Goal: Task Accomplishment & Management: Complete application form

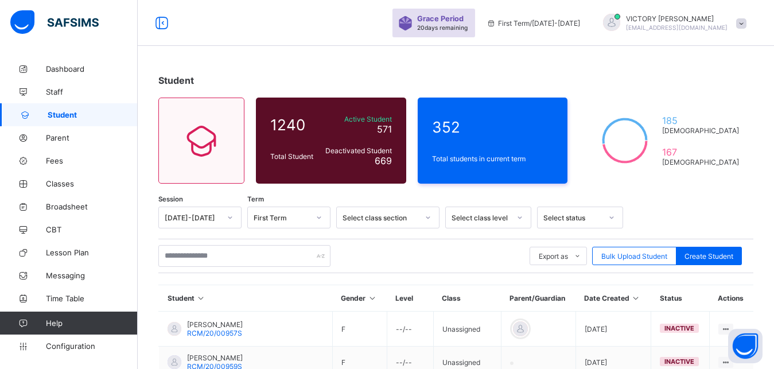
click at [481, 268] on div "Export as Pdf Report Excel Report Excel Report (LMS) Bulk Upload Student Create…" at bounding box center [455, 256] width 595 height 34
click at [298, 260] on input "text" at bounding box center [244, 256] width 172 height 22
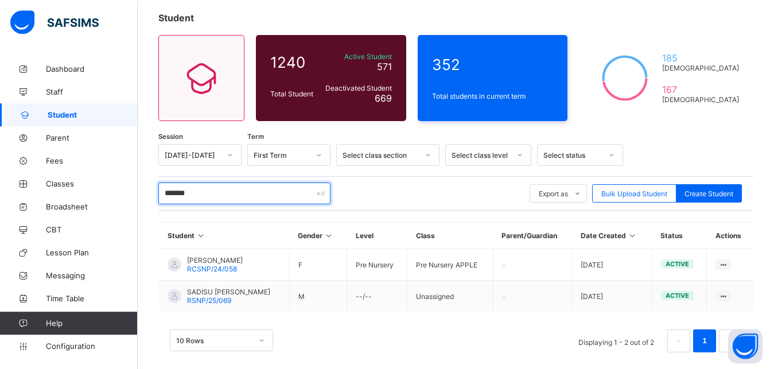
scroll to position [75, 0]
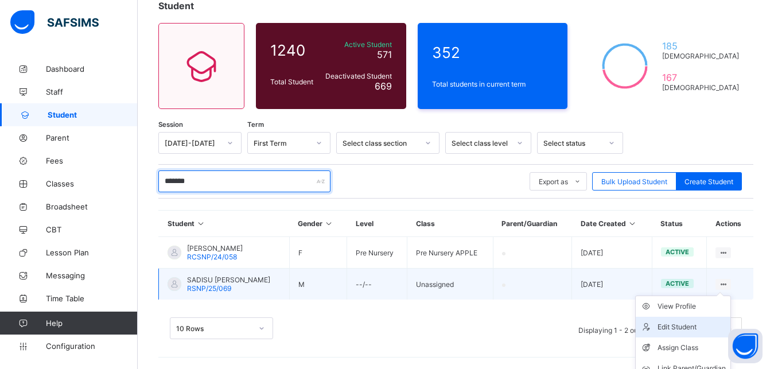
type input "******"
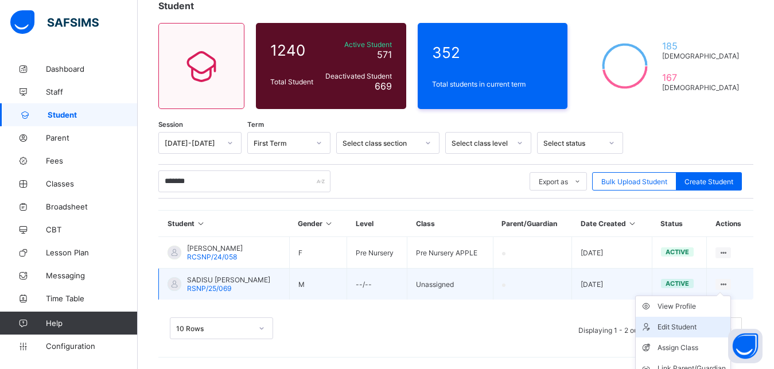
click at [698, 321] on li "Edit Student" at bounding box center [683, 327] width 95 height 21
select select "**"
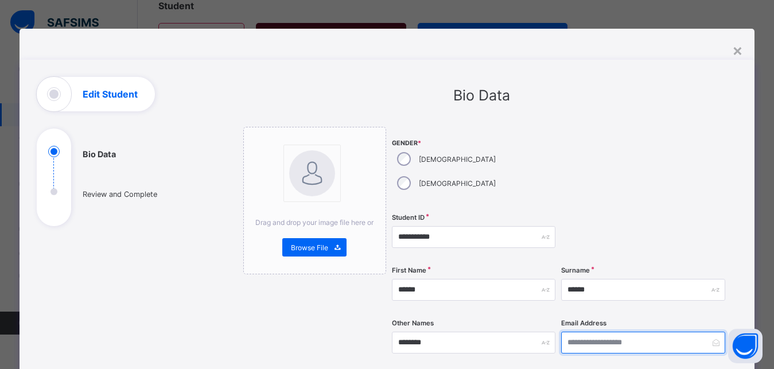
click at [639, 332] on input "email" at bounding box center [643, 343] width 164 height 22
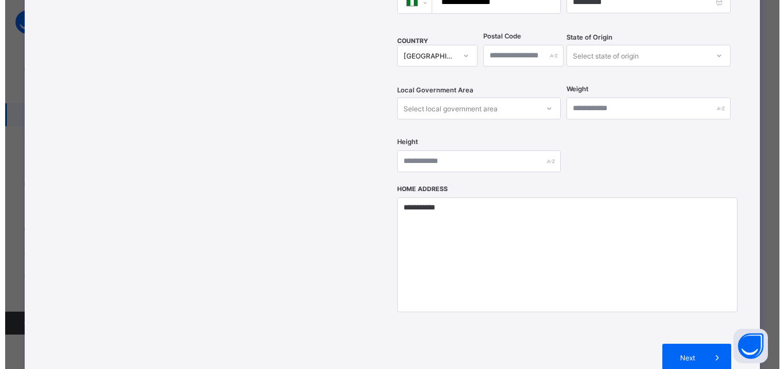
scroll to position [395, 0]
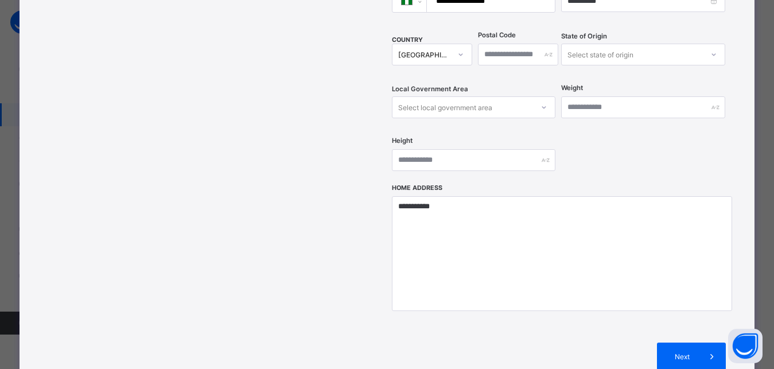
type input "**********"
click at [589, 44] on div "Select state of origin" at bounding box center [600, 55] width 66 height 22
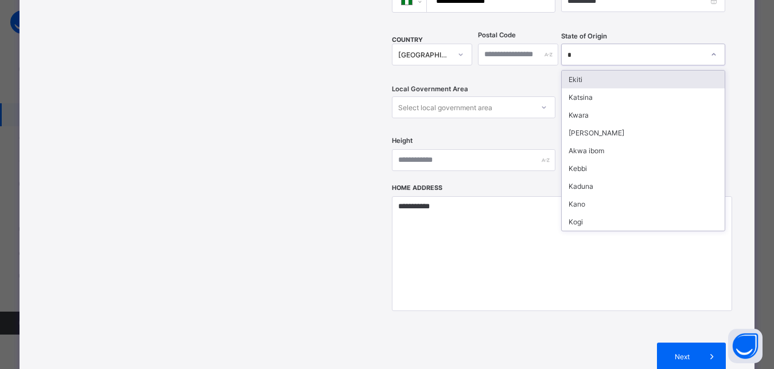
type input "**"
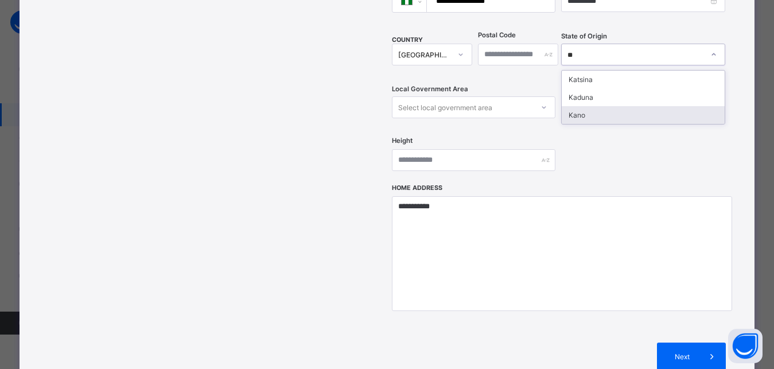
click at [588, 106] on div "Kano" at bounding box center [643, 115] width 162 height 18
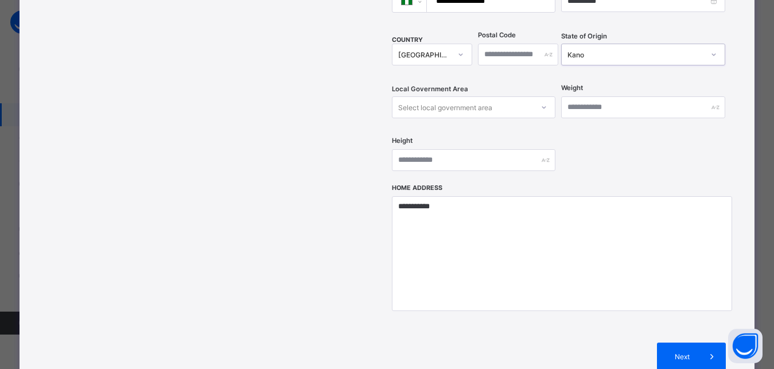
click at [510, 96] on div "Select local government area" at bounding box center [474, 107] width 164 height 22
click at [510, 99] on div "Select local government area" at bounding box center [462, 107] width 141 height 16
click at [508, 99] on div "Select local government area" at bounding box center [462, 107] width 141 height 16
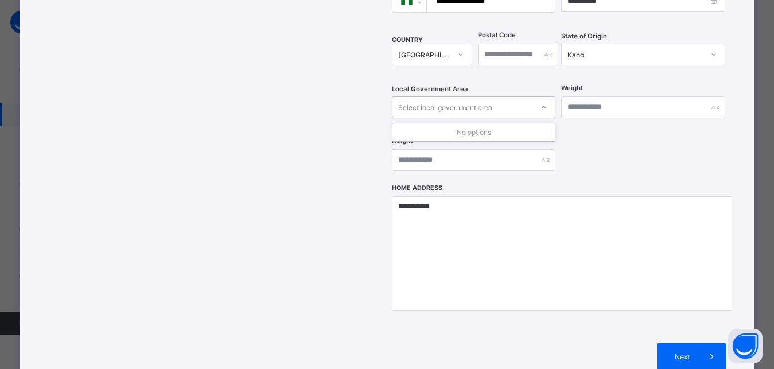
click at [508, 99] on div "Select local government area" at bounding box center [462, 107] width 141 height 16
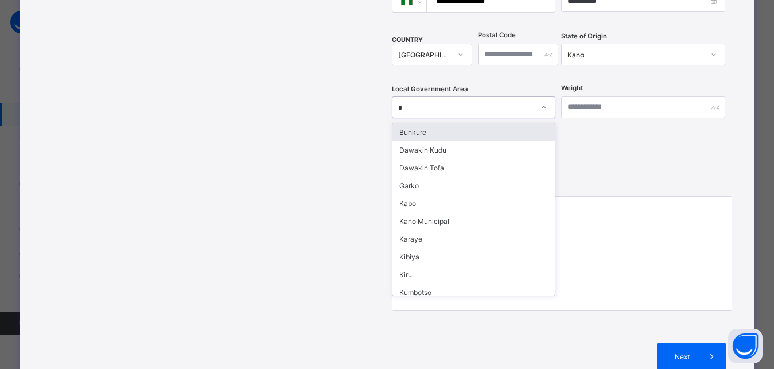
type input "**"
click at [430, 123] on div "Kabo" at bounding box center [473, 132] width 162 height 18
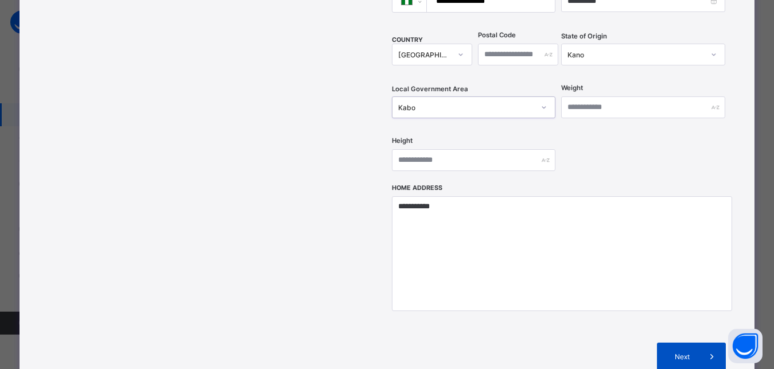
click at [706, 343] on span at bounding box center [712, 357] width 28 height 28
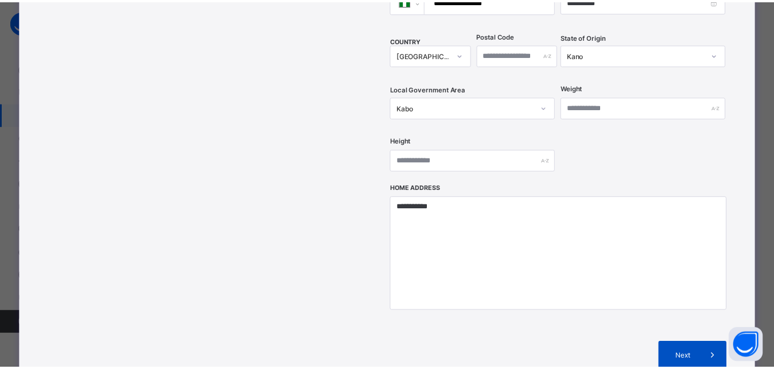
scroll to position [224, 0]
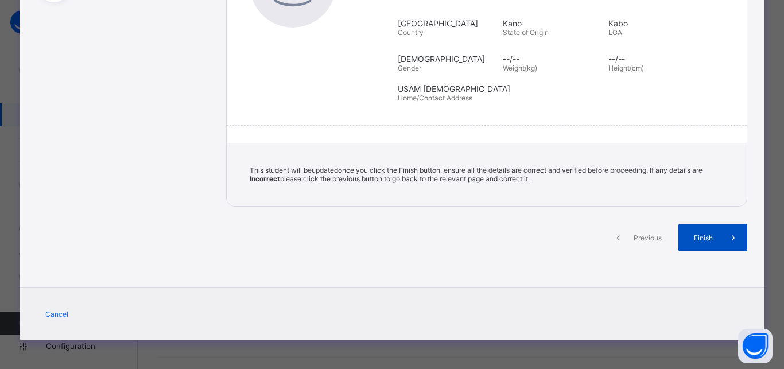
click at [697, 240] on span "Finish" at bounding box center [703, 238] width 33 height 9
click at [706, 235] on span "Finish" at bounding box center [703, 238] width 33 height 9
click at [712, 230] on div "Finish" at bounding box center [712, 238] width 69 height 28
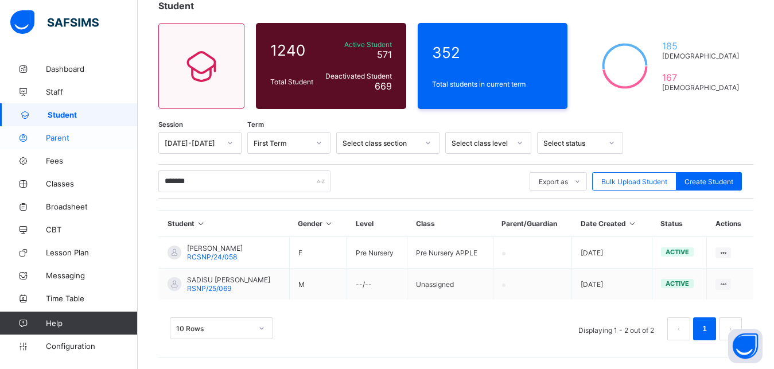
click at [64, 139] on span "Parent" at bounding box center [92, 137] width 92 height 9
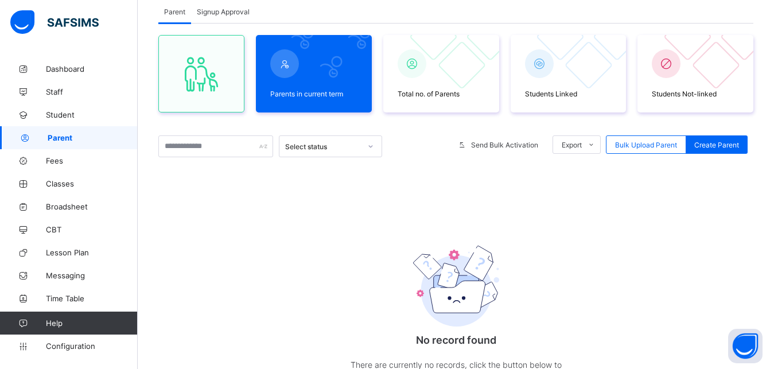
click at [571, 319] on div "No record found There are currently no records, click the button below to creat…" at bounding box center [456, 320] width 230 height 213
drag, startPoint x: 418, startPoint y: 331, endPoint x: 295, endPoint y: 265, distance: 139.1
click at [295, 265] on div "No record found There are currently no records, click the button below to creat…" at bounding box center [455, 320] width 595 height 213
click at [238, 142] on input "text" at bounding box center [215, 146] width 115 height 22
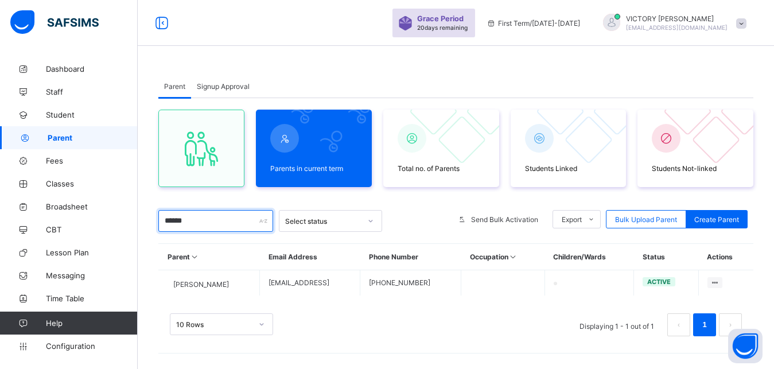
scroll to position [11, 0]
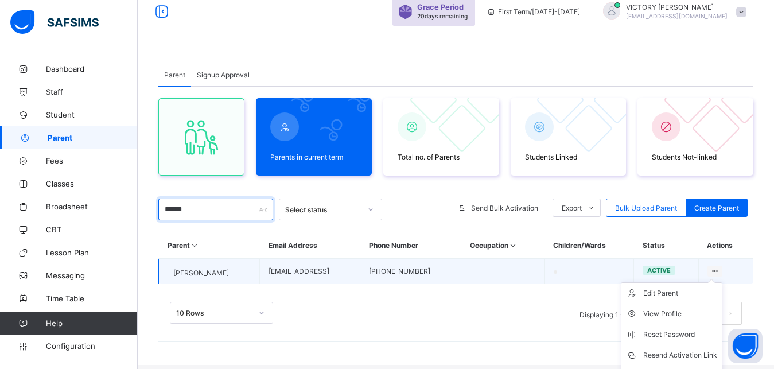
type input "******"
click at [720, 270] on icon at bounding box center [715, 271] width 10 height 9
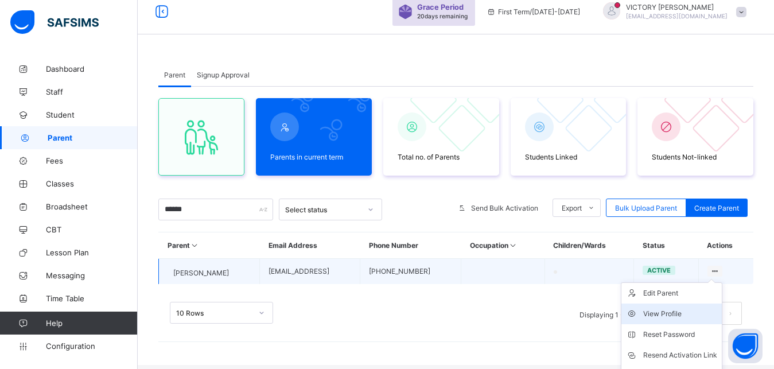
click at [692, 313] on div "View Profile" at bounding box center [680, 313] width 74 height 11
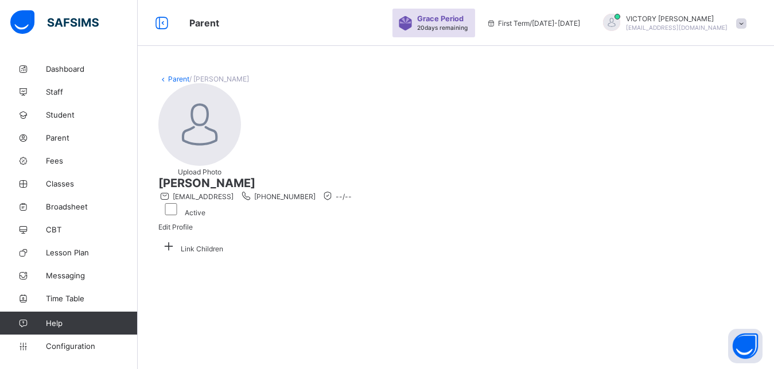
scroll to position [52, 0]
click at [179, 255] on icon at bounding box center [168, 246] width 21 height 18
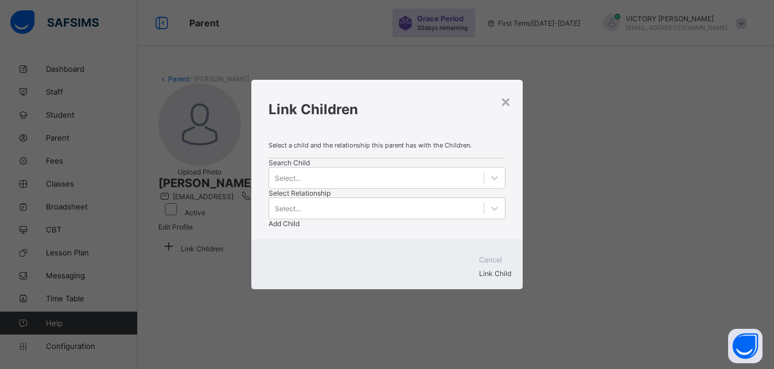
click at [310, 181] on div "Search Child Select... Select Relationship Select... Add Child" at bounding box center [387, 192] width 236 height 69
click at [308, 186] on div "Select..." at bounding box center [376, 178] width 214 height 16
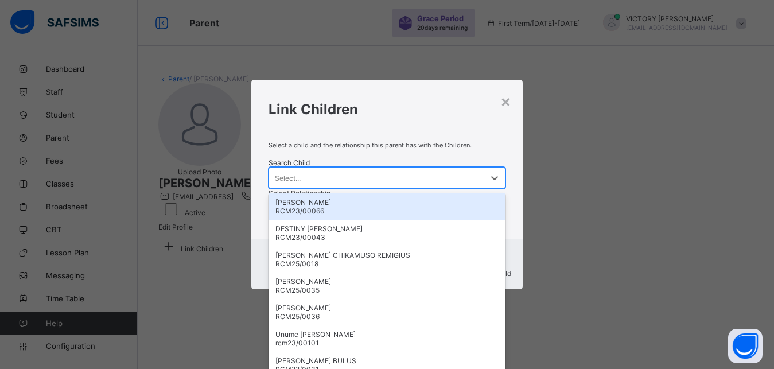
click at [313, 186] on div "Select..." at bounding box center [376, 178] width 214 height 16
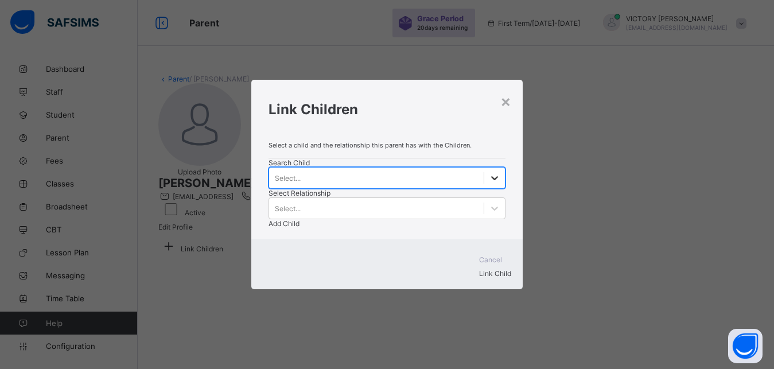
scroll to position [0, 0]
click at [484, 188] on div at bounding box center [494, 178] width 21 height 21
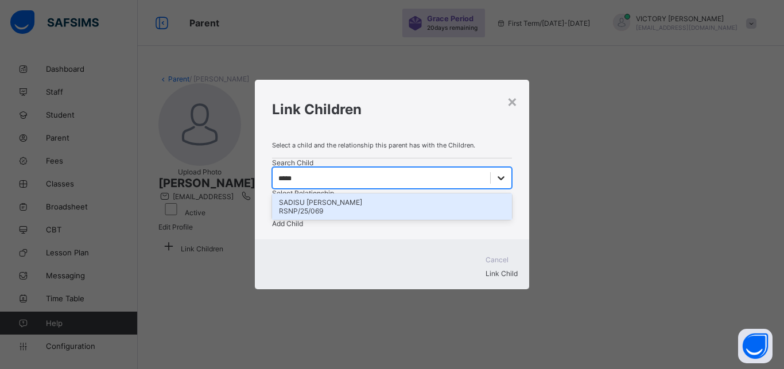
type input "******"
click at [316, 207] on div "SADISU MAHAMMAD ASHIRU" at bounding box center [392, 202] width 226 height 9
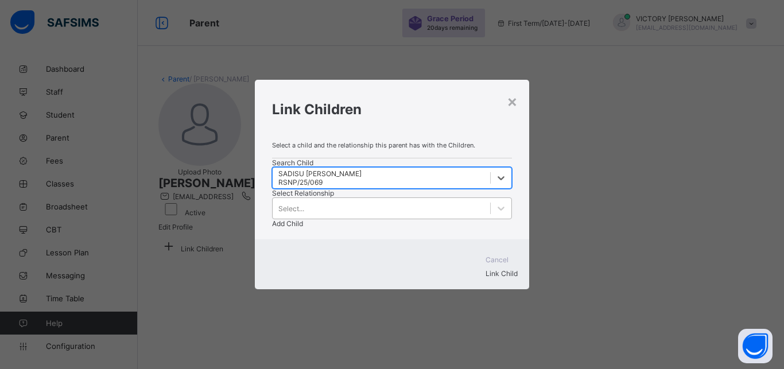
click at [405, 200] on div "Select..." at bounding box center [381, 208] width 217 height 16
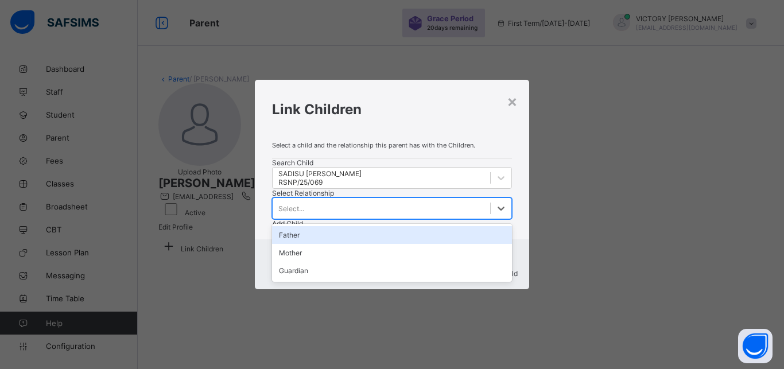
click at [405, 226] on div "Father" at bounding box center [392, 235] width 240 height 18
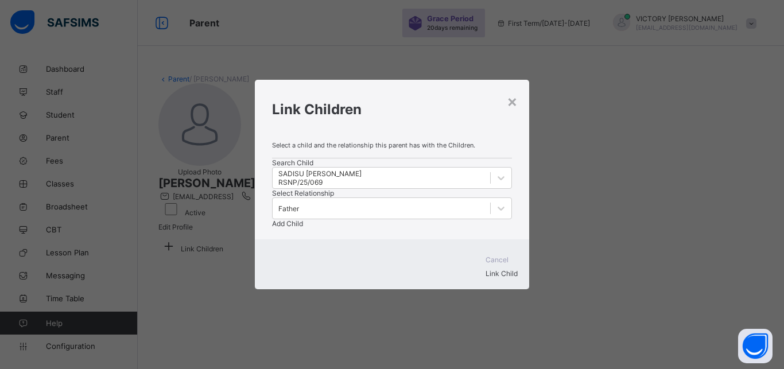
click at [468, 219] on div "Add Child" at bounding box center [392, 223] width 240 height 9
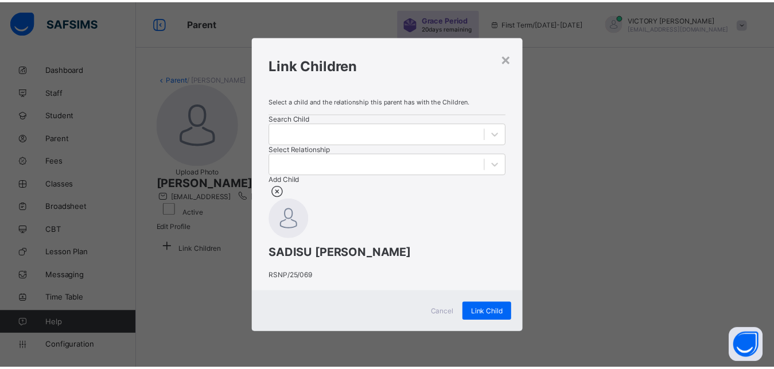
scroll to position [53, 0]
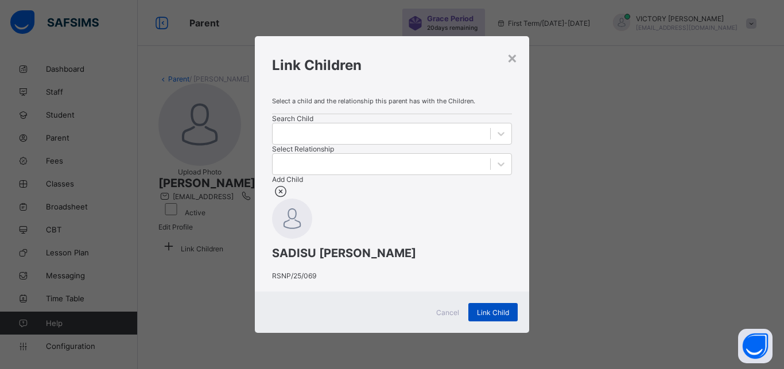
click at [484, 312] on div "Link Child" at bounding box center [492, 312] width 49 height 18
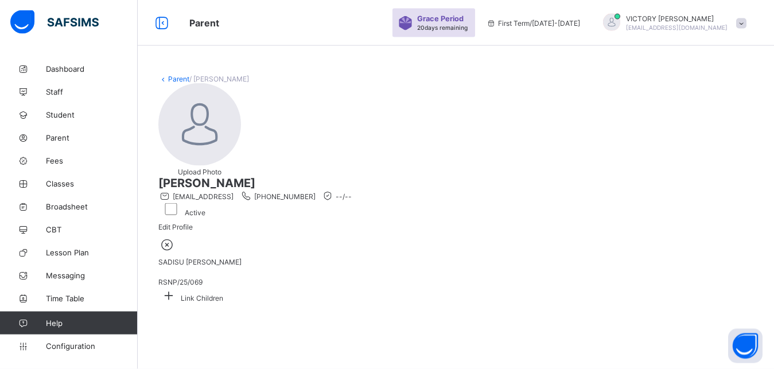
scroll to position [0, 0]
click at [67, 114] on span "Student" at bounding box center [92, 114] width 92 height 9
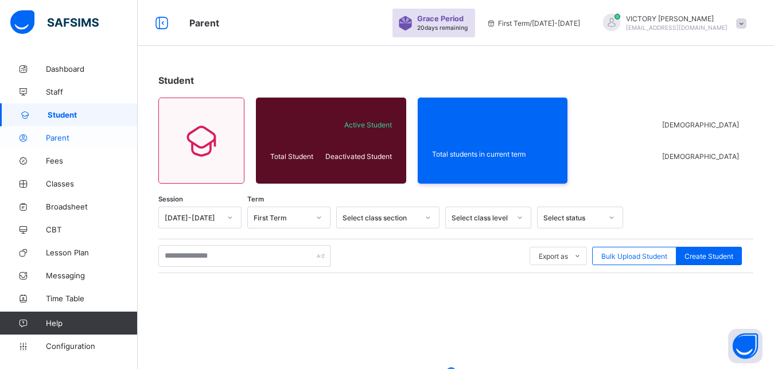
click at [67, 138] on span "Parent" at bounding box center [92, 137] width 92 height 9
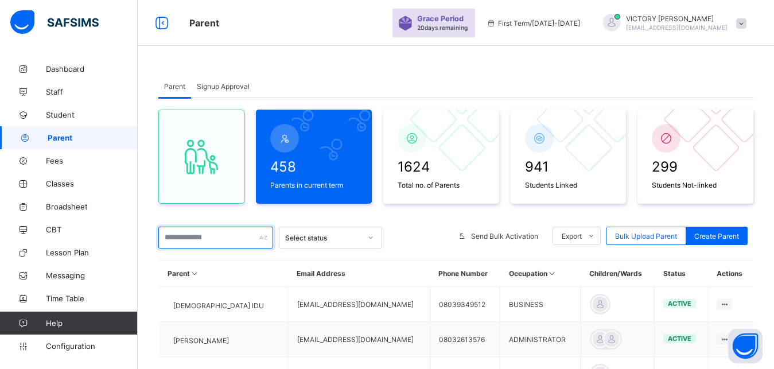
click at [177, 231] on input "text" at bounding box center [215, 238] width 115 height 22
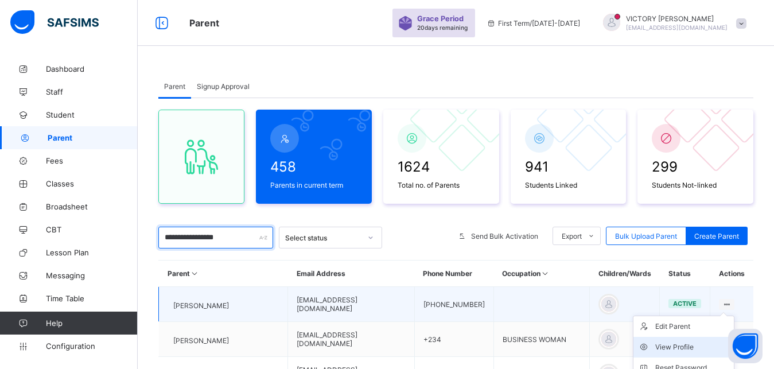
type input "**********"
click at [705, 352] on div "View Profile" at bounding box center [692, 346] width 74 height 11
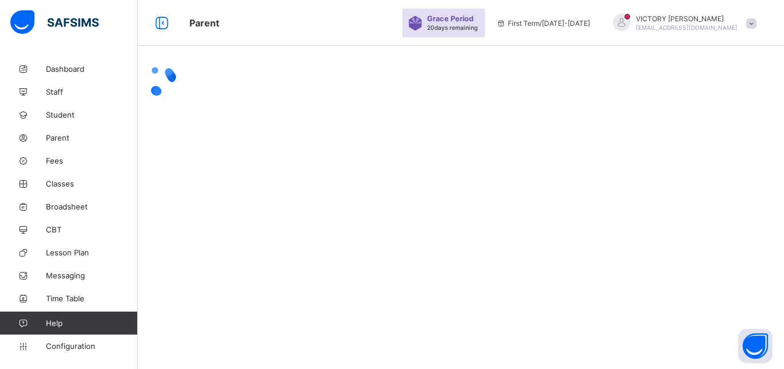
click at [705, 105] on div at bounding box center [461, 81] width 646 height 48
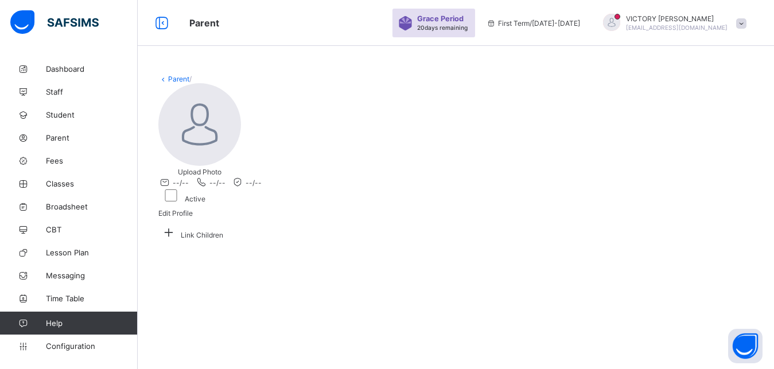
click at [557, 100] on div "Upload Photo --/-- --/-- --/-- Active Edit Profile" at bounding box center [455, 153] width 595 height 140
click at [223, 241] on div "Link Children" at bounding box center [455, 232] width 595 height 18
click at [179, 241] on icon at bounding box center [168, 232] width 21 height 18
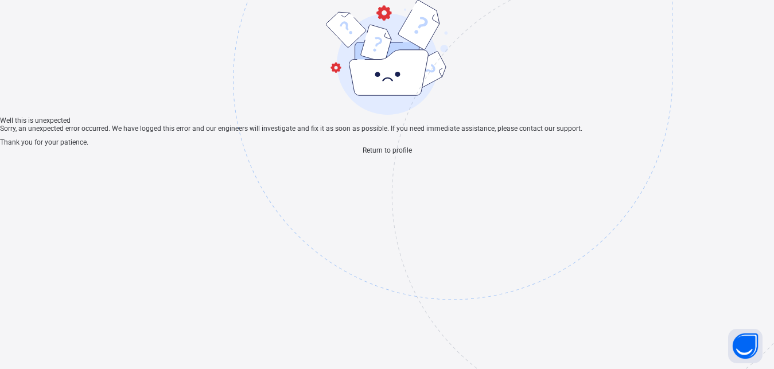
click at [363, 154] on span "Return to profile" at bounding box center [387, 150] width 49 height 8
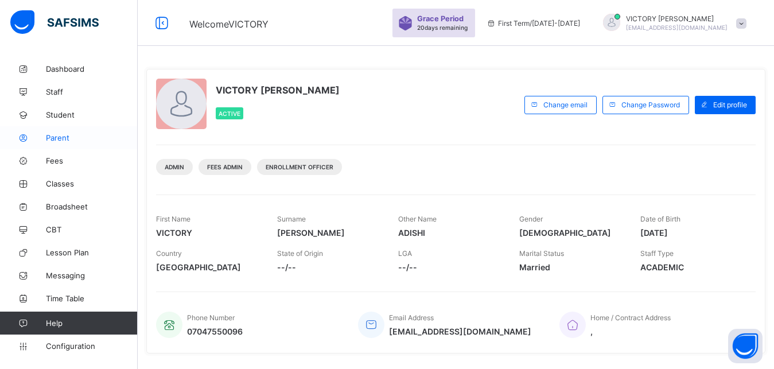
click at [65, 137] on span "Parent" at bounding box center [92, 137] width 92 height 9
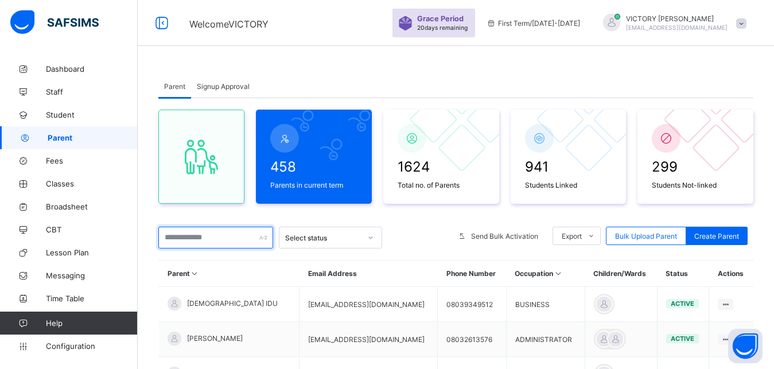
click at [212, 234] on input "text" at bounding box center [215, 238] width 115 height 22
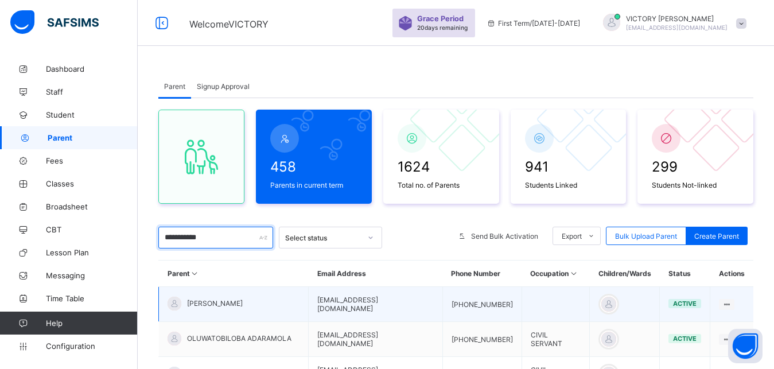
type input "**********"
click at [213, 300] on span "[PERSON_NAME]" at bounding box center [215, 303] width 56 height 9
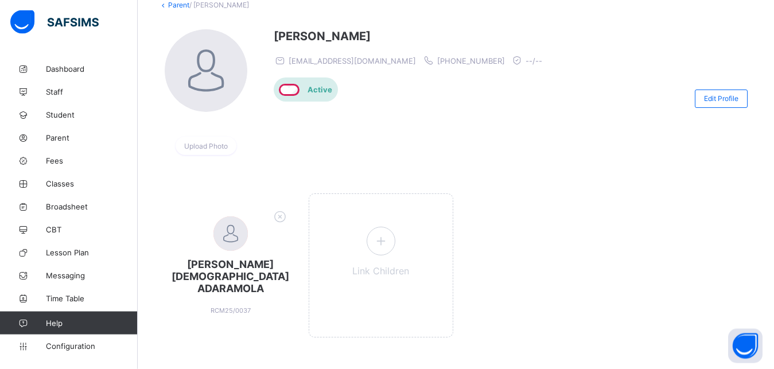
scroll to position [76, 0]
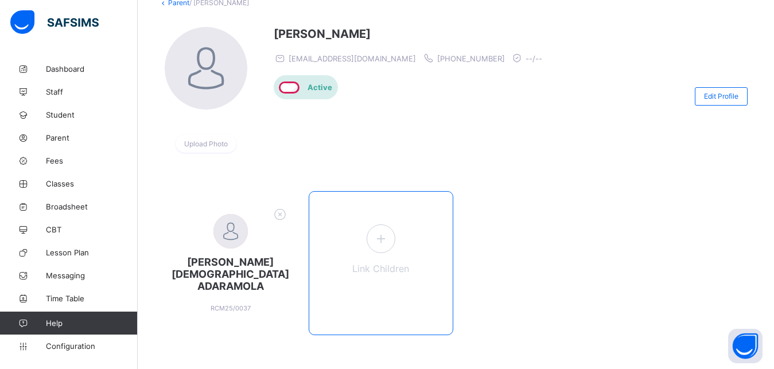
click at [379, 232] on icon at bounding box center [380, 239] width 21 height 18
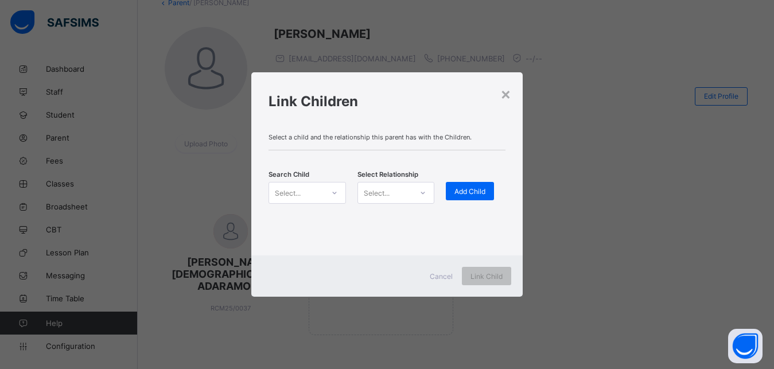
click at [327, 191] on div at bounding box center [335, 193] width 20 height 18
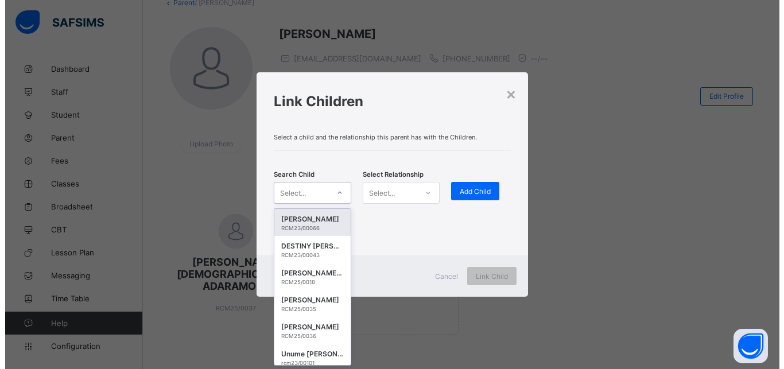
scroll to position [0, 0]
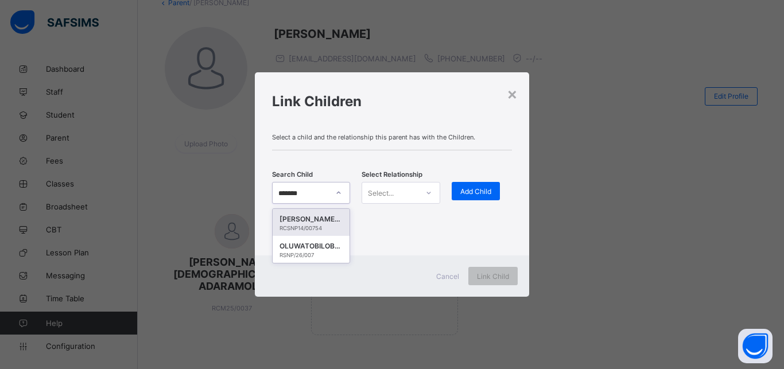
type input "********"
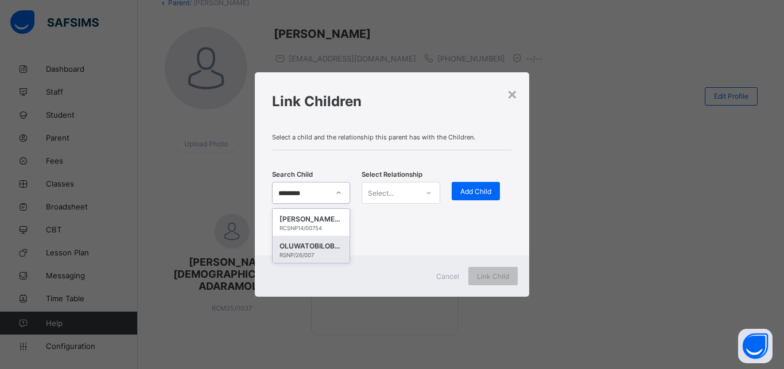
click at [306, 242] on div "OLUWATOBILOBA EMMANUEL ADARAMOLA" at bounding box center [310, 245] width 63 height 11
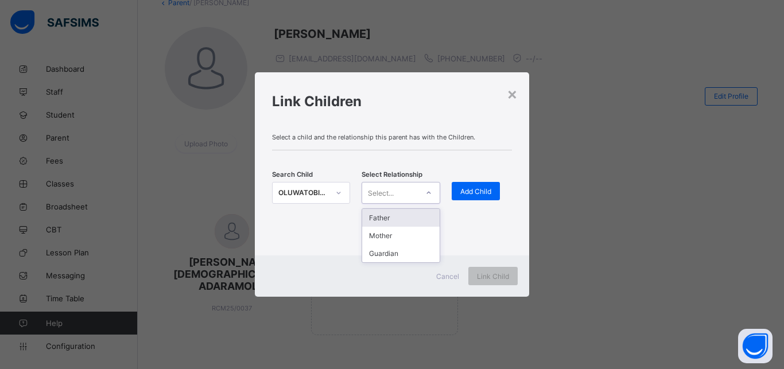
click at [428, 192] on icon at bounding box center [428, 192] width 7 height 11
click at [409, 224] on div "Father" at bounding box center [400, 218] width 77 height 18
click at [468, 185] on div "Add Child" at bounding box center [476, 191] width 48 height 18
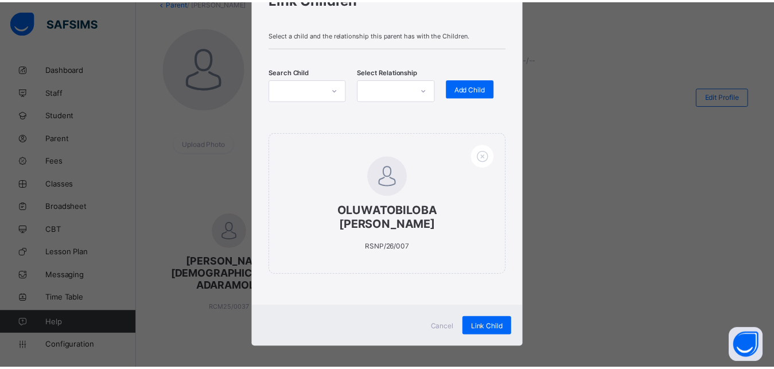
scroll to position [67, 0]
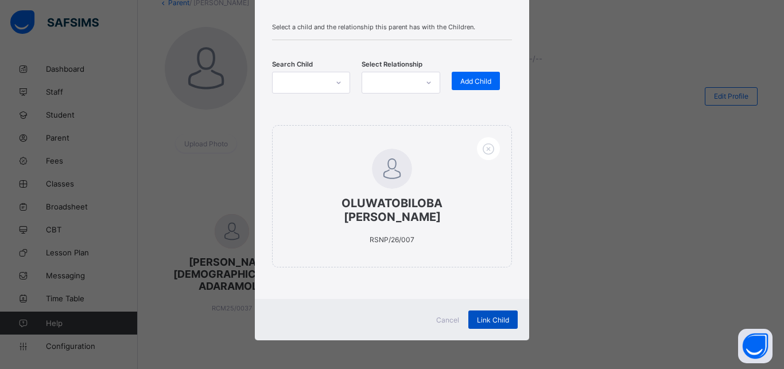
click at [484, 324] on div "Link Child" at bounding box center [492, 319] width 49 height 18
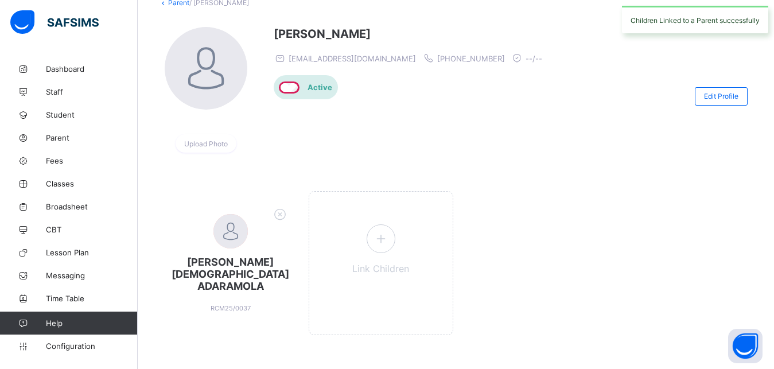
scroll to position [0, 0]
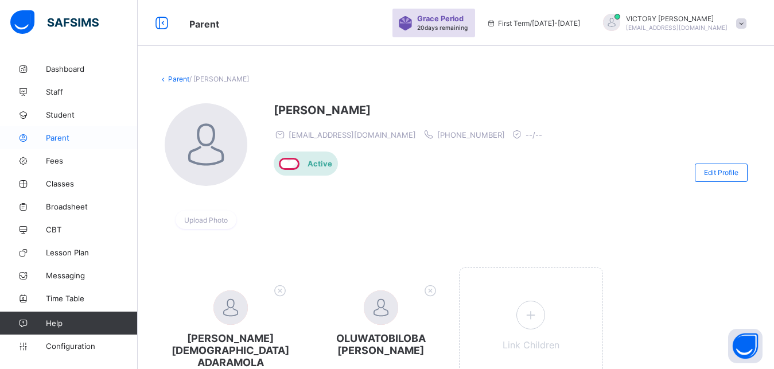
click at [65, 143] on link "Parent" at bounding box center [69, 137] width 138 height 23
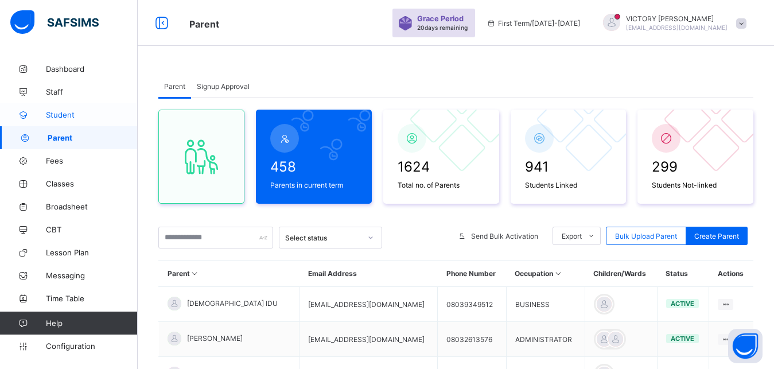
click at [72, 112] on span "Student" at bounding box center [92, 114] width 92 height 9
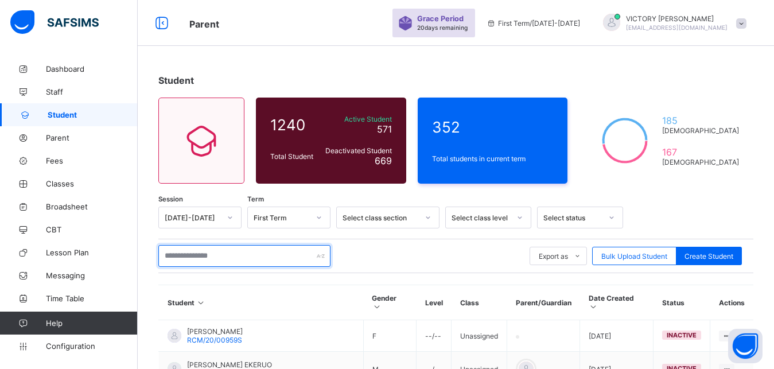
click at [275, 247] on input "text" at bounding box center [244, 256] width 172 height 22
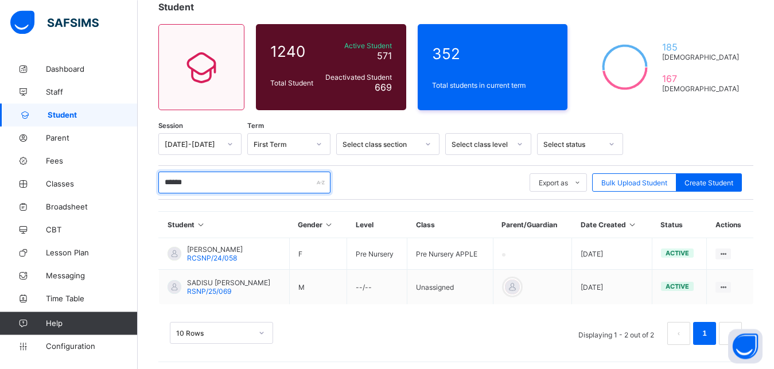
scroll to position [78, 0]
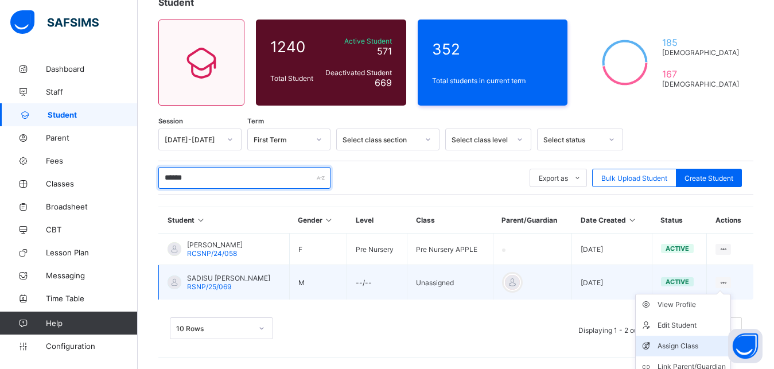
type input "******"
click at [701, 341] on div "Assign Class" at bounding box center [692, 345] width 68 height 11
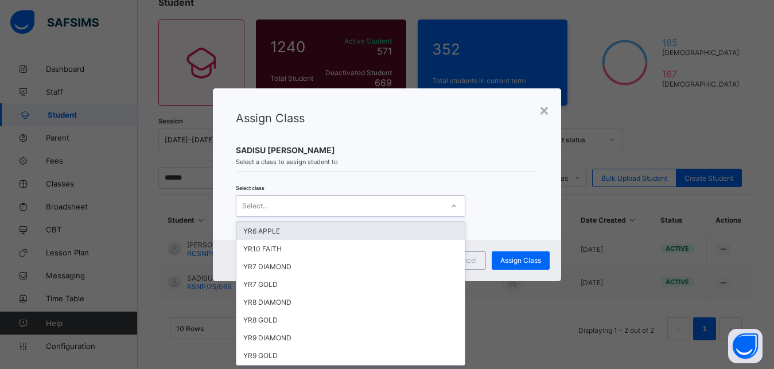
click at [383, 209] on div "Select..." at bounding box center [339, 206] width 207 height 16
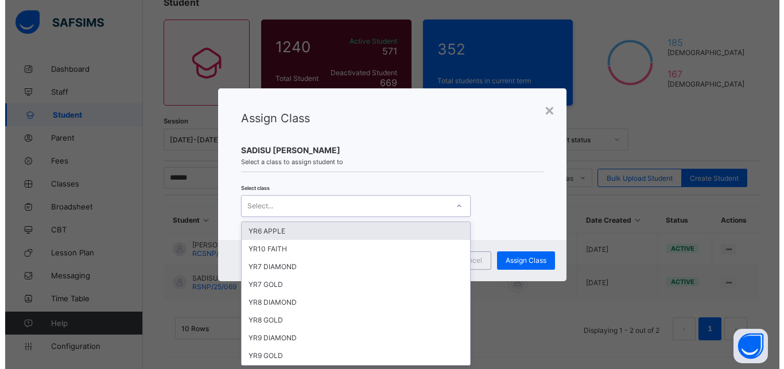
scroll to position [0, 0]
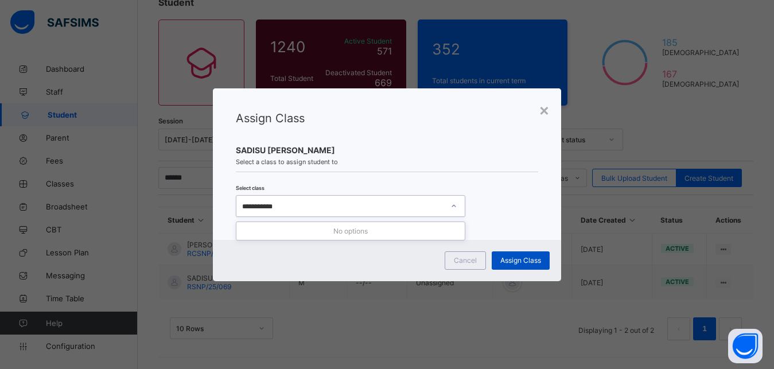
type input "**********"
click at [519, 262] on span "Assign Class" at bounding box center [520, 260] width 41 height 9
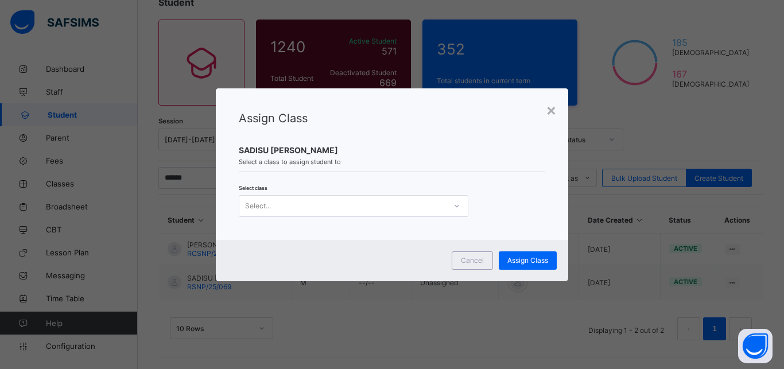
click at [411, 213] on div "Select..." at bounding box center [342, 206] width 207 height 16
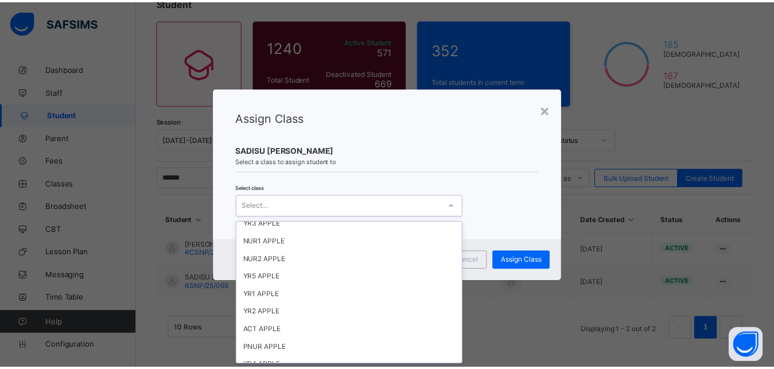
scroll to position [266, 0]
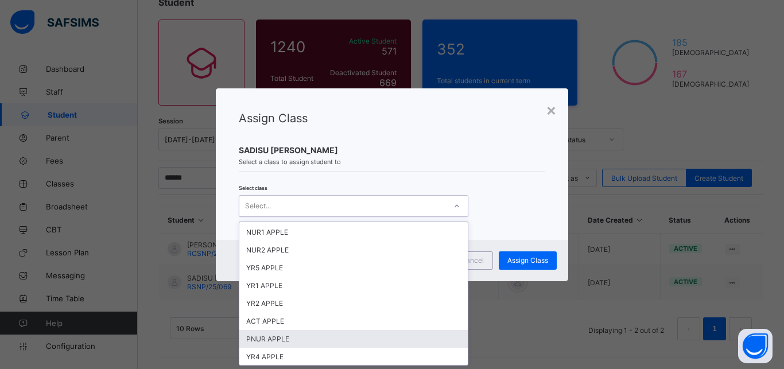
click at [337, 343] on div "PNUR APPLE" at bounding box center [353, 339] width 228 height 18
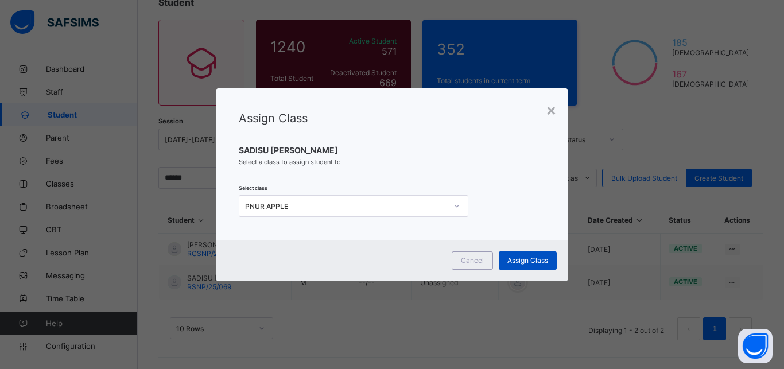
click at [520, 261] on span "Assign Class" at bounding box center [527, 260] width 41 height 9
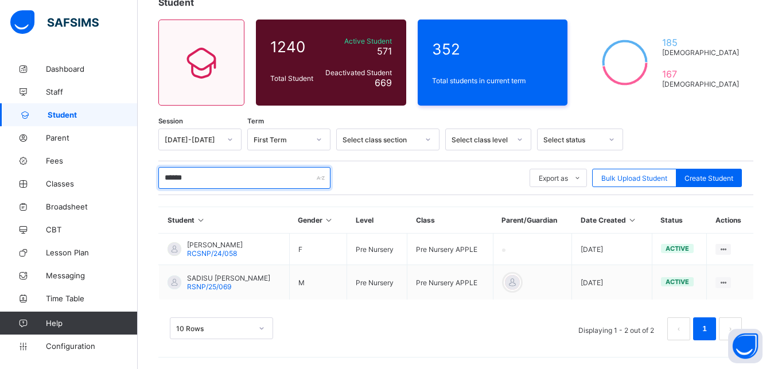
click at [257, 170] on input "******" at bounding box center [244, 178] width 172 height 22
type input "*"
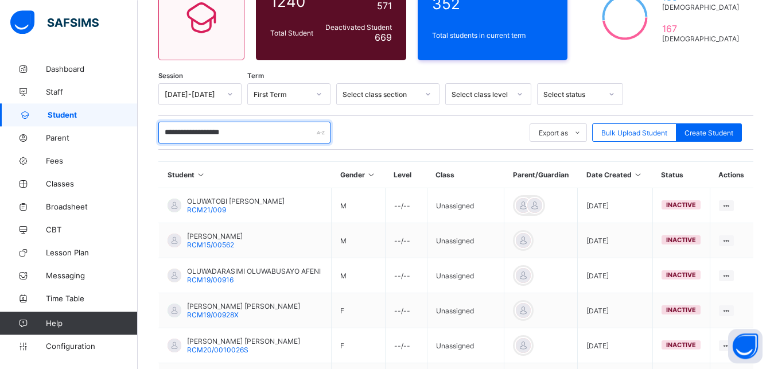
scroll to position [121, 0]
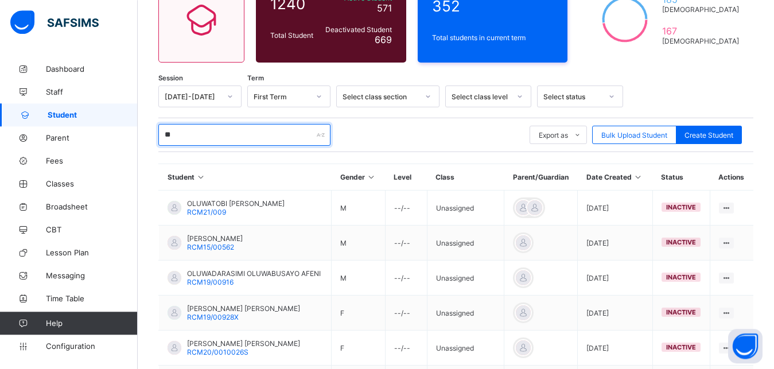
type input "*"
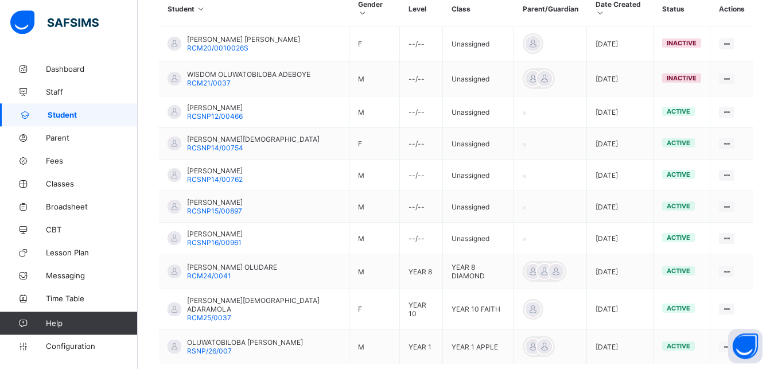
scroll to position [297, 0]
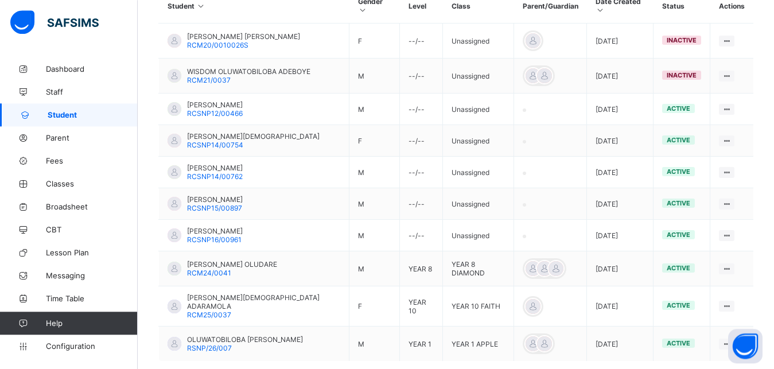
click at [773, 368] on div "**********" at bounding box center [456, 96] width 636 height 670
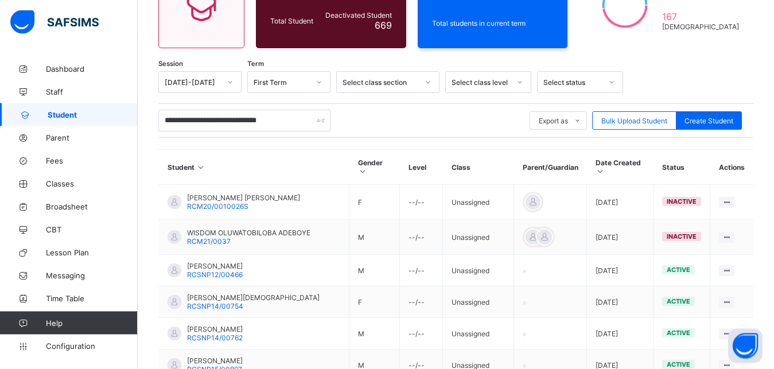
scroll to position [134, 0]
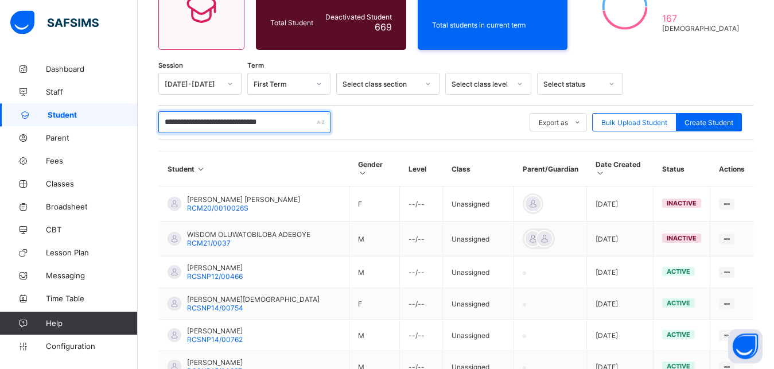
click at [298, 127] on input "**********" at bounding box center [244, 122] width 172 height 22
type input "*"
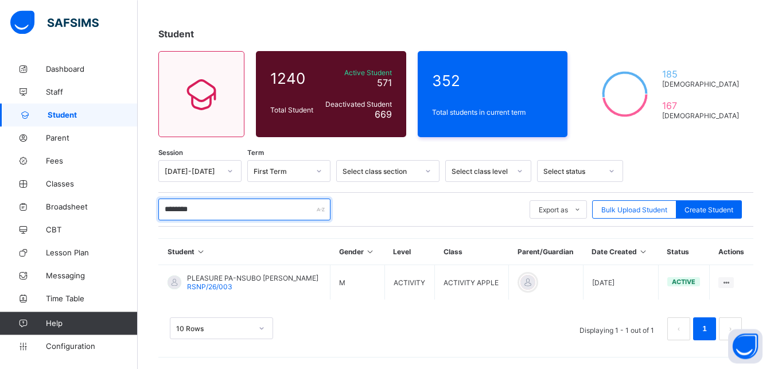
scroll to position [46, 0]
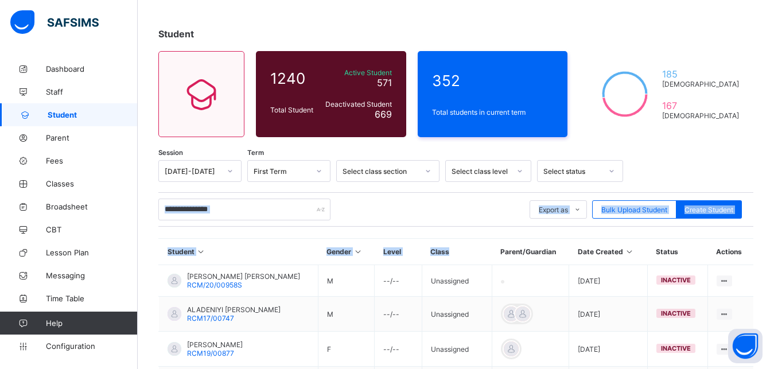
drag, startPoint x: 445, startPoint y: 161, endPoint x: 481, endPoint y: 236, distance: 83.1
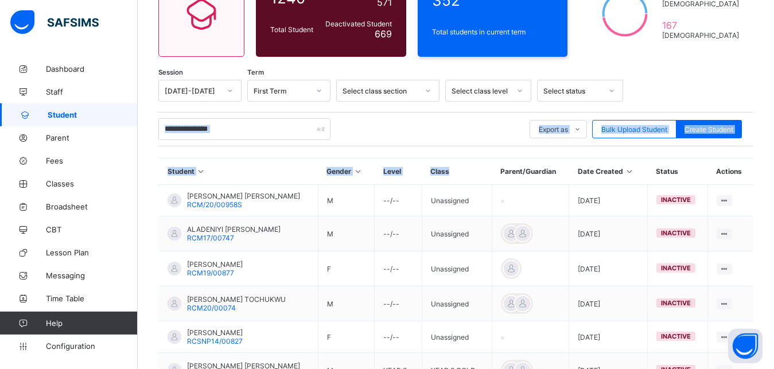
scroll to position [128, 0]
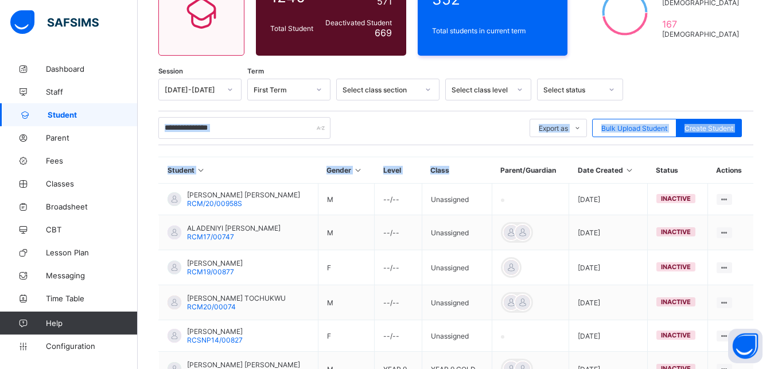
click at [260, 115] on div "**********" at bounding box center [455, 128] width 595 height 34
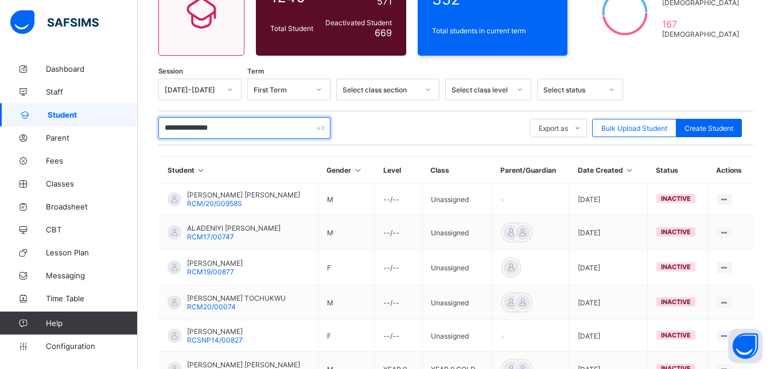
click at [251, 123] on input "**********" at bounding box center [244, 128] width 172 height 22
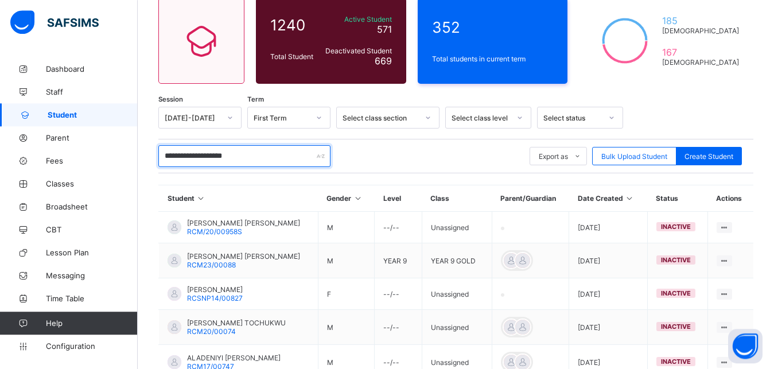
scroll to position [88, 0]
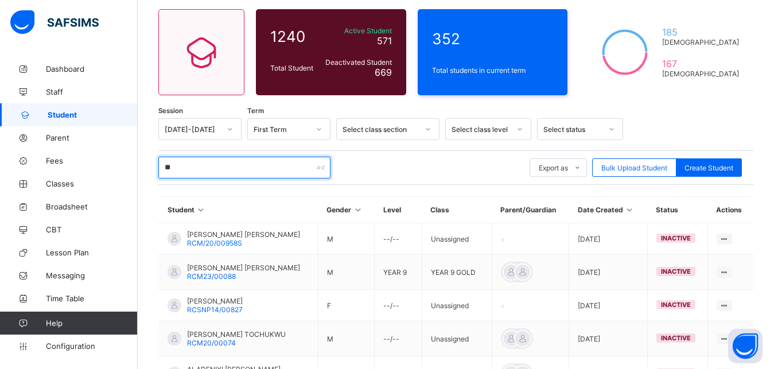
type input "*"
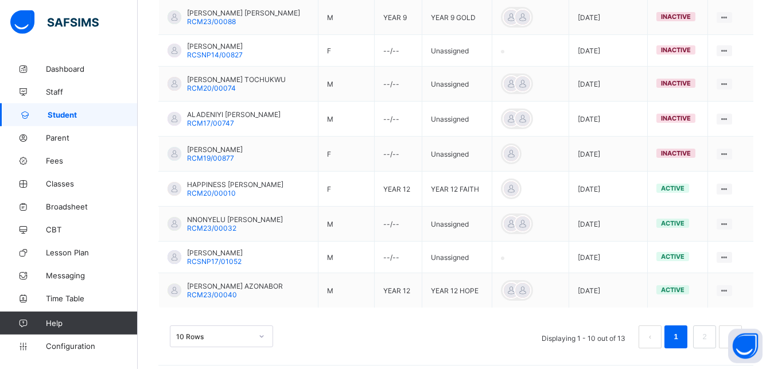
scroll to position [351, 0]
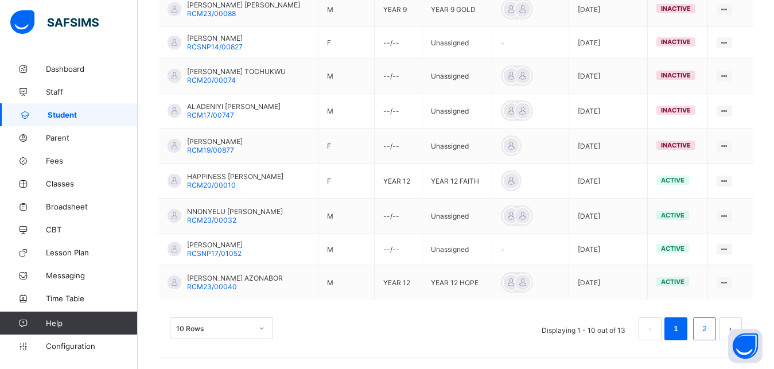
click at [710, 332] on link "2" at bounding box center [704, 328] width 11 height 15
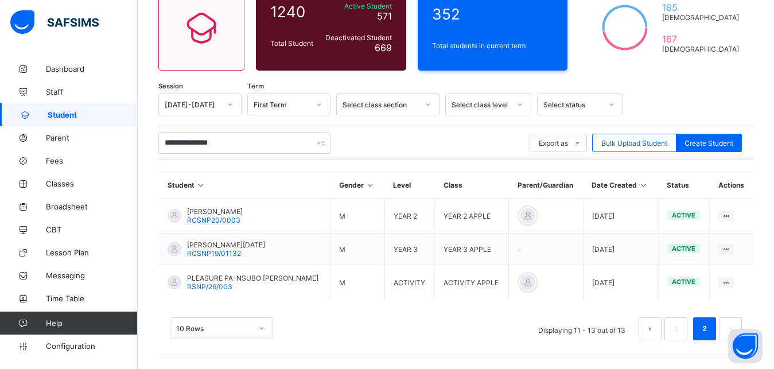
scroll to position [113, 0]
click at [290, 141] on input "**********" at bounding box center [244, 143] width 172 height 22
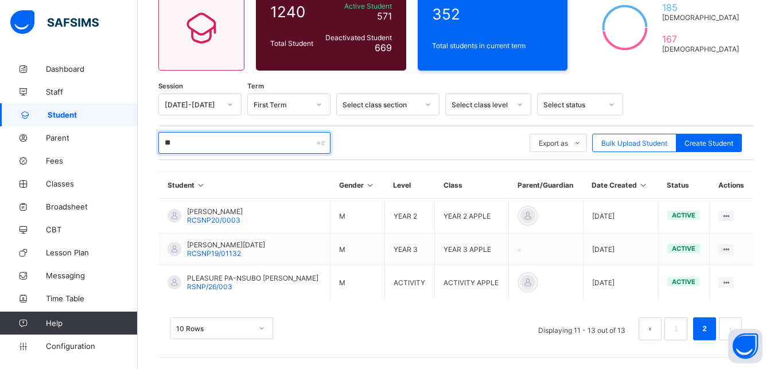
type input "*"
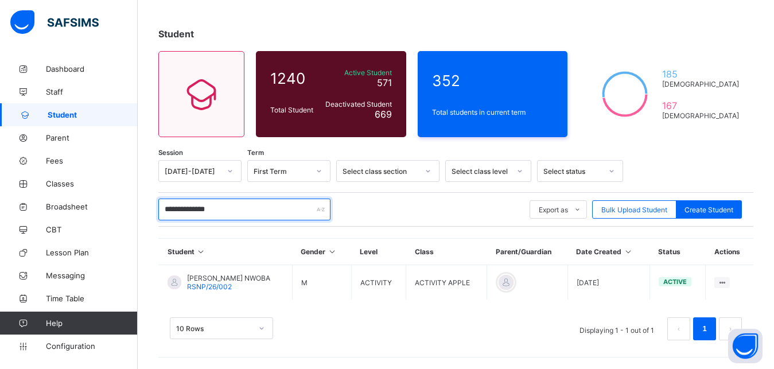
scroll to position [46, 0]
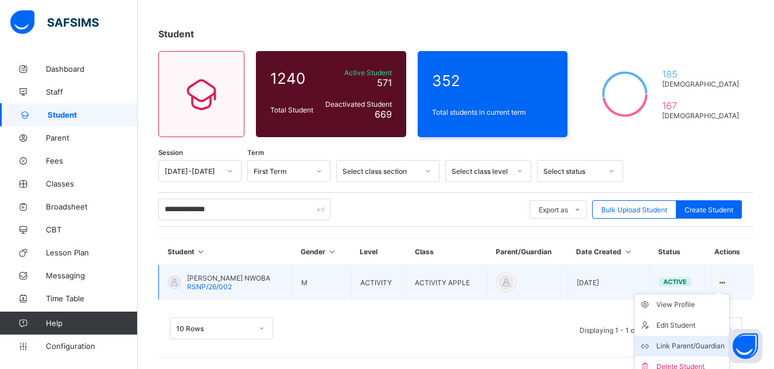
click at [697, 339] on li "Link Parent/Guardian" at bounding box center [682, 346] width 95 height 21
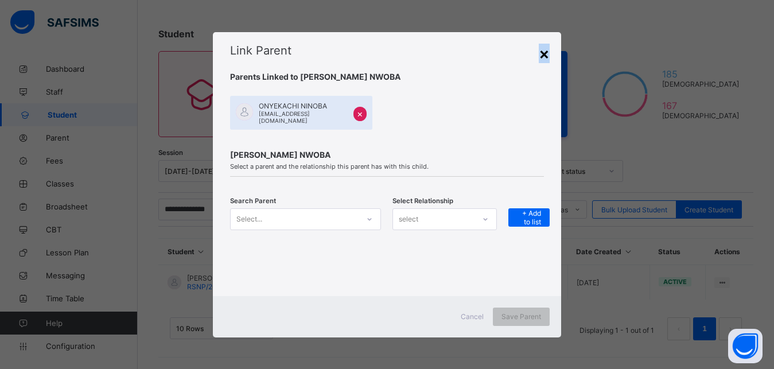
drag, startPoint x: 549, startPoint y: 64, endPoint x: 546, endPoint y: 55, distance: 10.2
click at [546, 55] on div "×" at bounding box center [544, 54] width 11 height 20
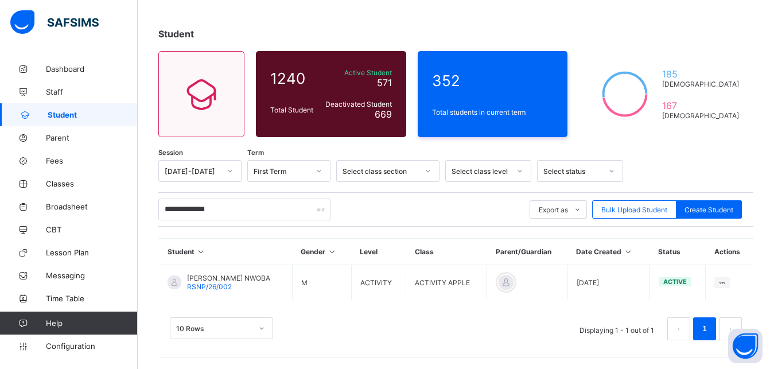
click at [546, 55] on div "352 Total students in current term" at bounding box center [493, 94] width 150 height 86
click at [286, 202] on input "**********" at bounding box center [244, 210] width 172 height 22
type input "*"
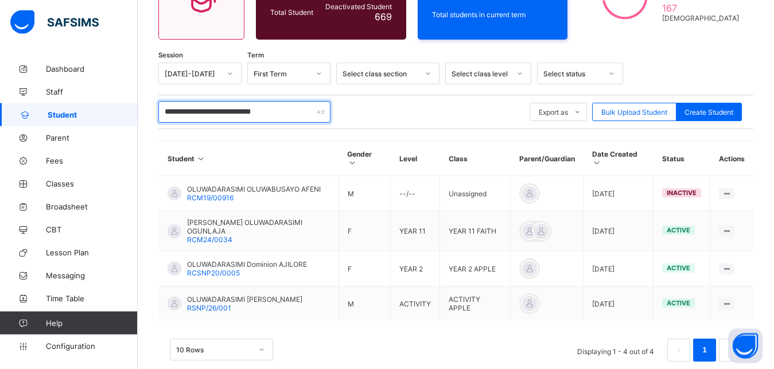
scroll to position [147, 0]
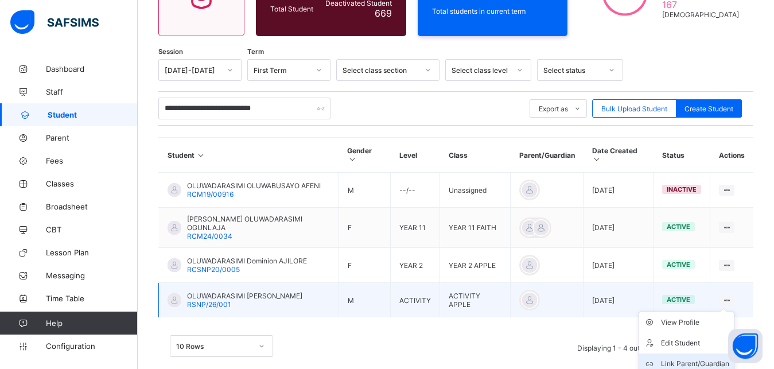
click at [706, 358] on div "Link Parent/Guardian" at bounding box center [695, 363] width 68 height 11
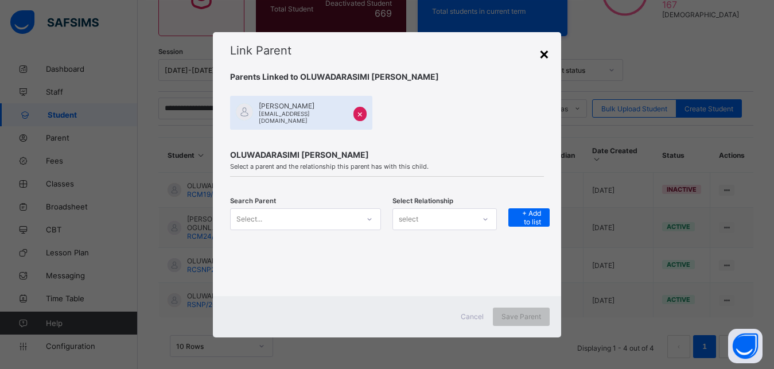
click at [547, 46] on div "×" at bounding box center [544, 54] width 11 height 20
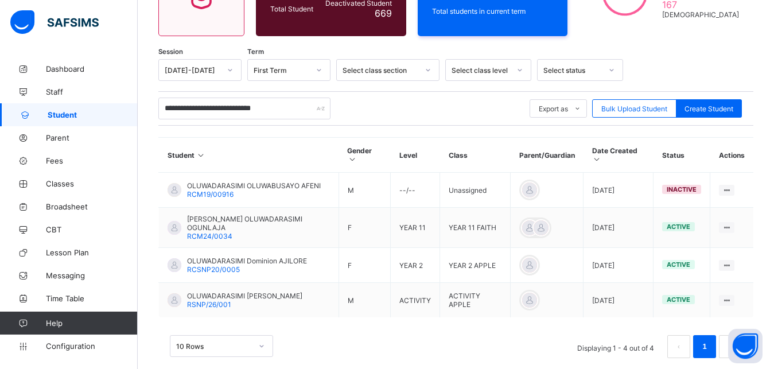
click at [547, 41] on div "**********" at bounding box center [456, 148] width 636 height 477
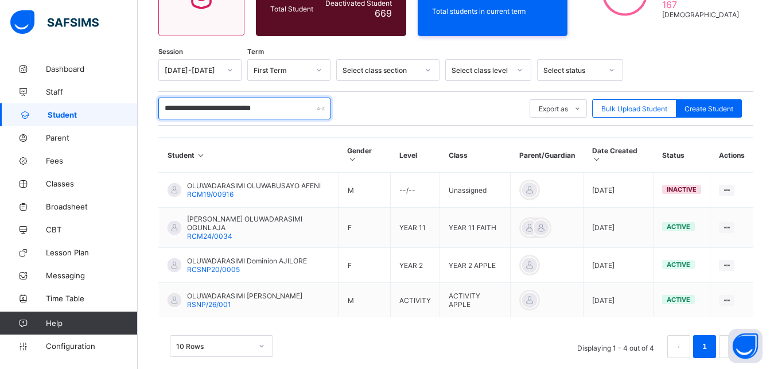
click at [279, 109] on input "**********" at bounding box center [244, 109] width 172 height 22
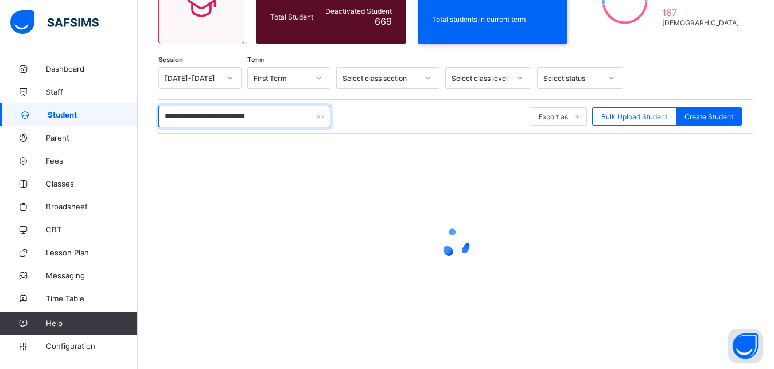
scroll to position [139, 0]
type input "*"
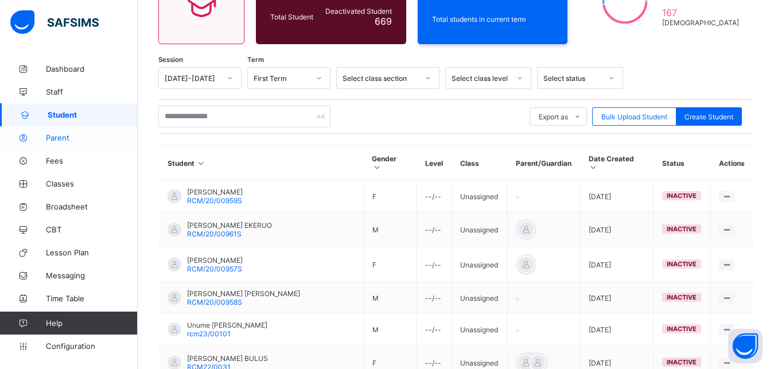
click at [62, 138] on span "Parent" at bounding box center [92, 137] width 92 height 9
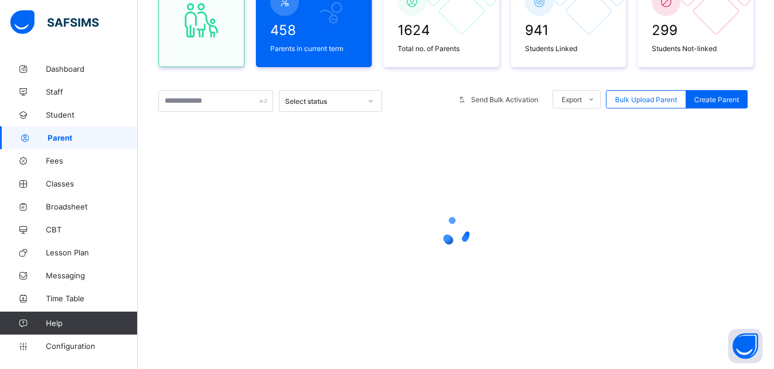
scroll to position [137, 0]
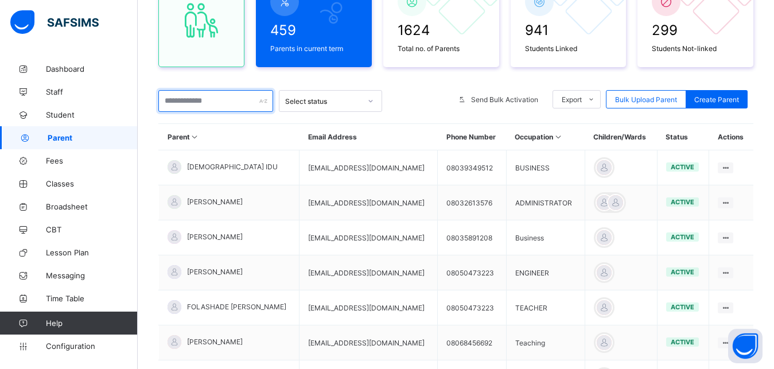
click at [193, 103] on input "text" at bounding box center [215, 101] width 115 height 22
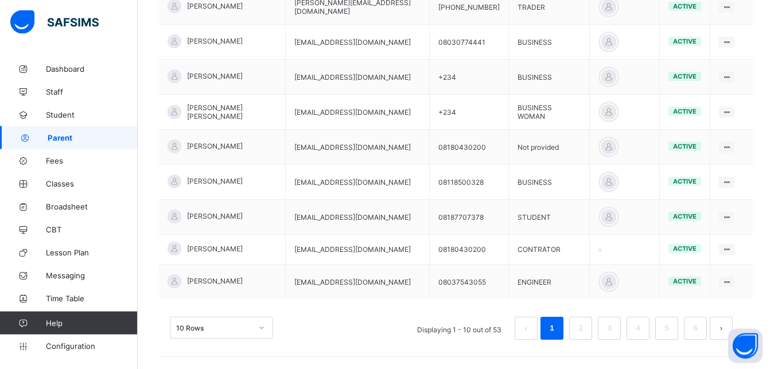
scroll to position [352, 0]
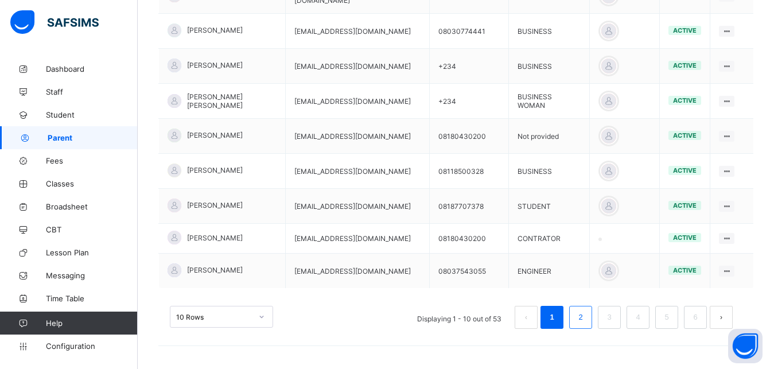
type input "**********"
click at [586, 319] on link "2" at bounding box center [580, 317] width 11 height 15
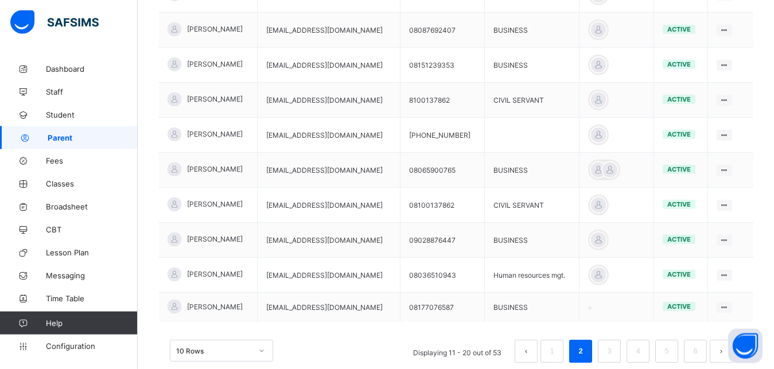
scroll to position [329, 0]
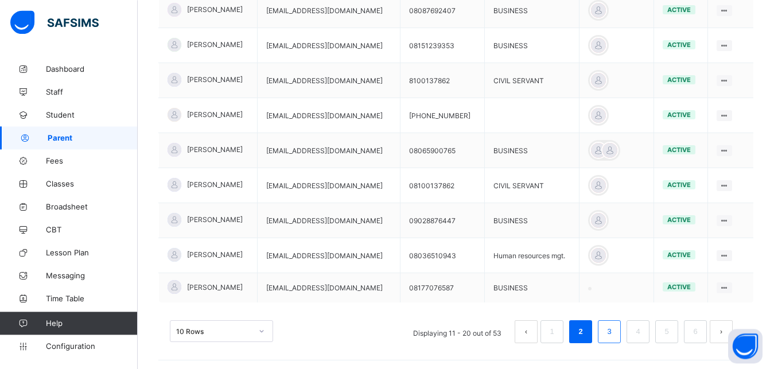
click at [615, 336] on link "3" at bounding box center [609, 331] width 11 height 15
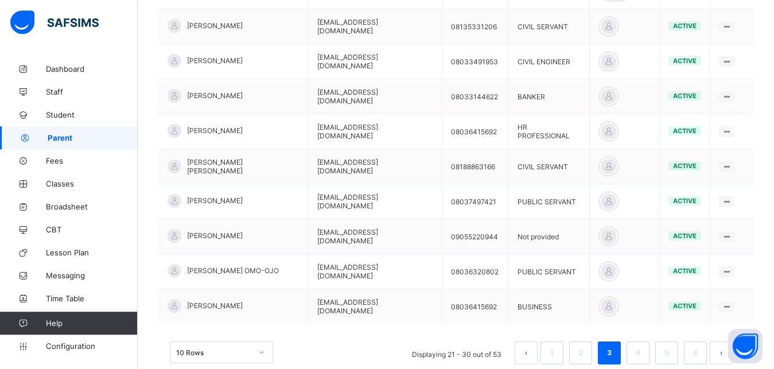
scroll to position [348, 0]
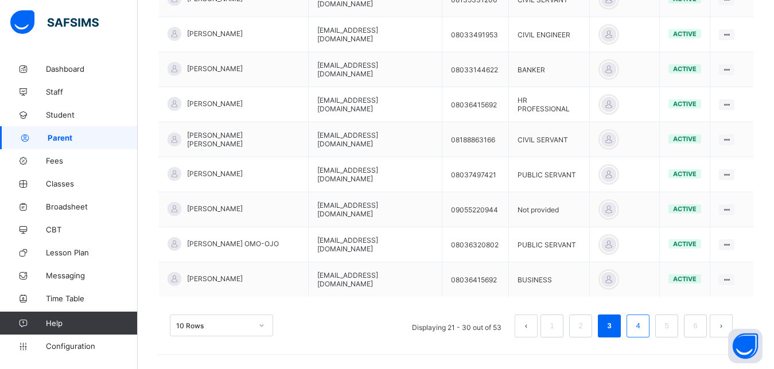
click at [643, 320] on link "4" at bounding box center [637, 325] width 11 height 15
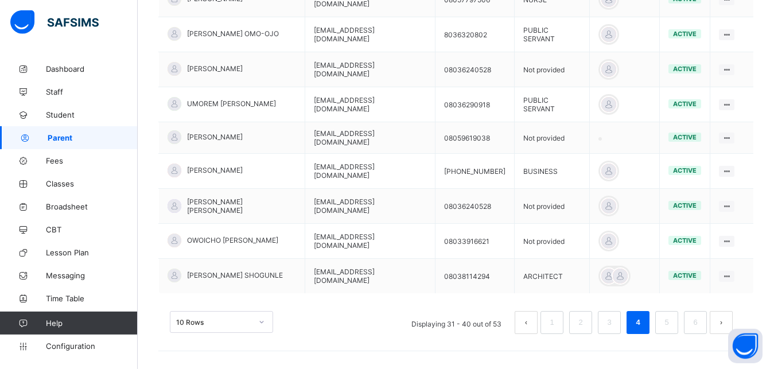
scroll to position [343, 0]
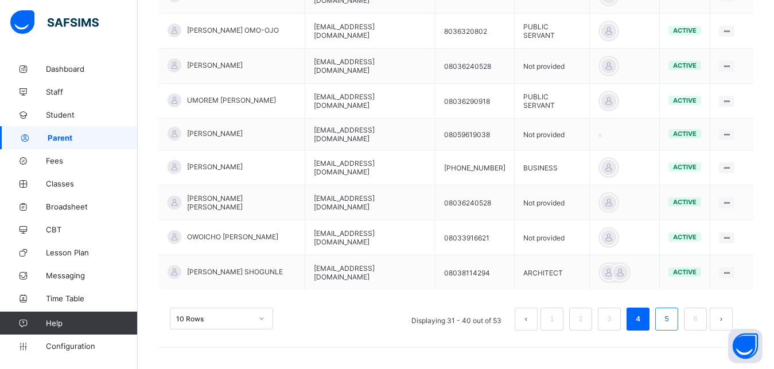
click at [672, 314] on link "5" at bounding box center [666, 319] width 11 height 15
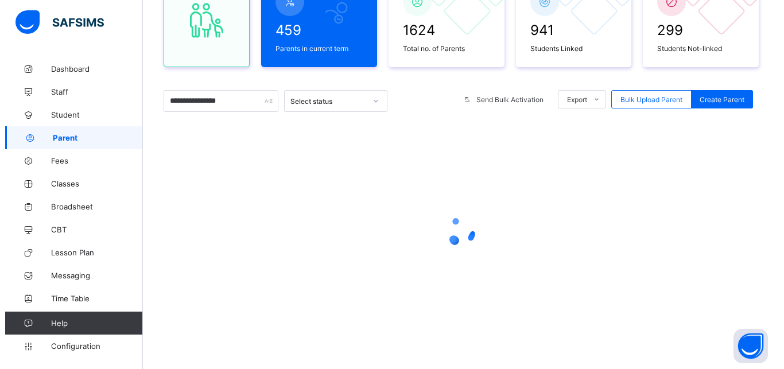
scroll to position [137, 0]
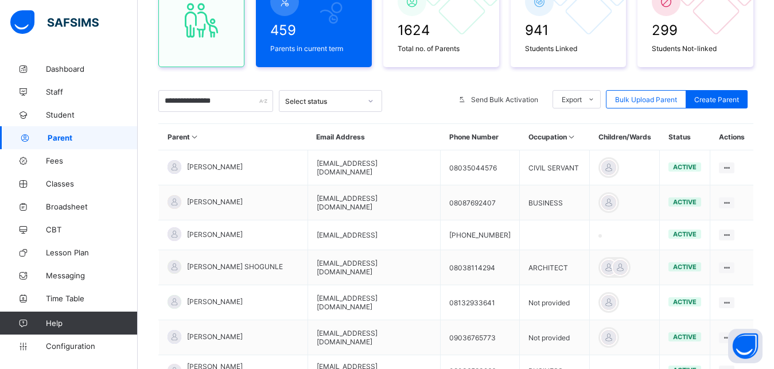
click at [675, 314] on td "active" at bounding box center [685, 302] width 50 height 35
click at [714, 104] on div "Create Parent" at bounding box center [717, 99] width 62 height 18
select select "**"
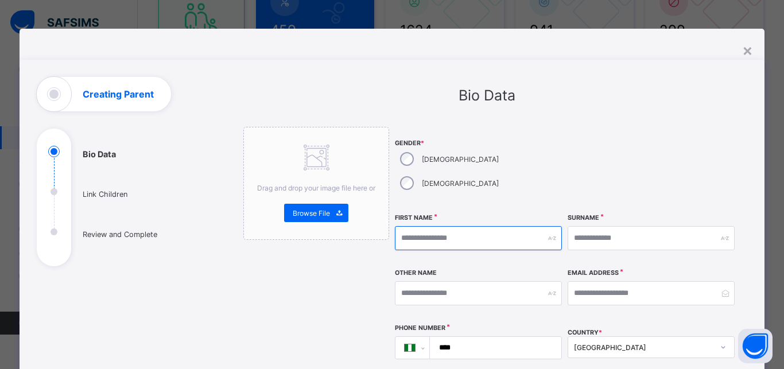
click at [427, 226] on input "text" at bounding box center [478, 238] width 167 height 24
type input "*******"
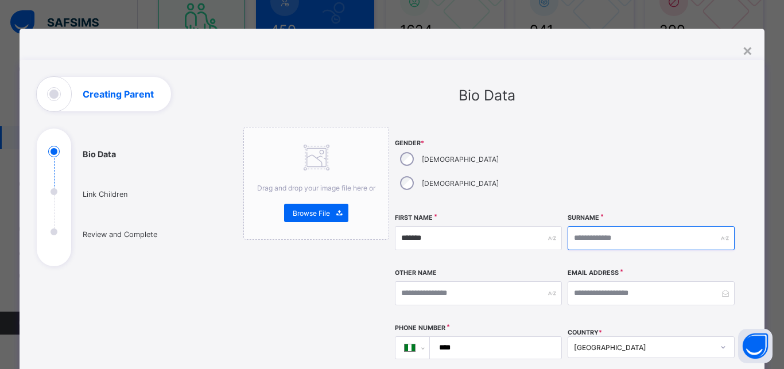
click at [577, 226] on input "text" at bounding box center [650, 238] width 167 height 24
type input "********"
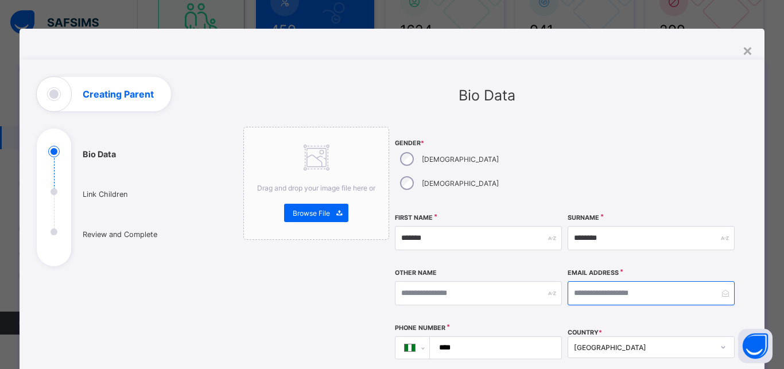
click at [589, 281] on input "email" at bounding box center [650, 293] width 167 height 24
type input "**********"
click at [497, 337] on input "****" at bounding box center [493, 348] width 122 height 22
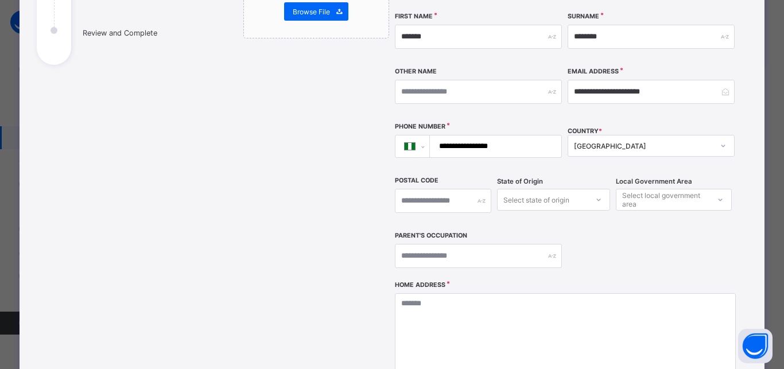
scroll to position [205, 0]
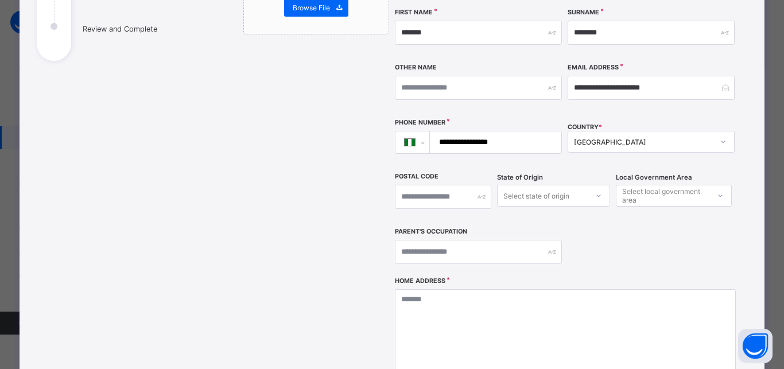
type input "**********"
click at [555, 185] on div "Select state of origin" at bounding box center [536, 196] width 66 height 22
click at [558, 185] on div "Select state of origin" at bounding box center [536, 196] width 66 height 22
click at [480, 240] on input "text" at bounding box center [478, 252] width 167 height 24
type input "********"
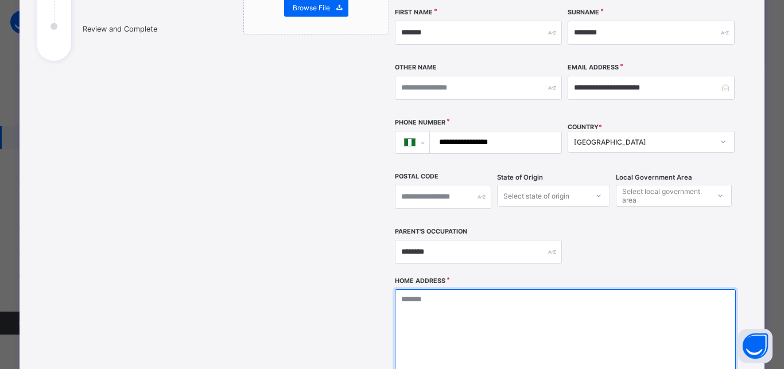
click at [485, 295] on textarea at bounding box center [565, 346] width 340 height 115
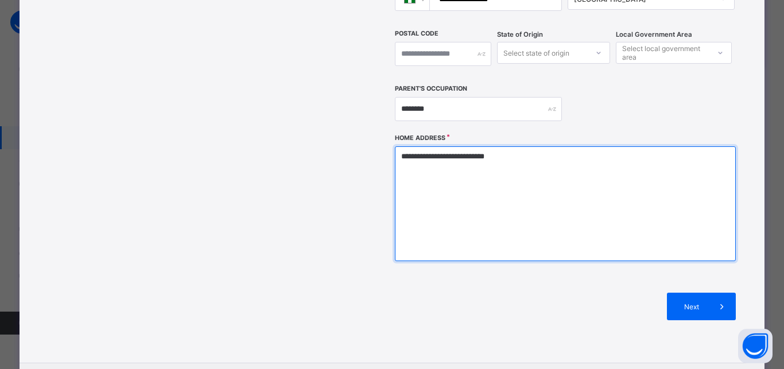
scroll to position [401, 0]
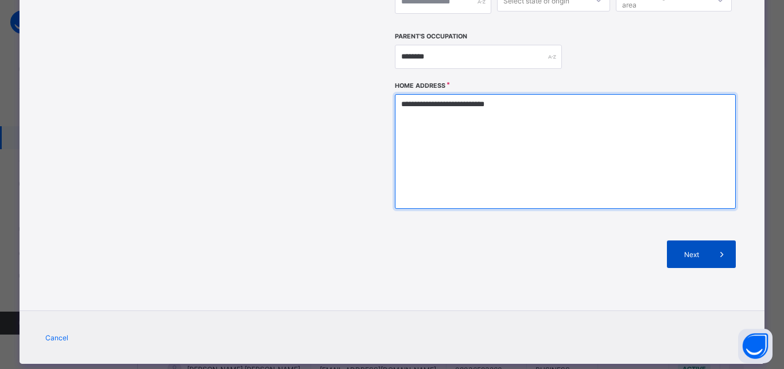
type textarea "**********"
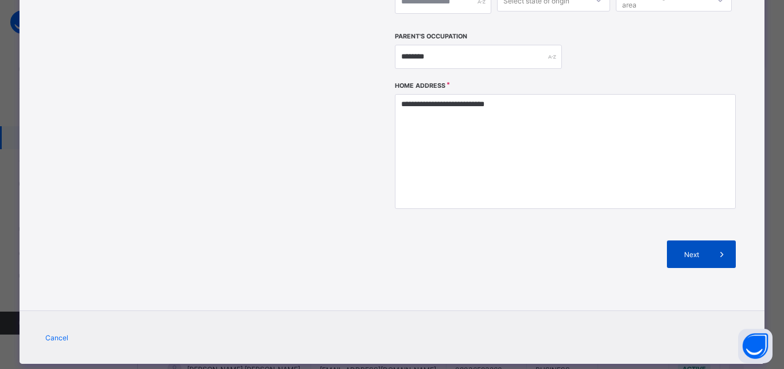
click at [708, 242] on span at bounding box center [722, 254] width 28 height 28
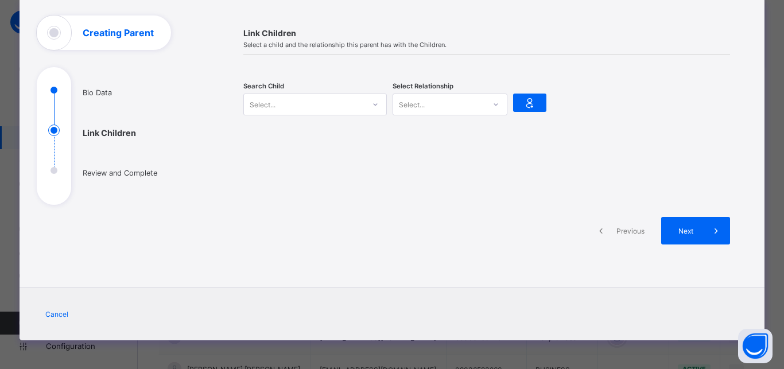
scroll to position [61, 0]
click at [297, 108] on div "Select..." at bounding box center [304, 104] width 120 height 16
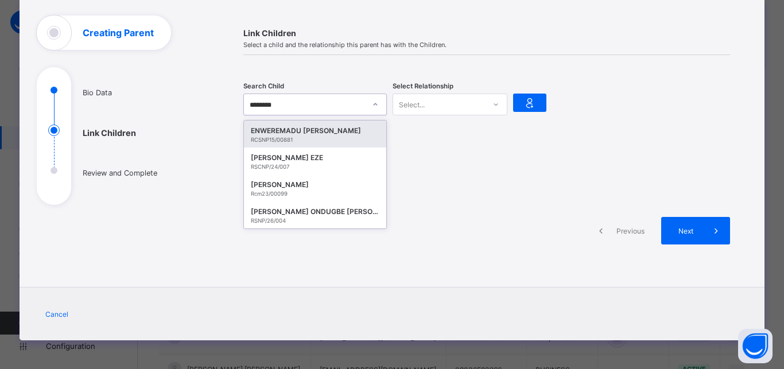
type input "*********"
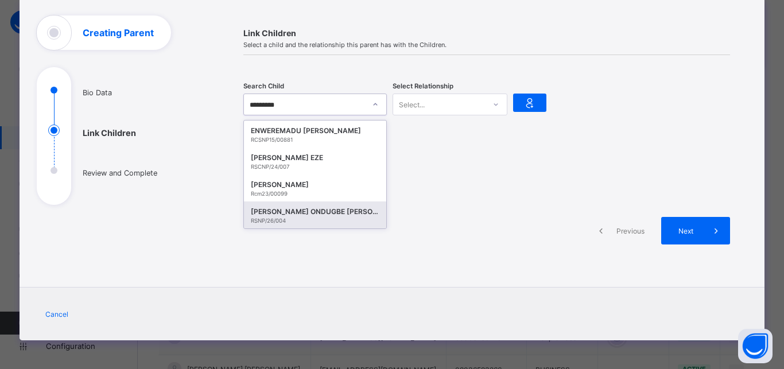
click at [312, 211] on div "STEPHANIE ONDUGBE EMMANUEL" at bounding box center [315, 211] width 129 height 11
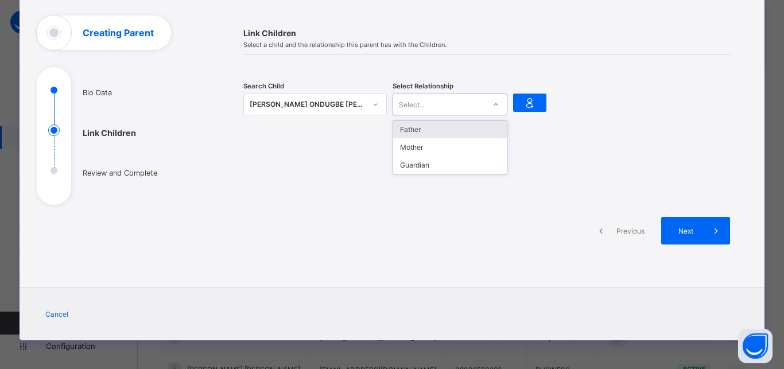
click at [424, 107] on div "Select..." at bounding box center [439, 104] width 92 height 16
click at [418, 130] on div "Father" at bounding box center [450, 129] width 114 height 18
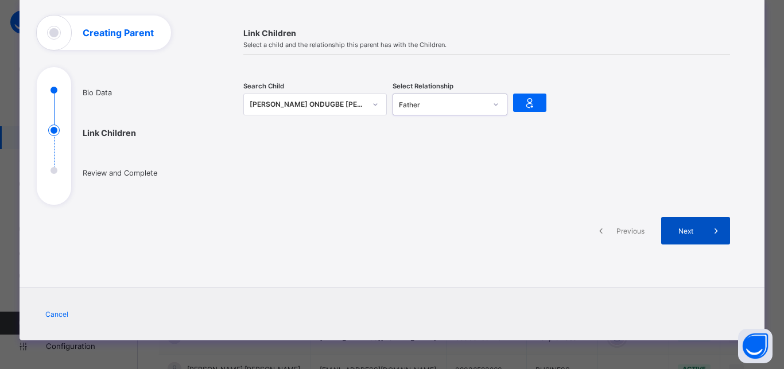
click at [677, 232] on span "Next" at bounding box center [686, 231] width 33 height 9
click at [678, 227] on span "Next" at bounding box center [686, 231] width 33 height 9
click at [685, 230] on span "Next" at bounding box center [686, 231] width 33 height 9
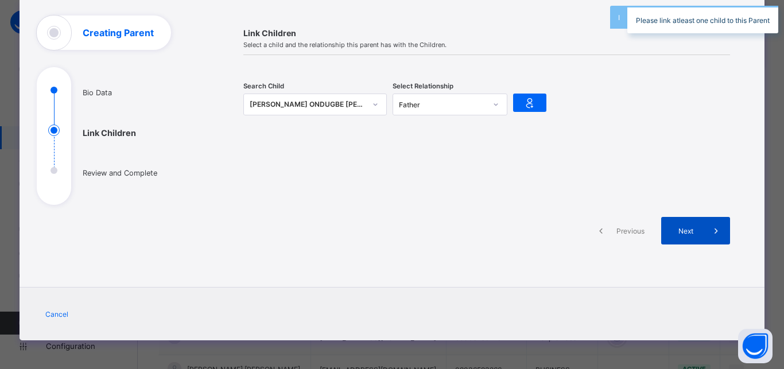
click at [685, 230] on span "Next" at bounding box center [686, 231] width 33 height 9
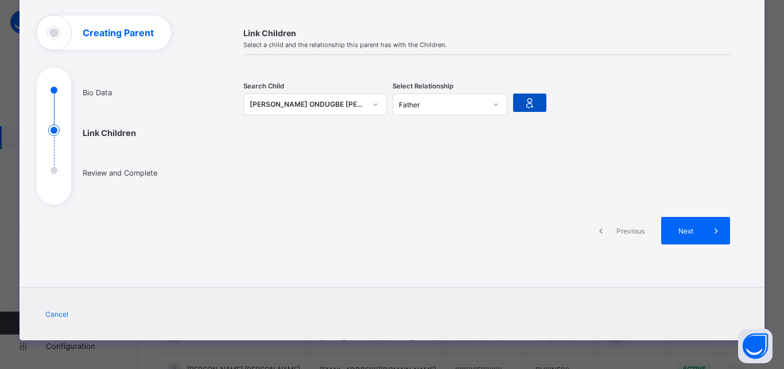
click at [525, 103] on icon at bounding box center [530, 103] width 16 height 14
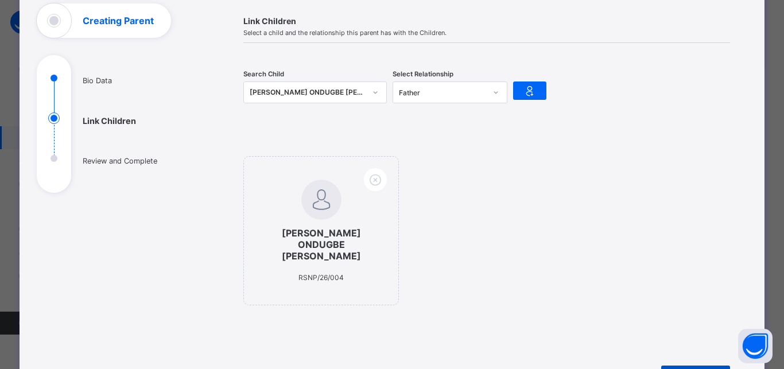
scroll to position [195, 0]
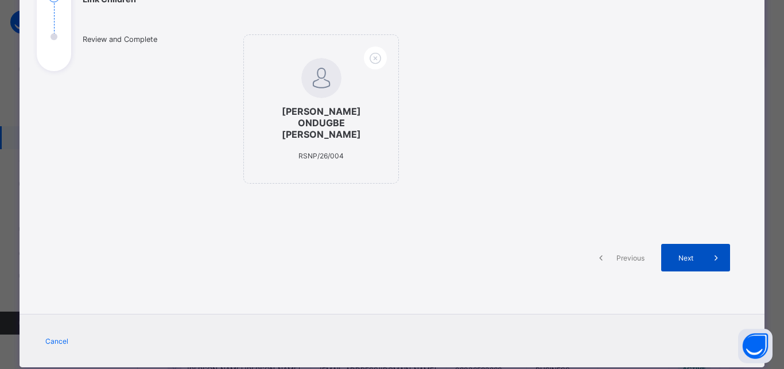
click at [702, 244] on span at bounding box center [716, 258] width 28 height 28
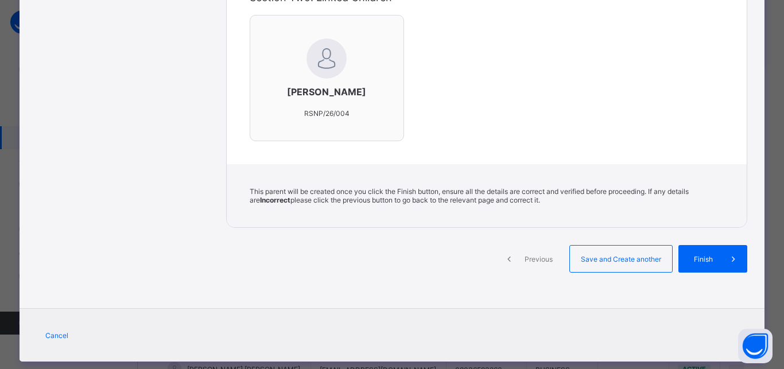
scroll to position [365, 0]
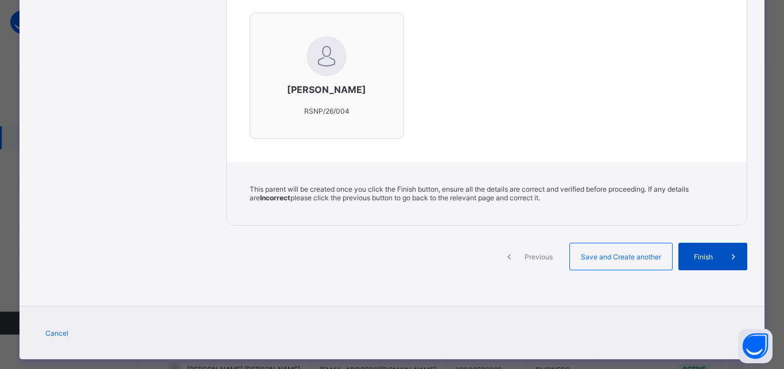
click at [710, 262] on div "Finish" at bounding box center [712, 257] width 69 height 28
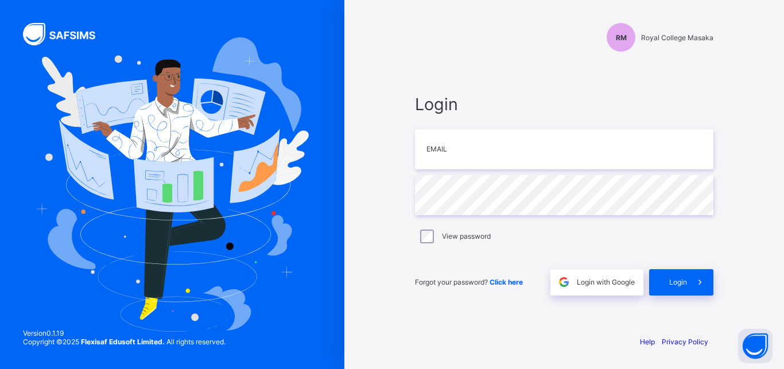
type input "**********"
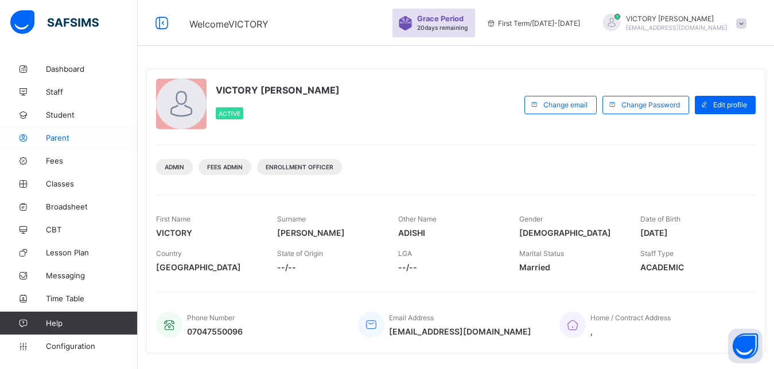
click at [59, 144] on link "Parent" at bounding box center [69, 137] width 138 height 23
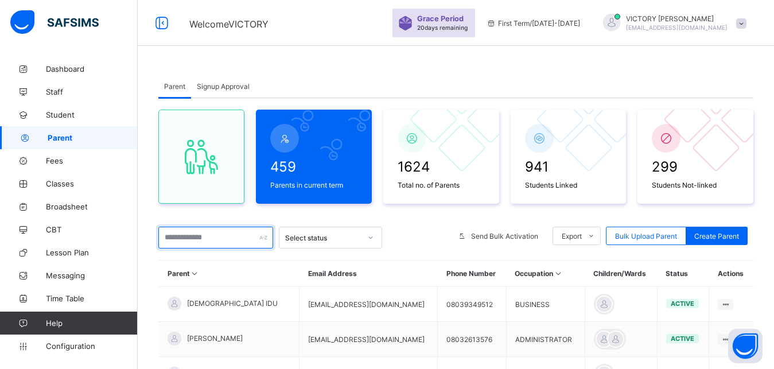
click at [225, 240] on input "text" at bounding box center [215, 238] width 115 height 22
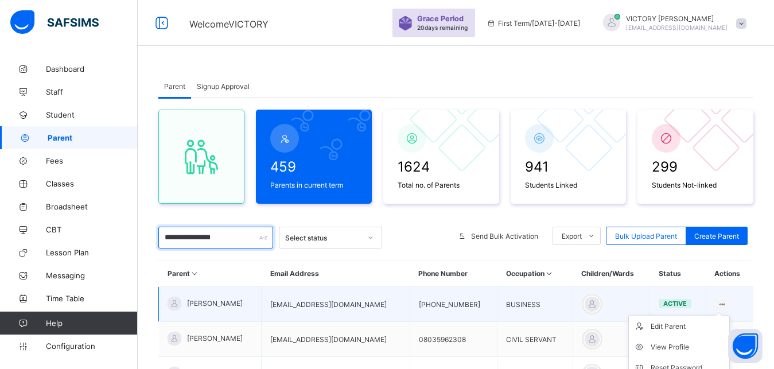
type input "**********"
click at [728, 303] on icon at bounding box center [723, 304] width 10 height 9
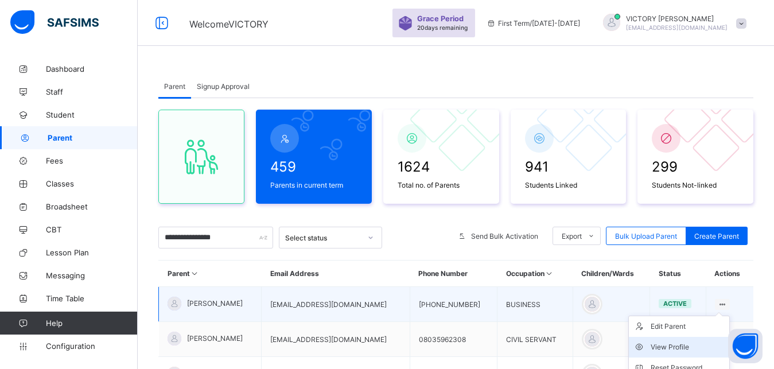
click at [690, 347] on div "View Profile" at bounding box center [688, 346] width 74 height 11
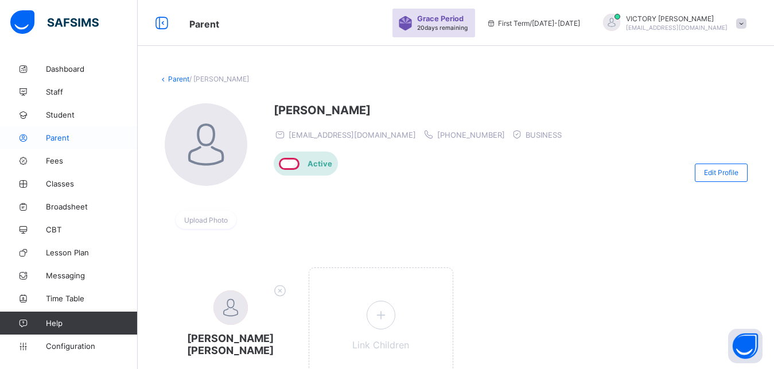
click at [85, 138] on span "Parent" at bounding box center [92, 137] width 92 height 9
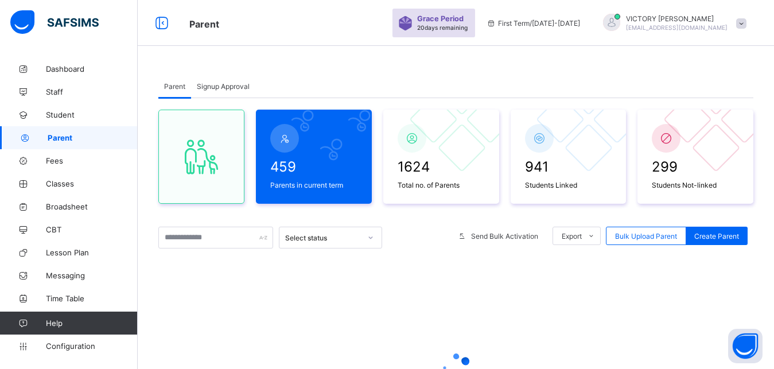
click at [86, 138] on span "Parent" at bounding box center [93, 137] width 90 height 9
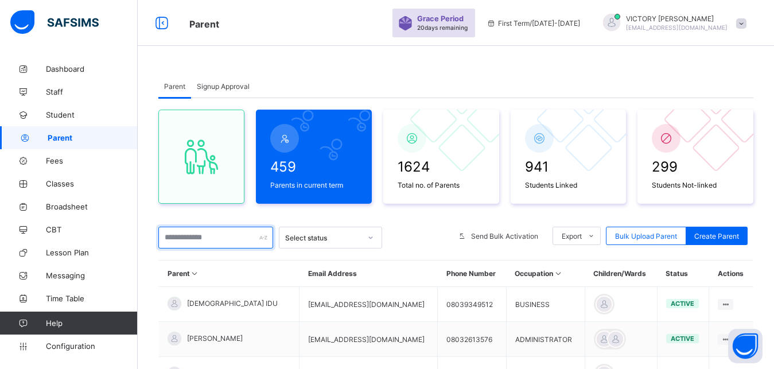
click at [203, 239] on input "text" at bounding box center [215, 238] width 115 height 22
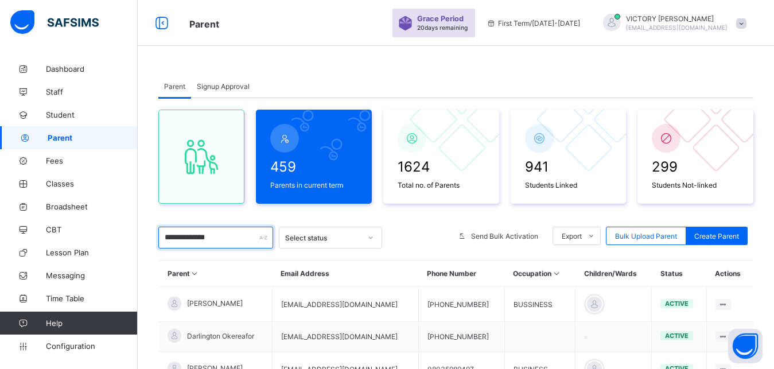
type input "**********"
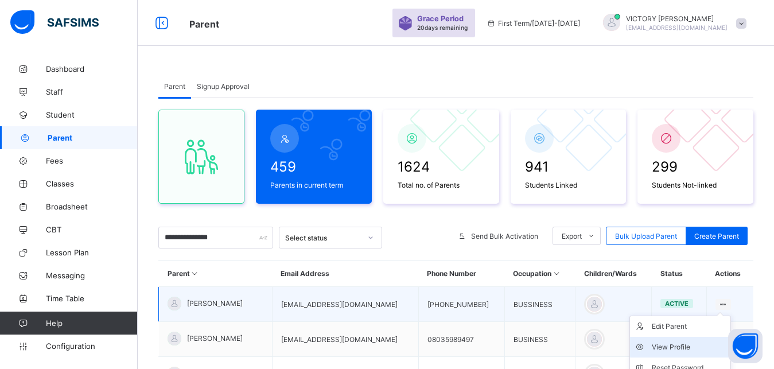
click at [693, 349] on div "View Profile" at bounding box center [689, 346] width 74 height 11
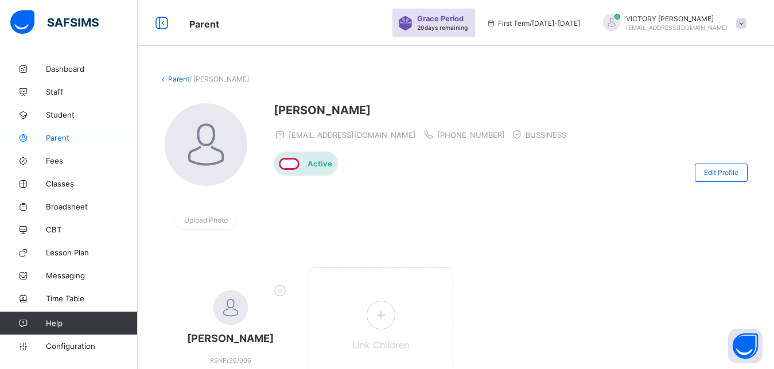
click at [70, 137] on span "Parent" at bounding box center [92, 137] width 92 height 9
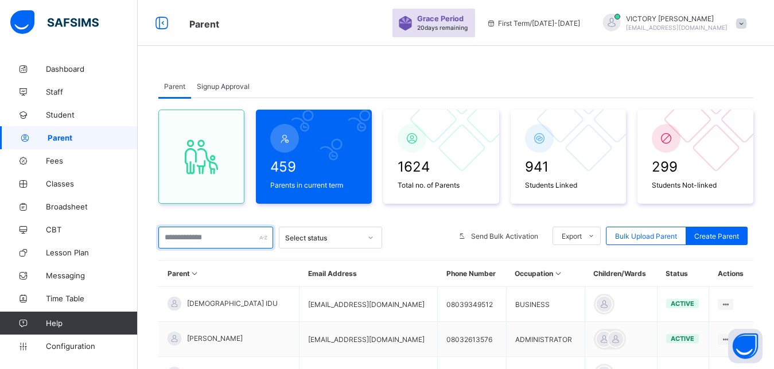
click at [214, 239] on input "text" at bounding box center [215, 238] width 115 height 22
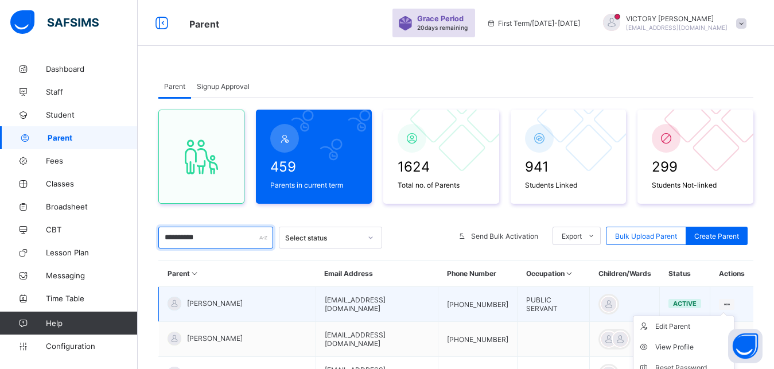
type input "**********"
click at [732, 302] on icon at bounding box center [727, 304] width 10 height 9
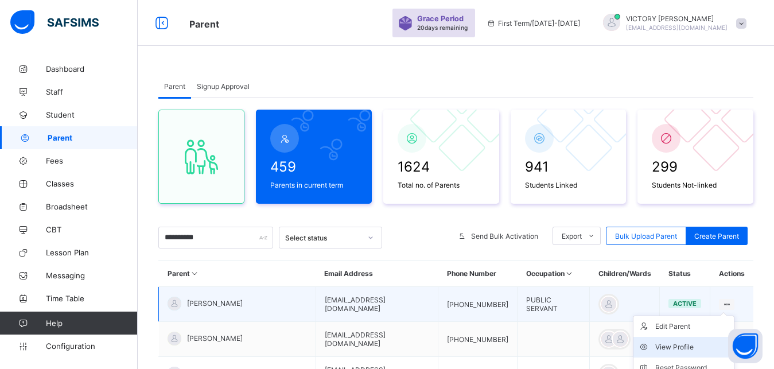
click at [689, 349] on div "View Profile" at bounding box center [692, 346] width 74 height 11
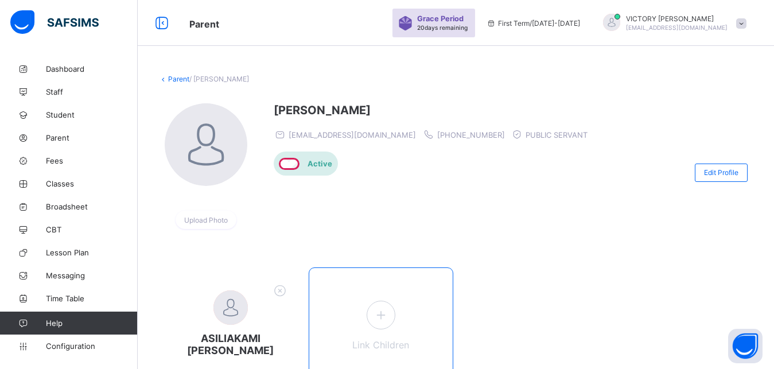
drag, startPoint x: 380, startPoint y: 345, endPoint x: 384, endPoint y: 297, distance: 48.4
click at [384, 297] on div "Link Children" at bounding box center [381, 333] width 145 height 132
click at [383, 316] on icon at bounding box center [380, 315] width 21 height 18
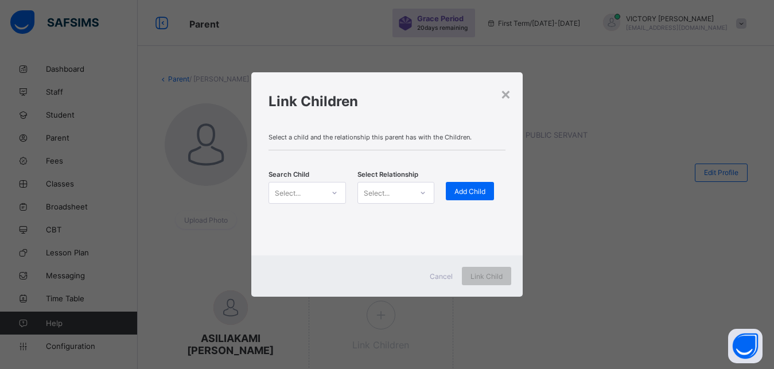
drag, startPoint x: 375, startPoint y: 312, endPoint x: 322, endPoint y: 220, distance: 105.4
click at [322, 220] on div "× Link Children Select a child and the relationship this parent has with the Ch…" at bounding box center [387, 184] width 774 height 369
click at [321, 193] on div "Select..." at bounding box center [296, 193] width 54 height 16
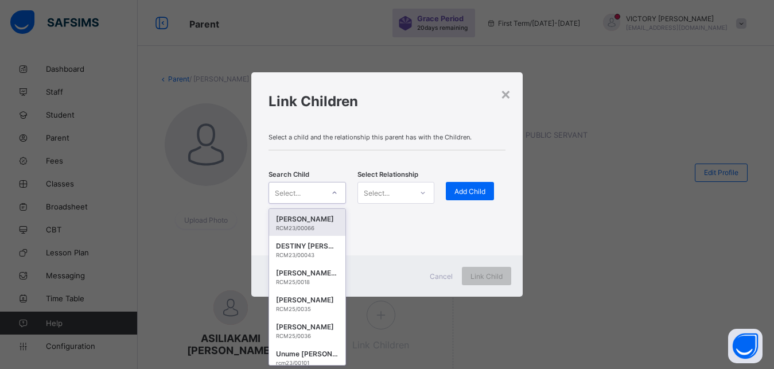
click at [309, 198] on div "Select..." at bounding box center [296, 193] width 54 height 16
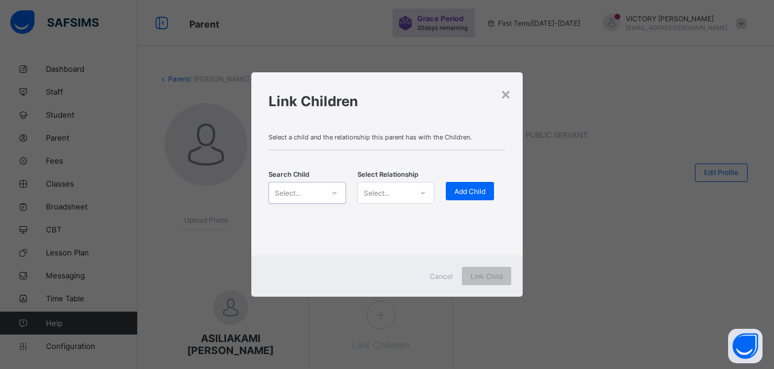
click at [309, 199] on div "Select..." at bounding box center [296, 193] width 54 height 16
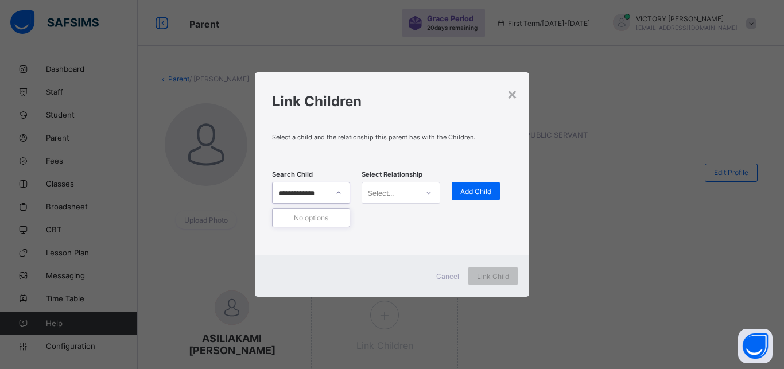
type input "**********"
click at [437, 190] on div at bounding box center [429, 193] width 20 height 18
click at [420, 219] on div "Father" at bounding box center [400, 218] width 77 height 18
drag, startPoint x: 423, startPoint y: 218, endPoint x: 312, endPoint y: 203, distance: 113.0
click at [312, 203] on div "Search Child Select... Select Relationship Father Add Child" at bounding box center [392, 193] width 240 height 50
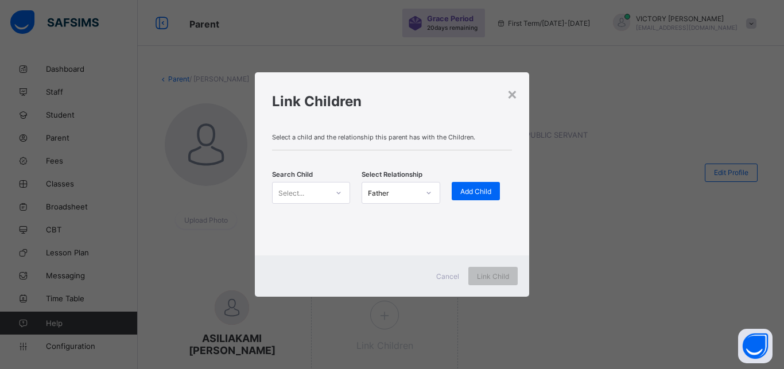
click at [337, 195] on icon at bounding box center [338, 192] width 7 height 11
type input "*****"
click at [326, 223] on div "ABIGAIL Paul GIMBA" at bounding box center [310, 218] width 63 height 11
click at [476, 189] on span "Add Child" at bounding box center [475, 191] width 31 height 9
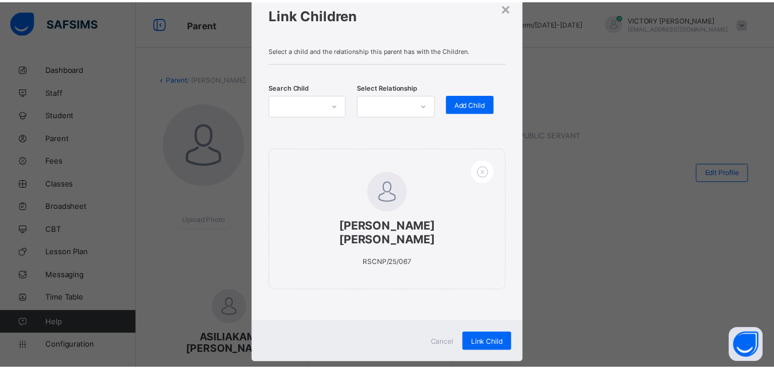
scroll to position [46, 0]
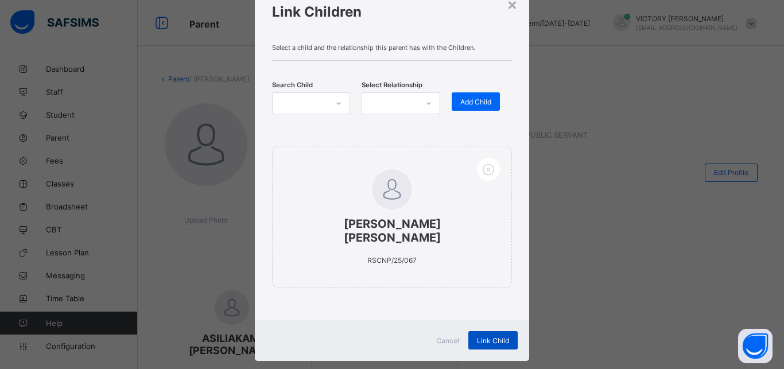
click at [485, 331] on div "Link Child" at bounding box center [492, 340] width 49 height 18
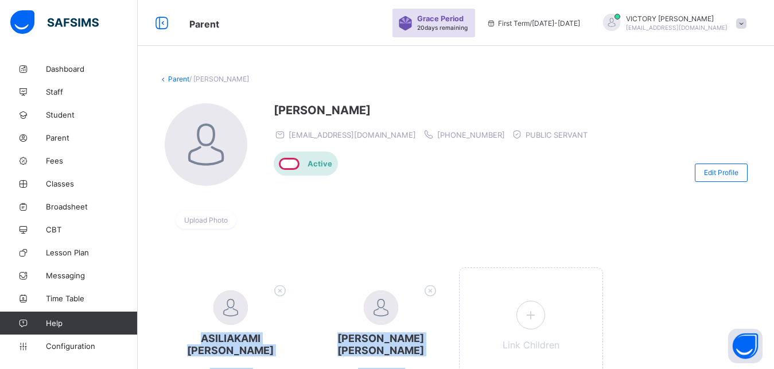
drag, startPoint x: 773, startPoint y: 208, endPoint x: 783, endPoint y: 271, distance: 64.0
click at [774, 271] on html "Parent Grace Period 20 days remaining First Term / 2025-2026 VICTORY EMMANUEL a…" at bounding box center [387, 222] width 774 height 445
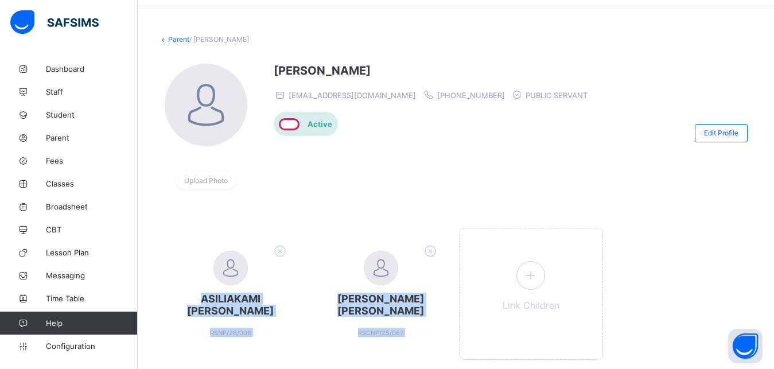
scroll to position [76, 0]
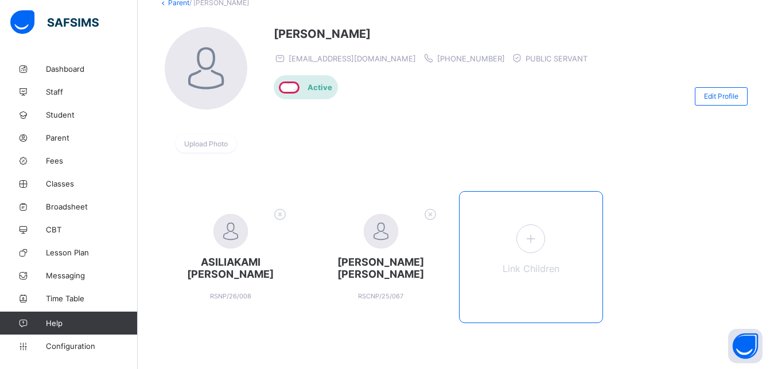
click at [542, 254] on div "Link Children" at bounding box center [531, 257] width 145 height 132
click at [539, 244] on icon at bounding box center [530, 239] width 21 height 18
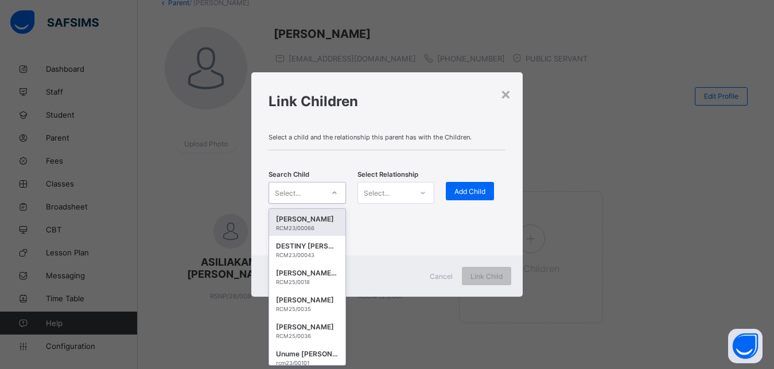
click at [322, 195] on div "Select..." at bounding box center [296, 193] width 54 height 16
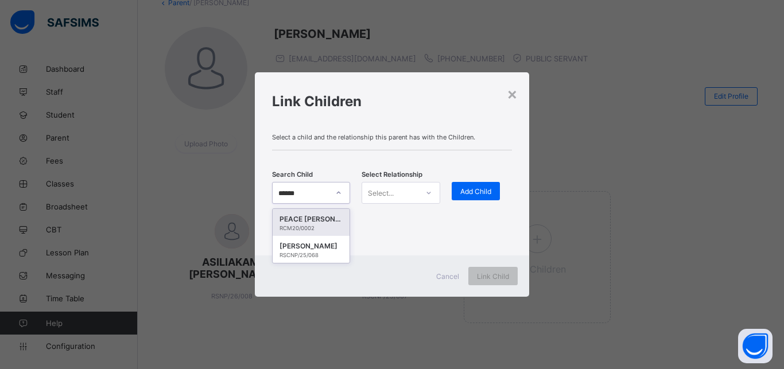
type input "*******"
click at [316, 227] on div "RSCNP/25/068" at bounding box center [310, 228] width 63 height 6
click at [418, 192] on div at bounding box center [429, 192] width 22 height 21
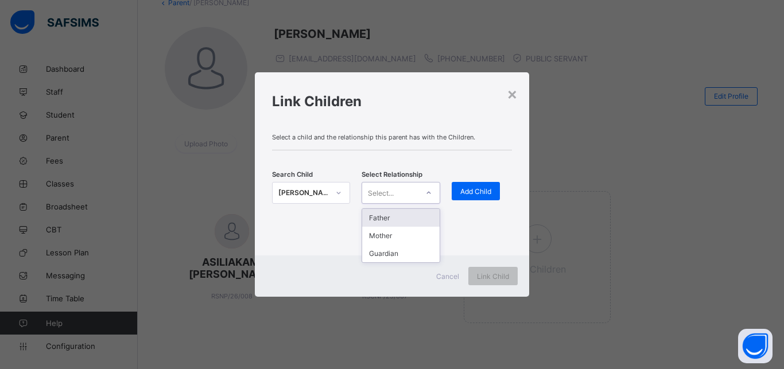
click at [400, 223] on div "Father" at bounding box center [400, 218] width 77 height 18
click at [401, 221] on div "Select a child and the relationship this parent has with the Children. Search C…" at bounding box center [392, 190] width 274 height 131
click at [475, 183] on div "Add Child" at bounding box center [476, 191] width 48 height 18
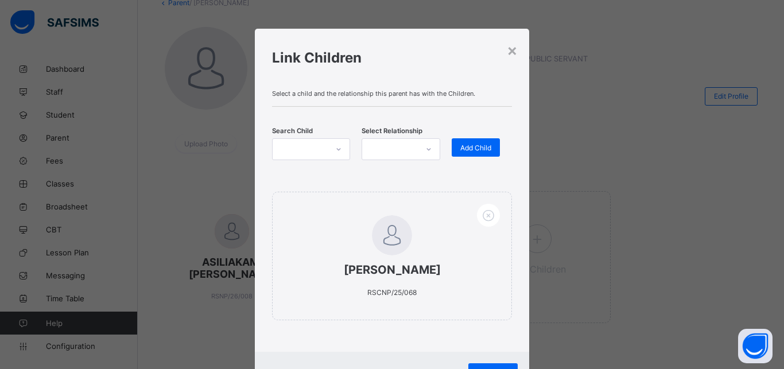
click at [480, 361] on div "Cancel Link Child" at bounding box center [392, 372] width 274 height 41
click at [482, 365] on div "Link Child" at bounding box center [492, 372] width 49 height 18
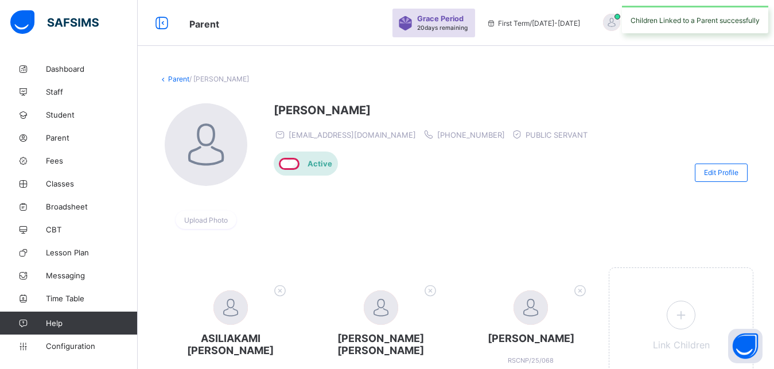
click at [482, 363] on div "BENNETT GIMBA RSCNP/25/068" at bounding box center [531, 333] width 145 height 132
click at [68, 139] on span "Parent" at bounding box center [92, 137] width 92 height 9
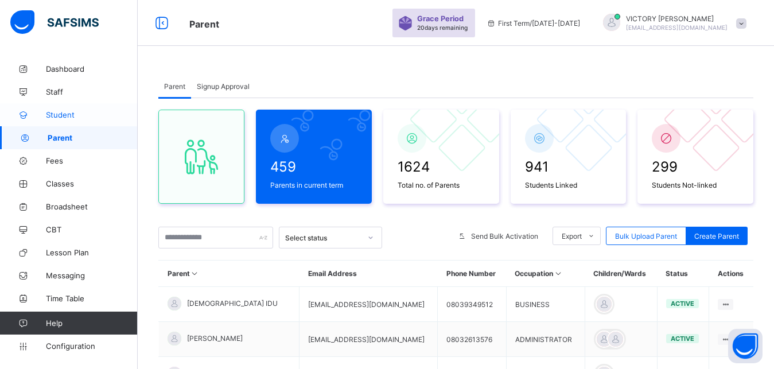
click at [55, 112] on span "Student" at bounding box center [92, 114] width 92 height 9
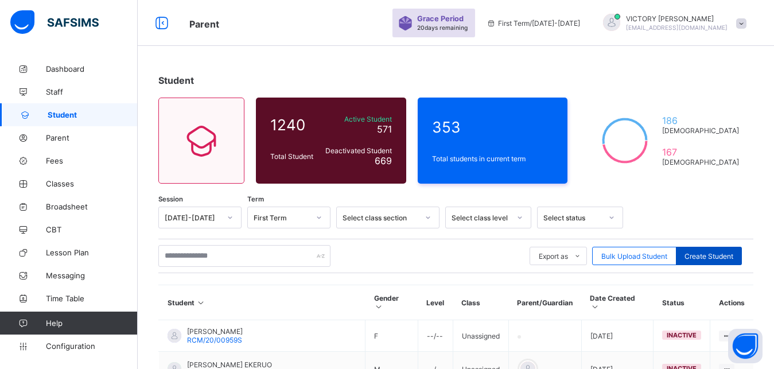
click at [706, 251] on div "Create Student" at bounding box center [709, 256] width 66 height 18
select select "**"
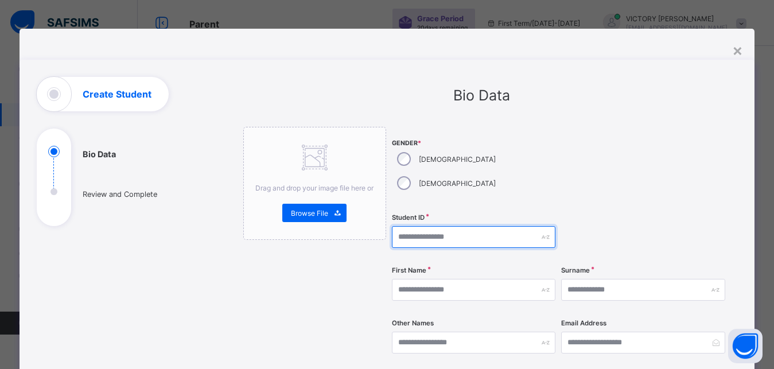
click at [429, 226] on input "text" at bounding box center [474, 237] width 164 height 22
type input "**********"
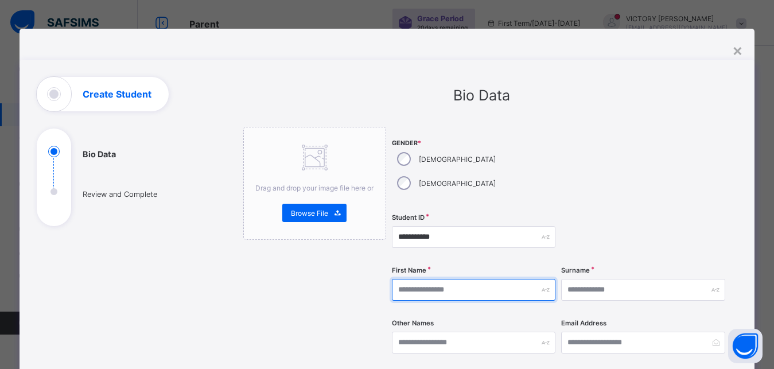
click at [415, 279] on input "text" at bounding box center [474, 290] width 164 height 22
type input "*"
type input "****"
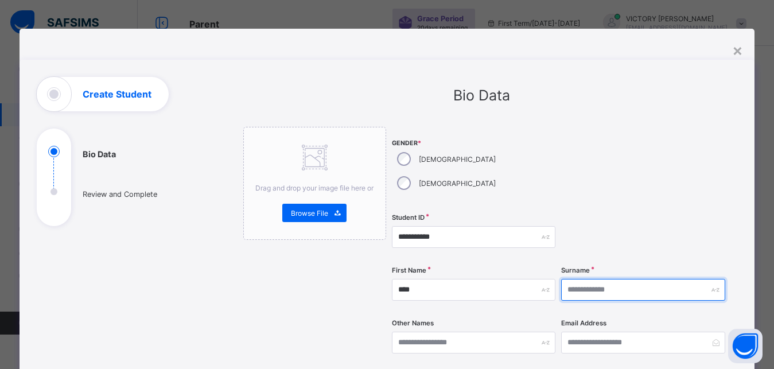
click at [574, 279] on input "text" at bounding box center [643, 290] width 164 height 22
type input "******"
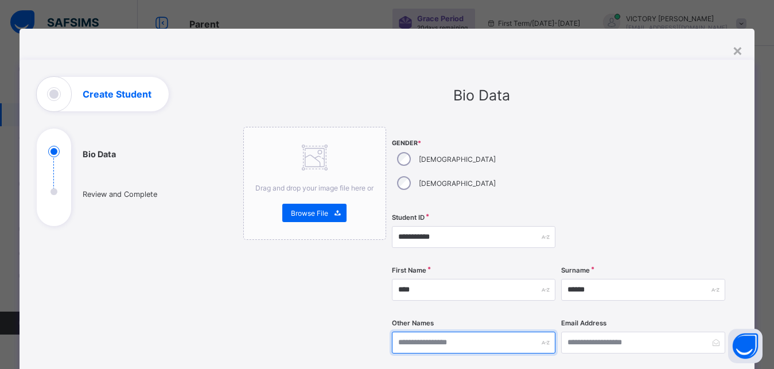
click at [473, 332] on input "text" at bounding box center [474, 343] width 164 height 22
type input "********"
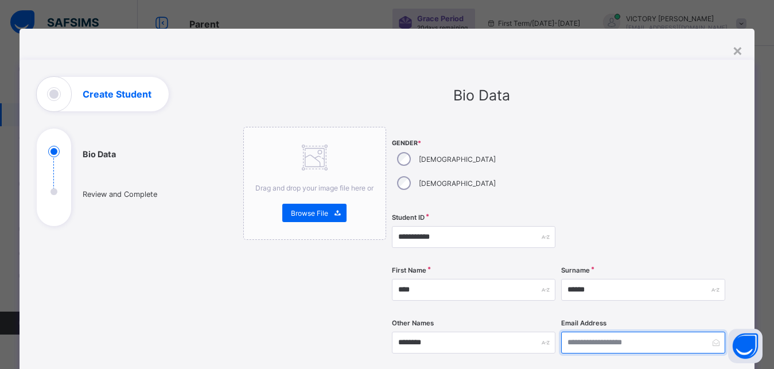
click at [594, 332] on input "email" at bounding box center [643, 343] width 164 height 22
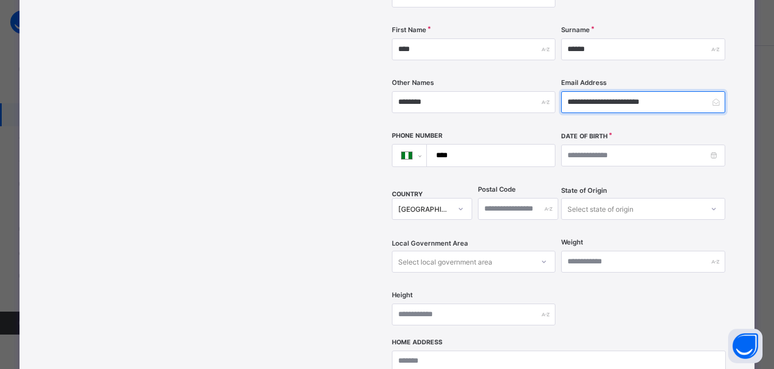
scroll to position [240, 0]
type input "**********"
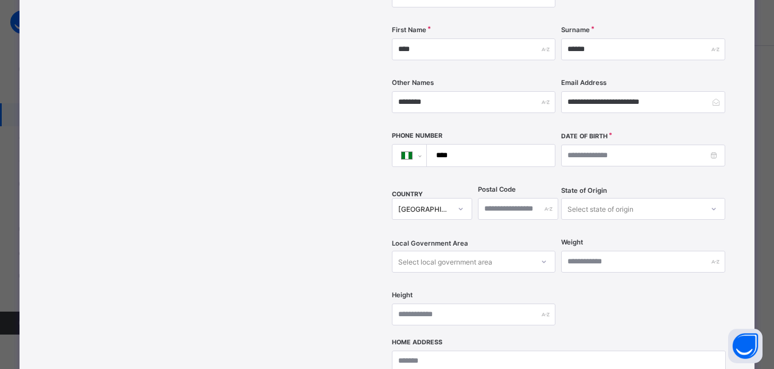
click at [497, 145] on input "****" at bounding box center [488, 156] width 119 height 22
type input "**********"
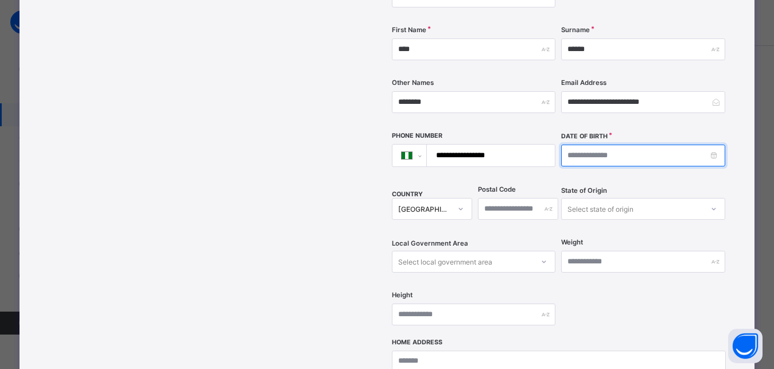
click at [606, 145] on input at bounding box center [643, 156] width 164 height 22
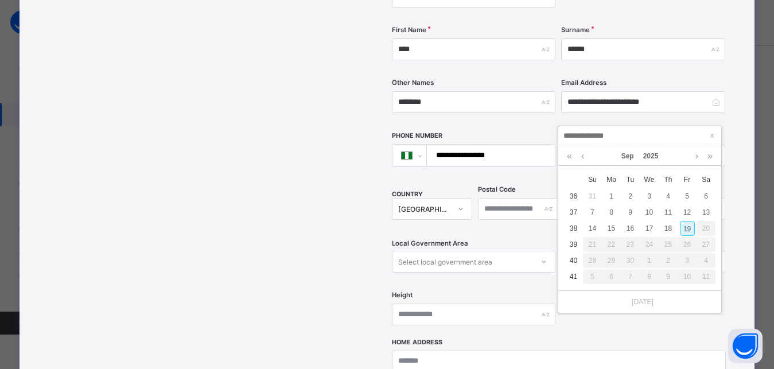
click at [647, 145] on div at bounding box center [639, 136] width 163 height 20
click at [647, 155] on link "2025" at bounding box center [651, 156] width 25 height 20
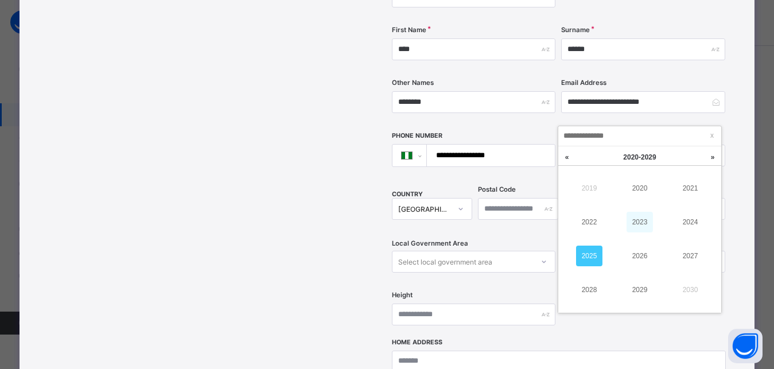
click at [640, 217] on link "2023" at bounding box center [640, 222] width 26 height 21
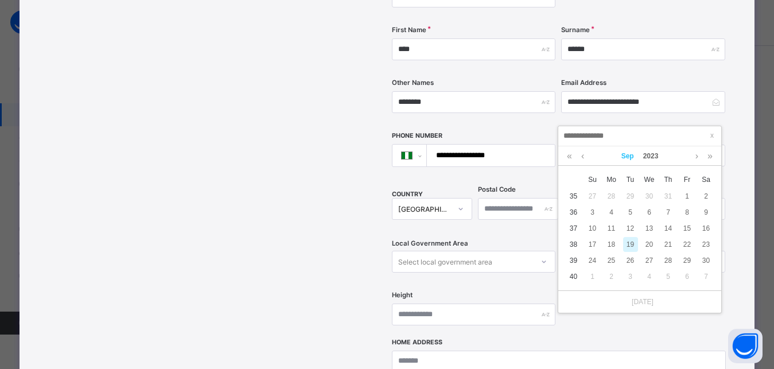
click at [629, 155] on link "Sep" at bounding box center [628, 156] width 22 height 20
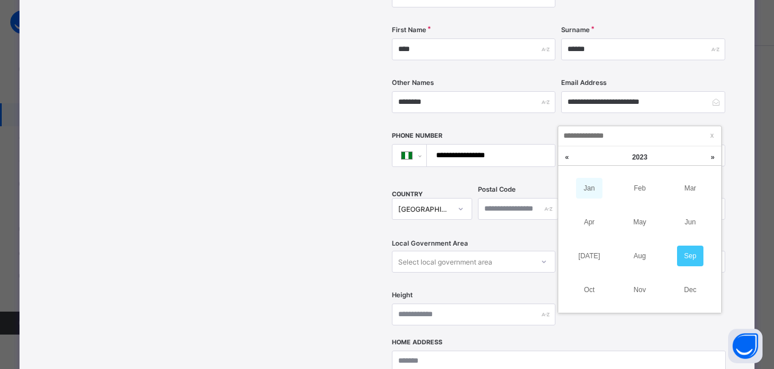
click at [594, 192] on link "Jan" at bounding box center [589, 188] width 26 height 21
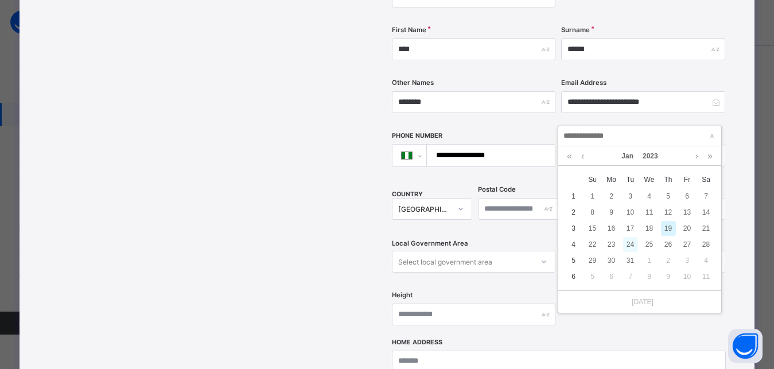
click at [633, 242] on div "24" at bounding box center [630, 244] width 15 height 15
type input "**********"
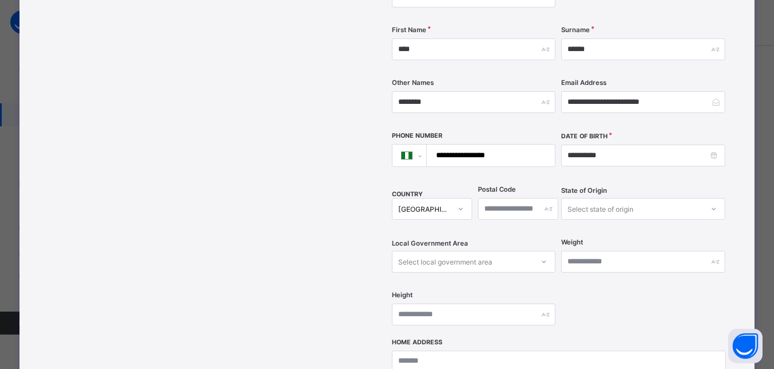
click at [585, 198] on div "Select state of origin" at bounding box center [643, 209] width 164 height 22
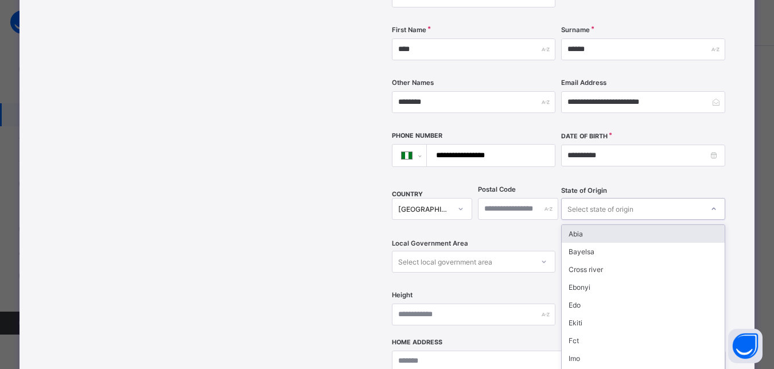
scroll to position [251, 0]
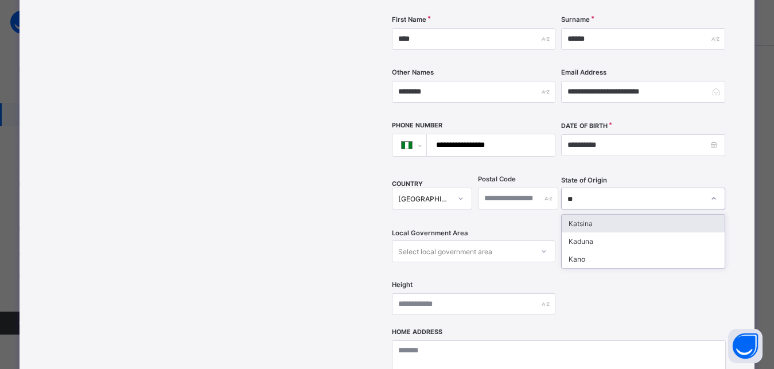
type input "***"
click at [605, 215] on div "Kaduna" at bounding box center [643, 224] width 162 height 18
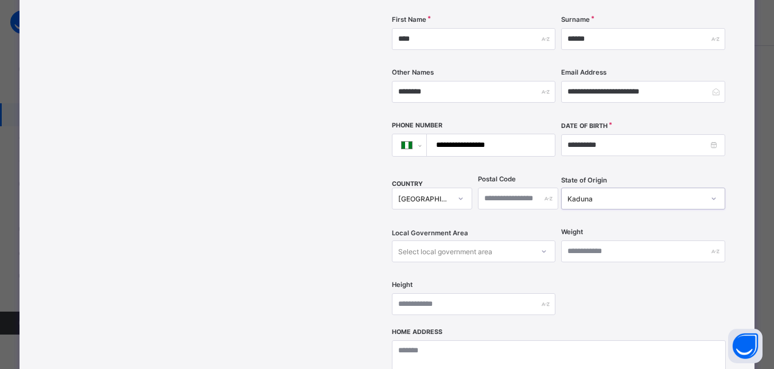
click at [506, 243] on div "Select local government area" at bounding box center [462, 251] width 141 height 16
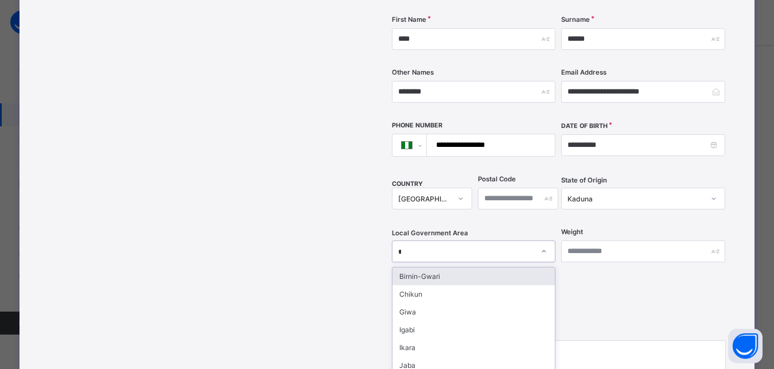
type input "**"
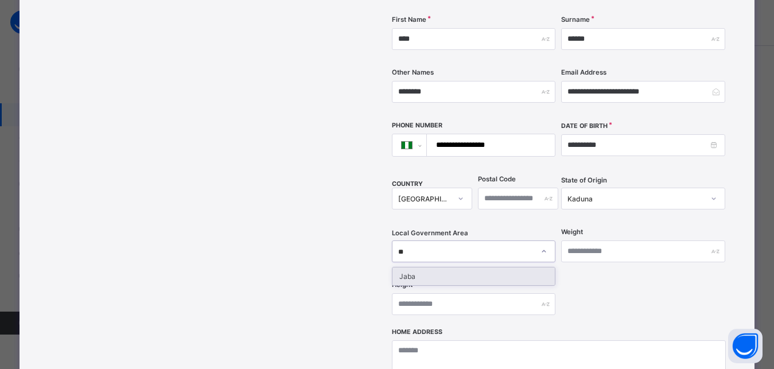
click at [486, 267] on div "Jaba" at bounding box center [473, 276] width 162 height 18
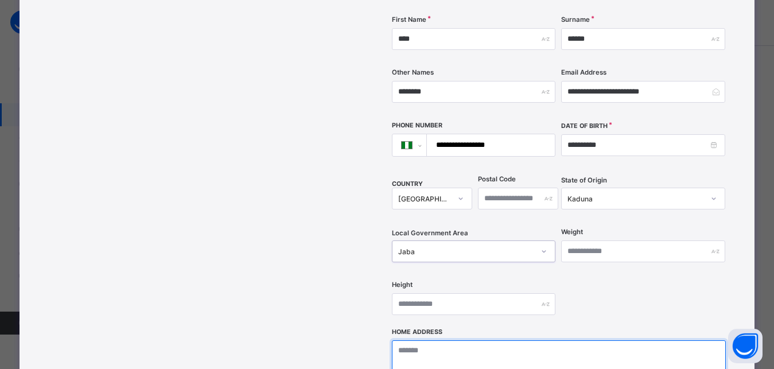
type textarea "*"
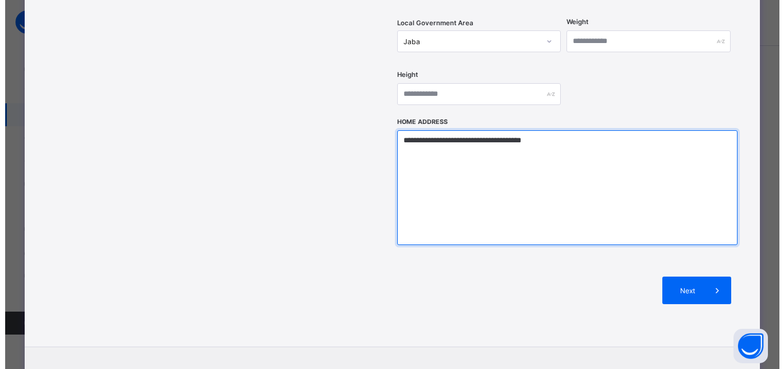
scroll to position [449, 0]
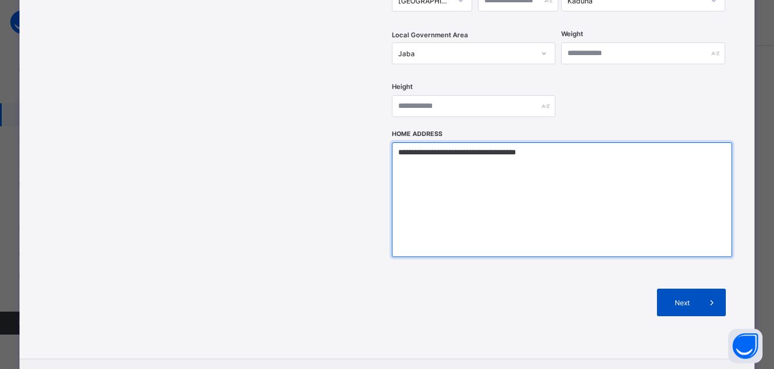
type textarea "**********"
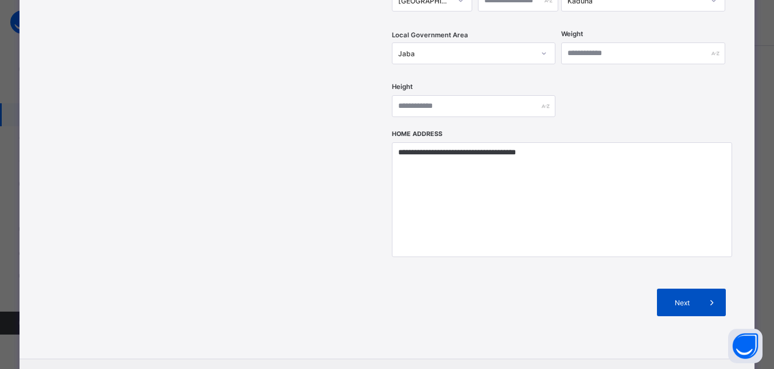
click at [709, 297] on icon at bounding box center [712, 302] width 13 height 11
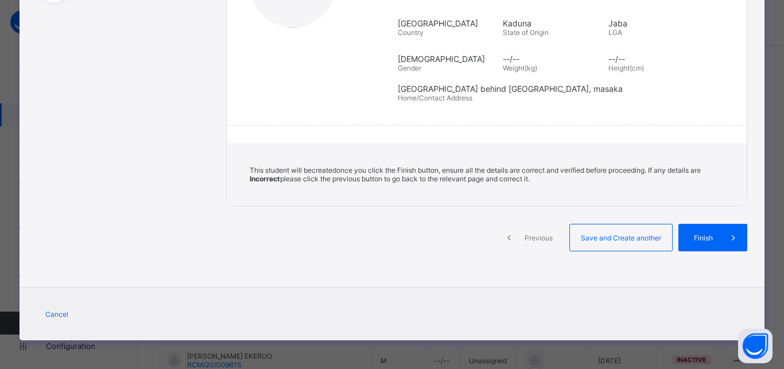
scroll to position [224, 0]
click at [710, 237] on span "Finish" at bounding box center [703, 238] width 33 height 9
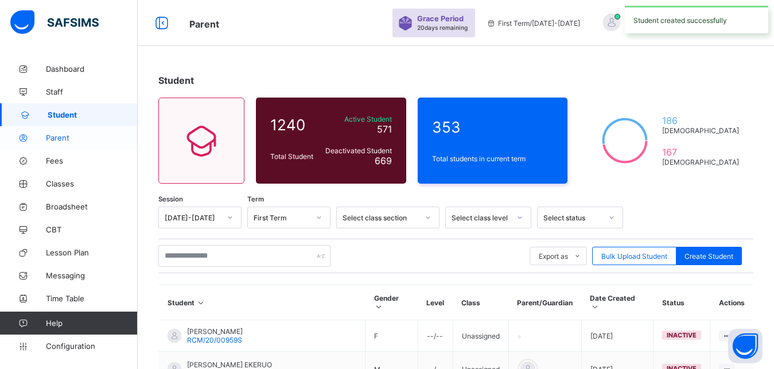
click at [60, 139] on span "Parent" at bounding box center [92, 137] width 92 height 9
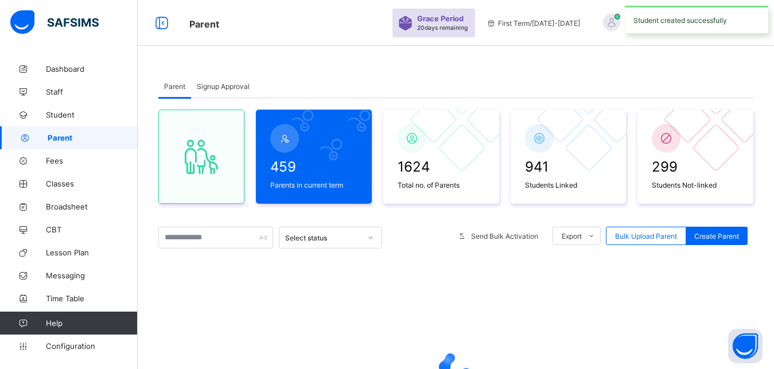
click at [60, 141] on span "Parent" at bounding box center [93, 137] width 90 height 9
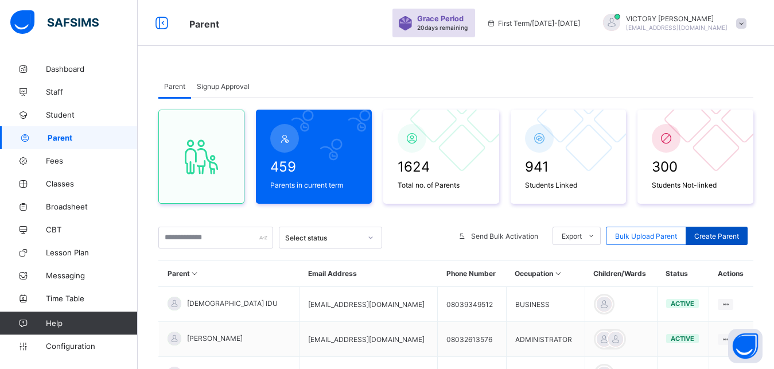
click at [721, 234] on span "Create Parent" at bounding box center [716, 236] width 45 height 9
select select "**"
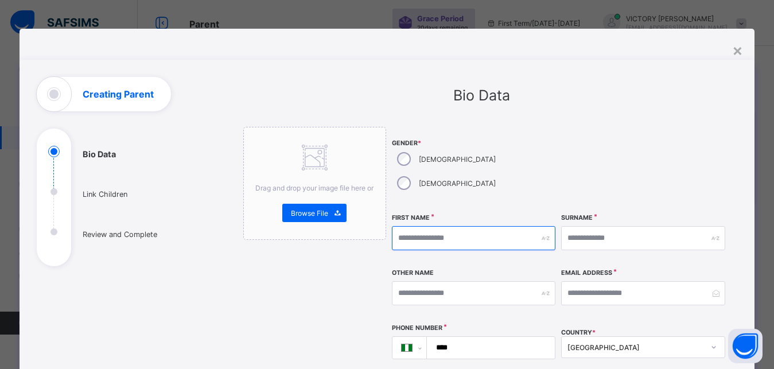
click at [423, 226] on input "text" at bounding box center [474, 238] width 164 height 24
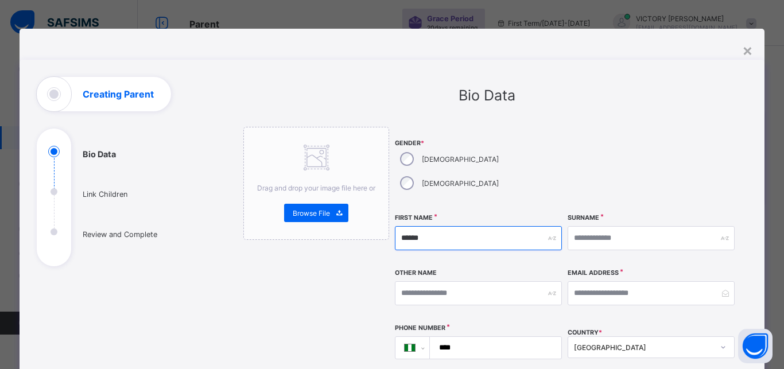
type input "******"
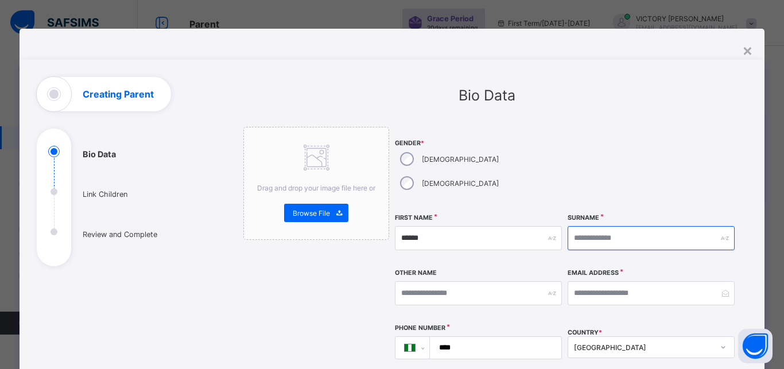
click at [601, 226] on input "text" at bounding box center [650, 238] width 167 height 24
type input "********"
click at [581, 282] on div "Email Address" at bounding box center [650, 293] width 167 height 49
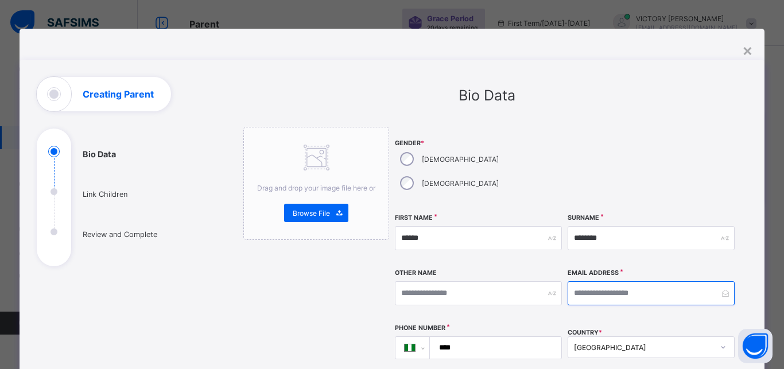
click at [588, 281] on input "email" at bounding box center [650, 293] width 167 height 24
click at [601, 281] on input "**********" at bounding box center [650, 293] width 167 height 24
type input "**********"
click at [517, 337] on input "****" at bounding box center [493, 348] width 122 height 22
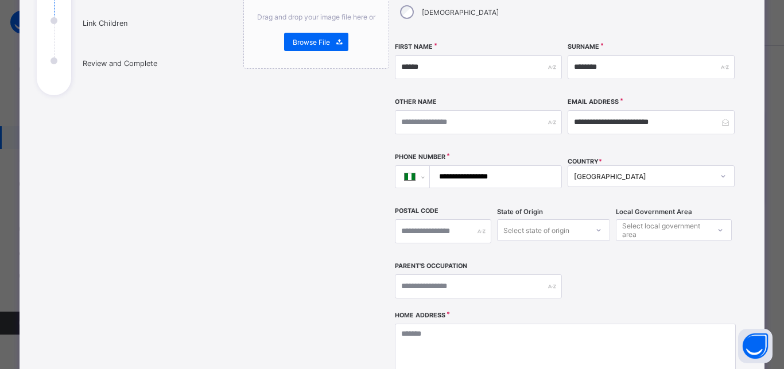
scroll to position [170, 0]
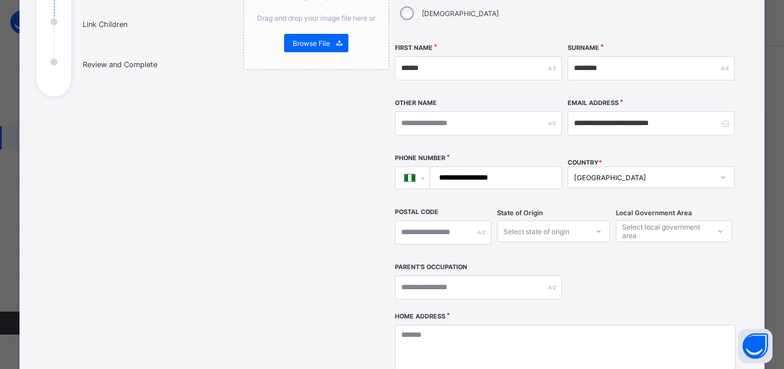
type input "**********"
click at [550, 220] on div "Select state of origin" at bounding box center [553, 231] width 113 height 22
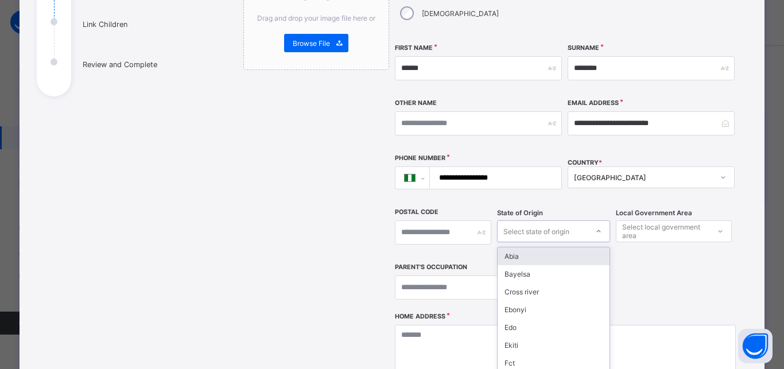
scroll to position [203, 0]
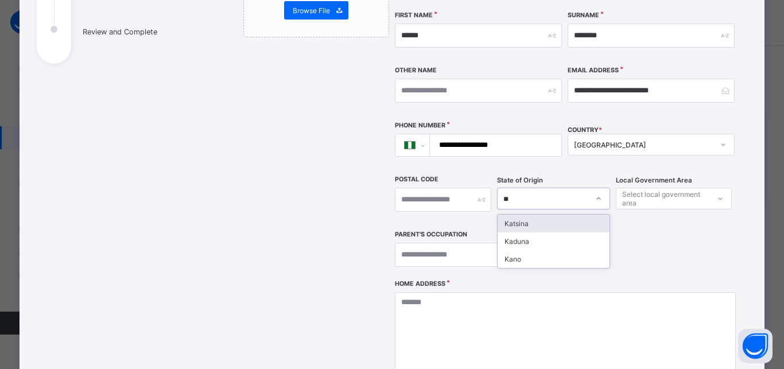
type input "***"
click at [549, 215] on div "Kaduna" at bounding box center [553, 224] width 112 height 18
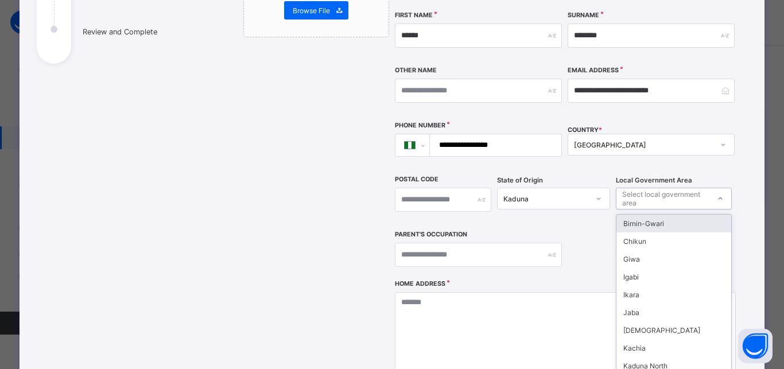
click at [654, 188] on div "Select local government area" at bounding box center [665, 199] width 87 height 22
type input "**"
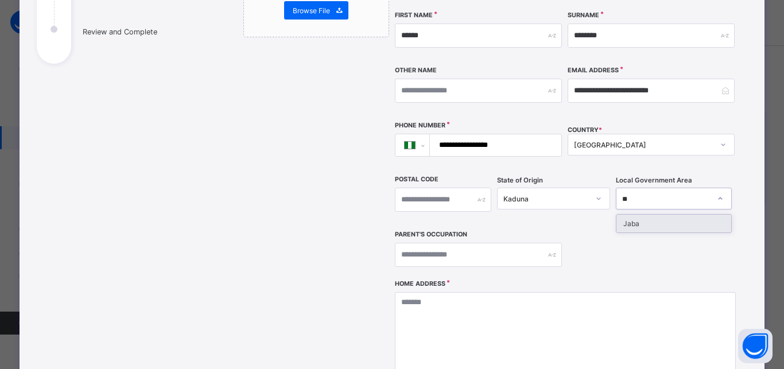
click at [652, 215] on div "Jaba" at bounding box center [673, 224] width 115 height 18
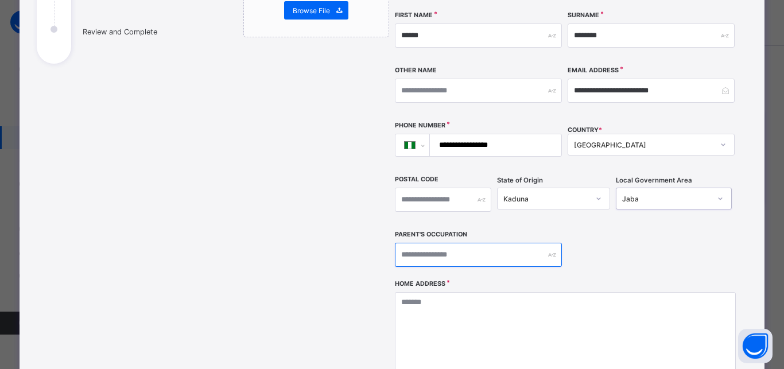
click at [507, 243] on input "text" at bounding box center [478, 255] width 167 height 24
type input "**********"
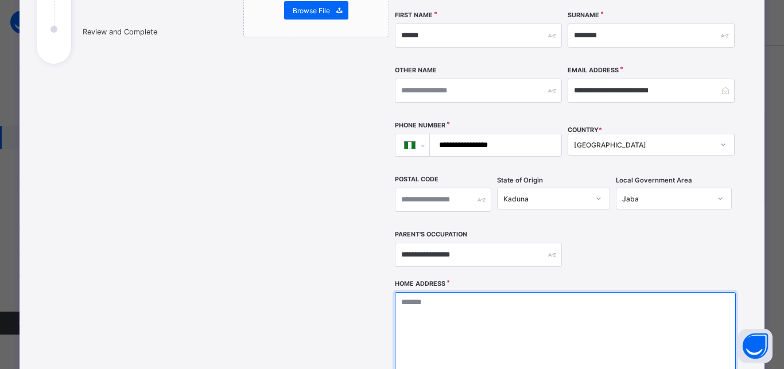
click at [464, 304] on textarea at bounding box center [565, 349] width 340 height 115
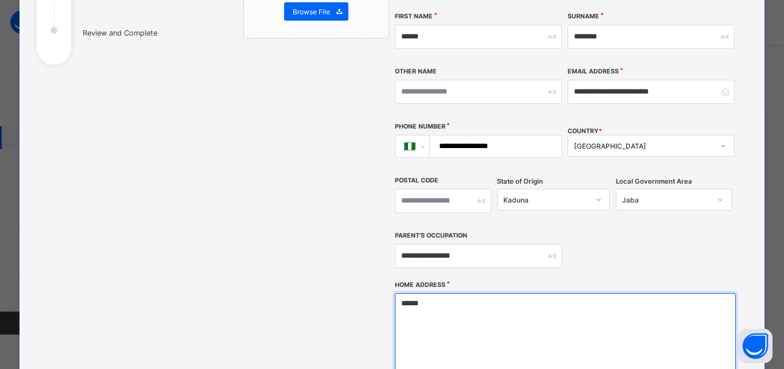
scroll to position [401, 0]
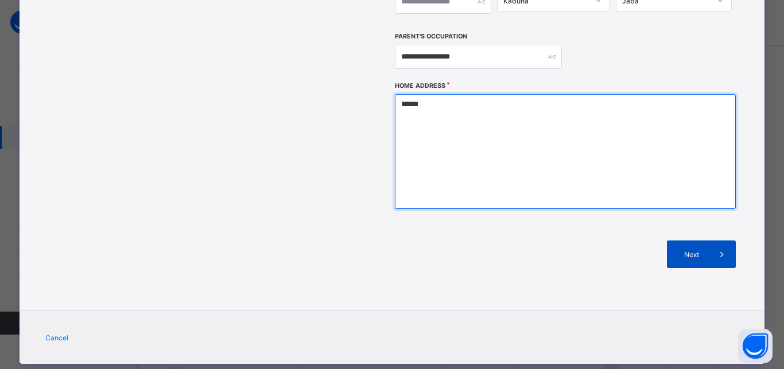
type textarea "******"
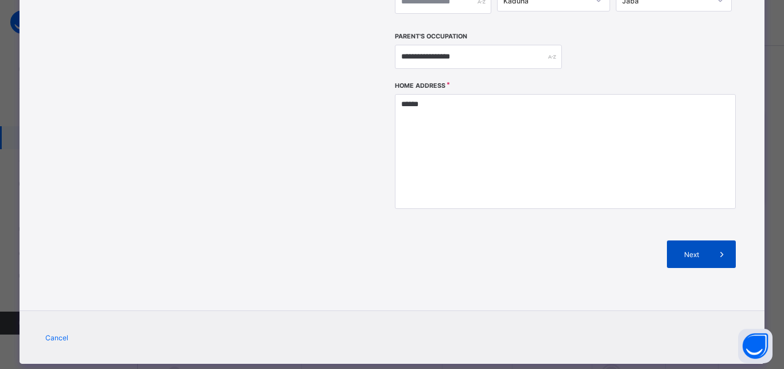
click at [708, 240] on span at bounding box center [722, 254] width 28 height 28
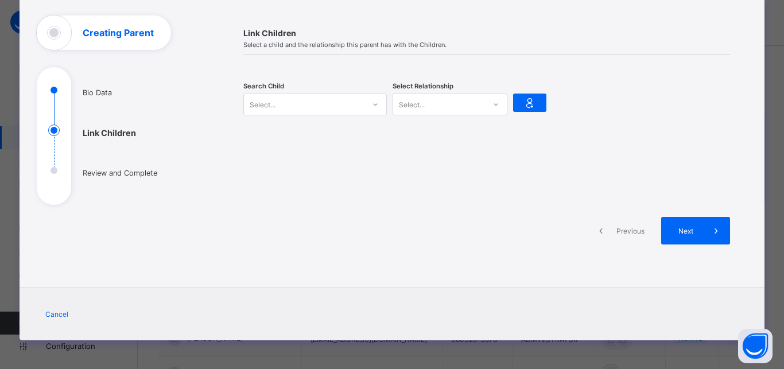
scroll to position [61, 0]
click at [372, 106] on icon at bounding box center [375, 104] width 7 height 11
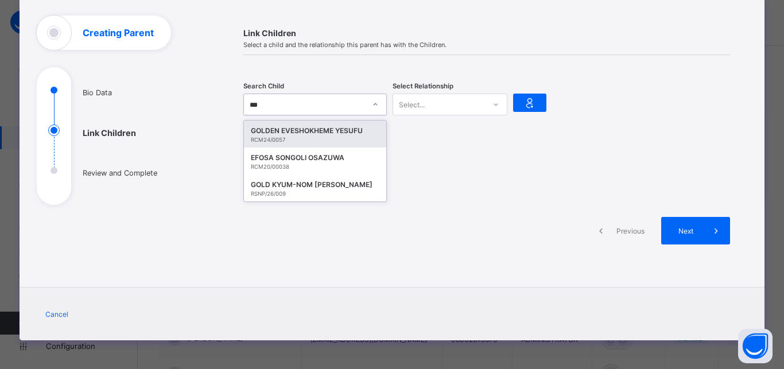
type input "****"
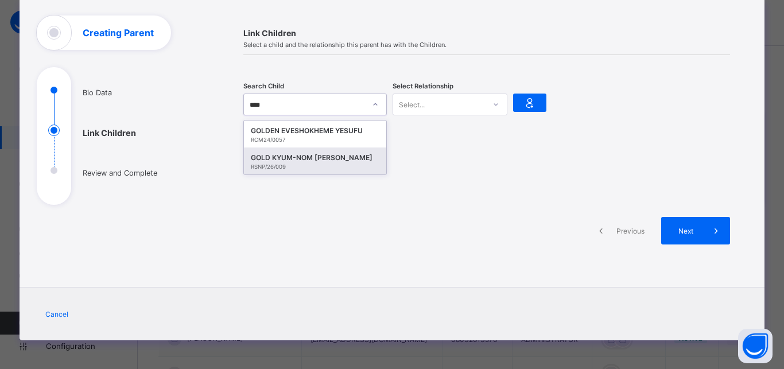
click at [290, 155] on div "GOLD KYUM-NOM PHILIP" at bounding box center [315, 157] width 129 height 11
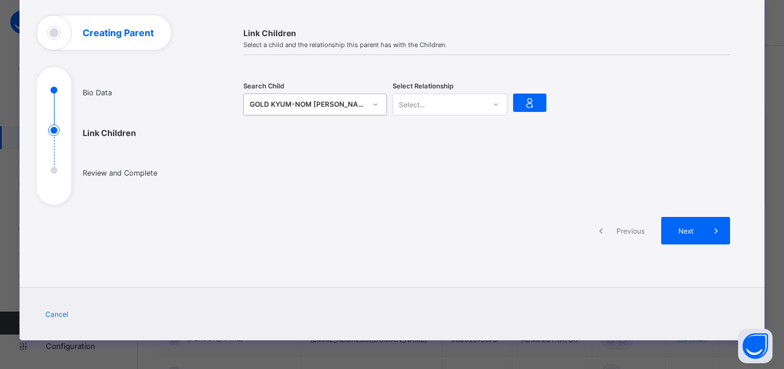
click at [438, 104] on div "Select..." at bounding box center [439, 104] width 92 height 16
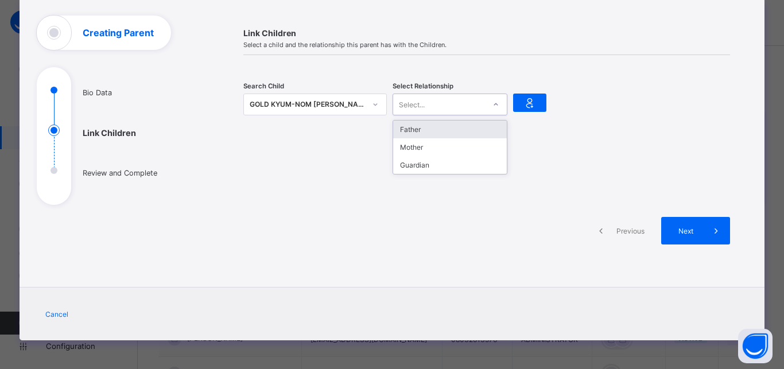
click at [431, 130] on div "Father" at bounding box center [450, 129] width 114 height 18
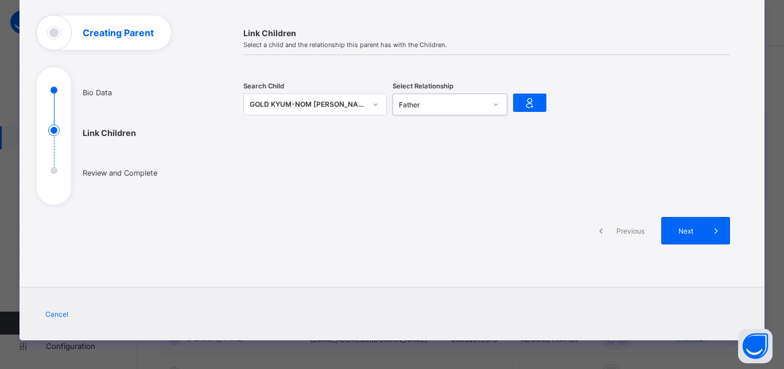
click at [521, 93] on div at bounding box center [529, 105] width 33 height 36
click at [523, 104] on icon at bounding box center [530, 103] width 16 height 14
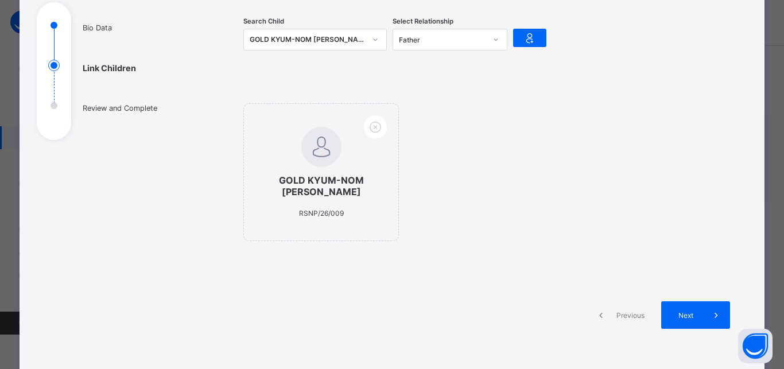
scroll to position [211, 0]
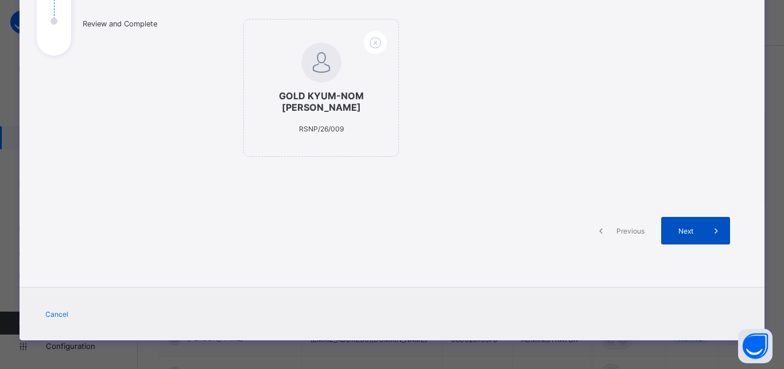
click at [704, 238] on span at bounding box center [716, 231] width 28 height 28
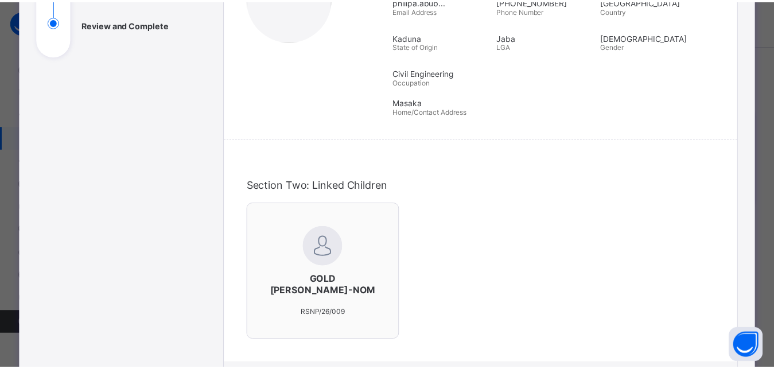
scroll to position [431, 0]
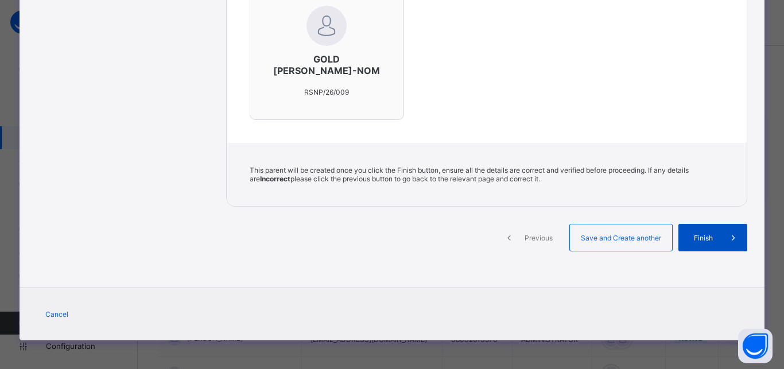
click at [712, 235] on span "Finish" at bounding box center [703, 238] width 33 height 9
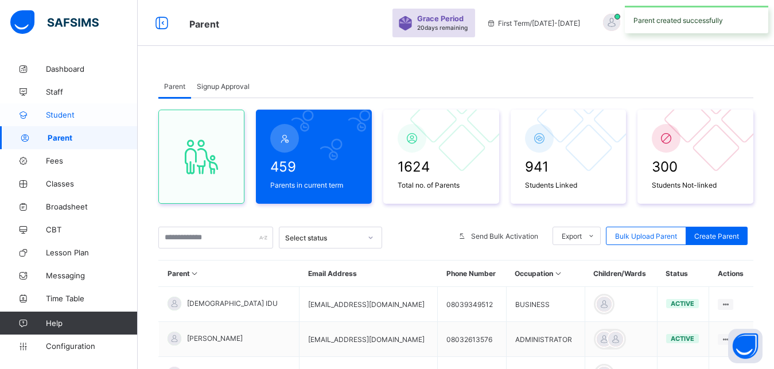
click at [63, 125] on link "Student" at bounding box center [69, 114] width 138 height 23
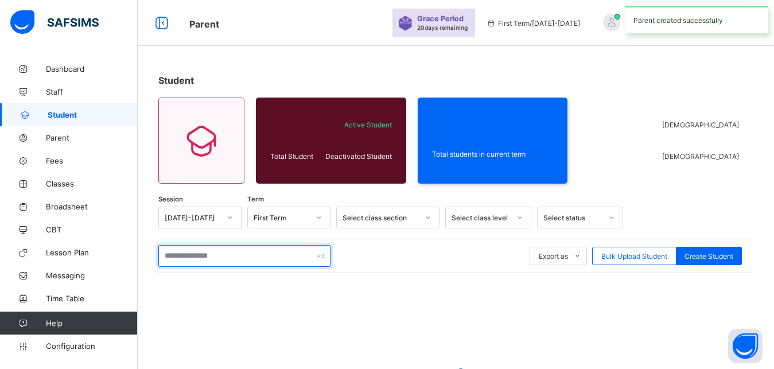
click at [260, 257] on input "text" at bounding box center [244, 256] width 172 height 22
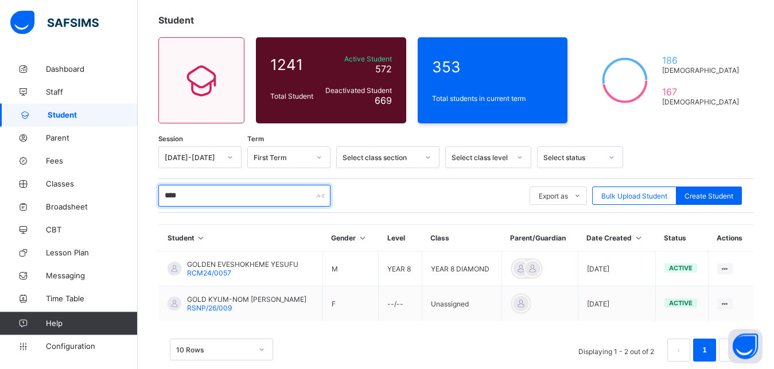
scroll to position [81, 0]
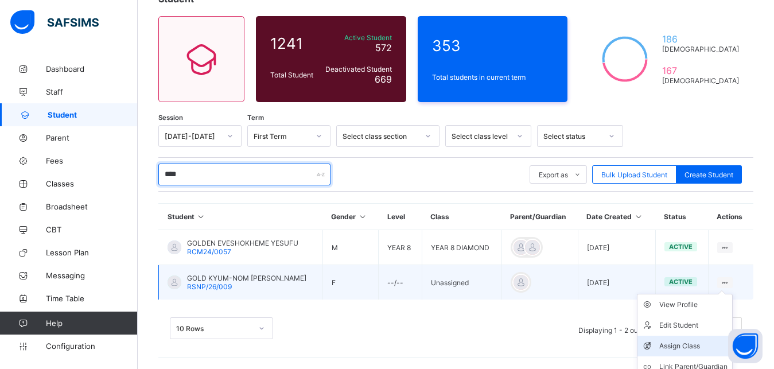
type input "****"
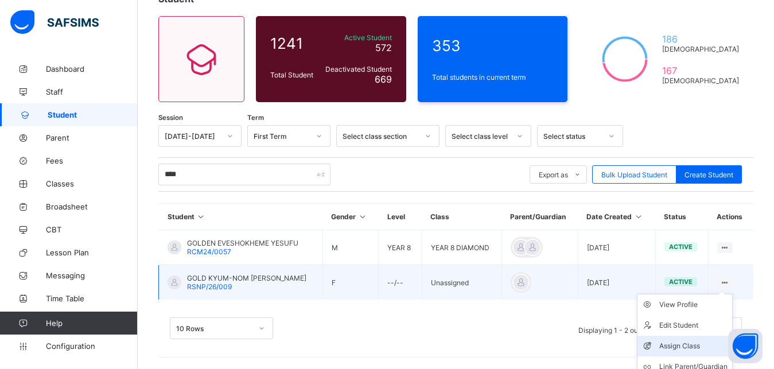
click at [699, 345] on div "Assign Class" at bounding box center [693, 345] width 68 height 11
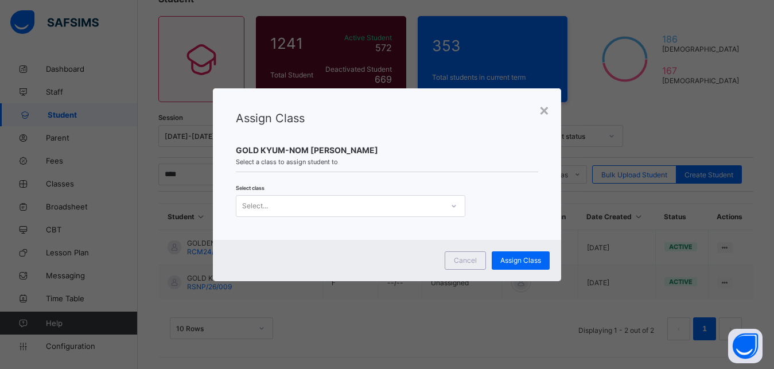
scroll to position [0, 0]
click at [395, 206] on div "Select..." at bounding box center [339, 206] width 207 height 16
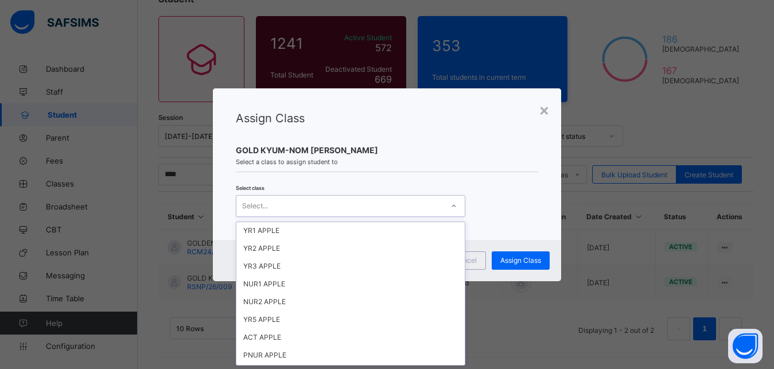
scroll to position [266, 0]
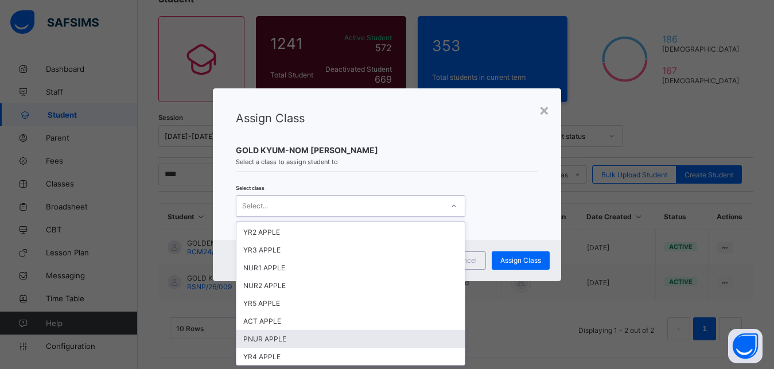
click at [324, 341] on div "PNUR APPLE" at bounding box center [350, 339] width 228 height 18
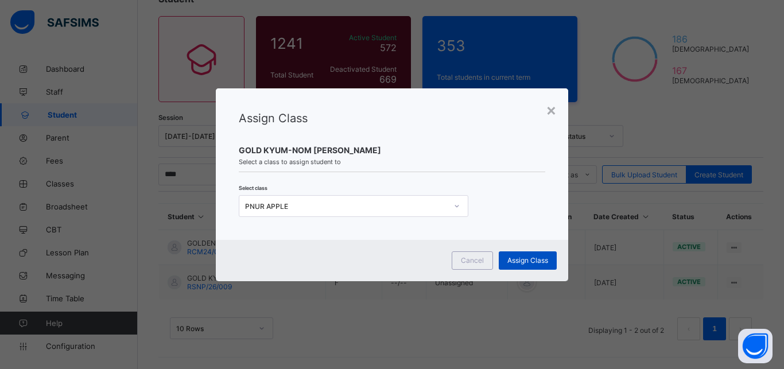
click at [532, 261] on span "Assign Class" at bounding box center [527, 260] width 41 height 9
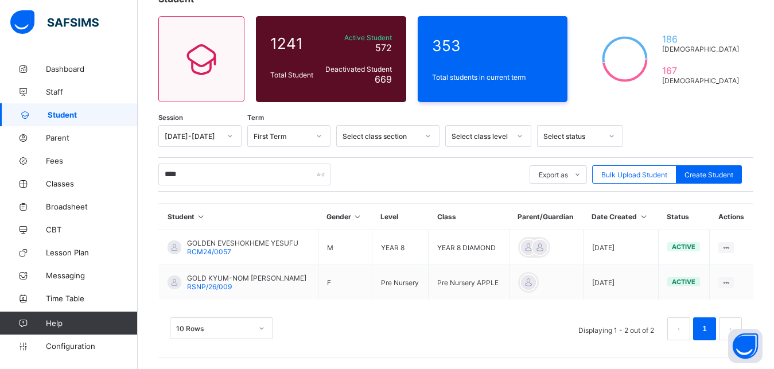
click at [386, 135] on div "Select class section" at bounding box center [381, 136] width 76 height 9
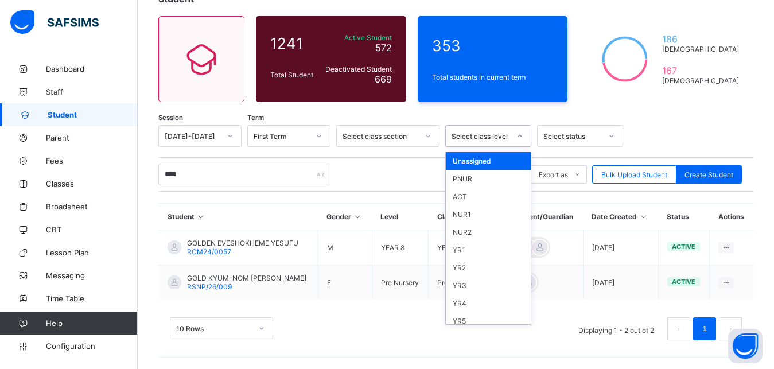
click at [487, 133] on div "Select class level" at bounding box center [481, 136] width 59 height 9
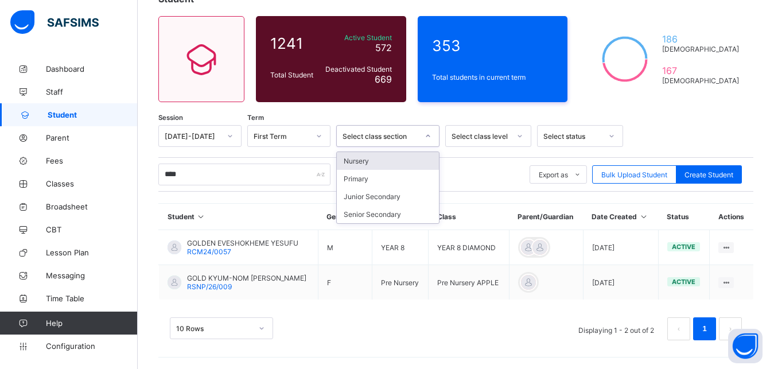
click at [399, 142] on div "Select class section" at bounding box center [377, 136] width 80 height 16
click at [392, 155] on div "Nursery" at bounding box center [388, 161] width 102 height 18
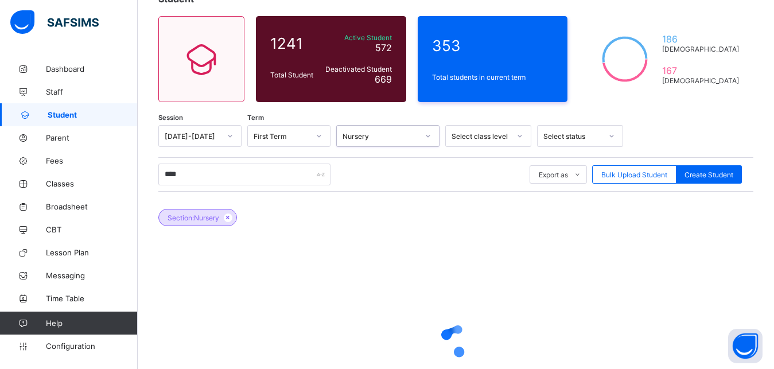
click at [475, 133] on div "Select class level" at bounding box center [481, 136] width 59 height 9
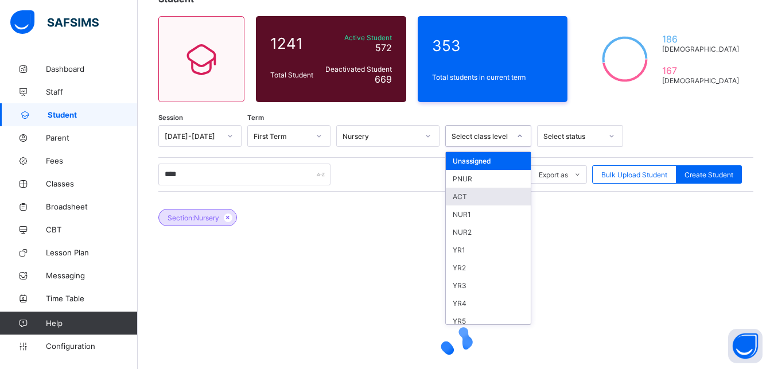
click at [466, 199] on div "ACT" at bounding box center [488, 197] width 85 height 18
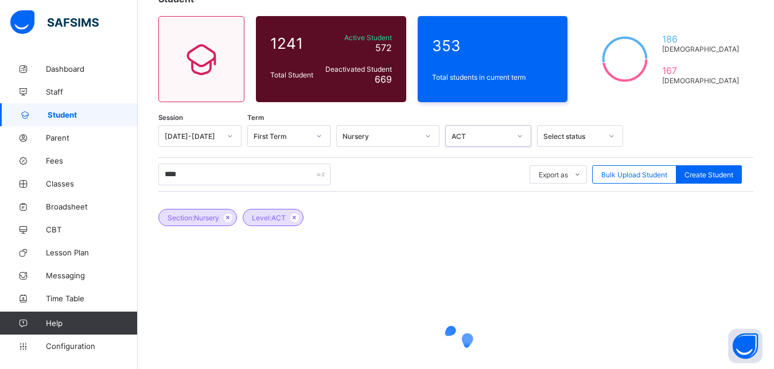
click at [591, 131] on div "Select status" at bounding box center [569, 136] width 63 height 16
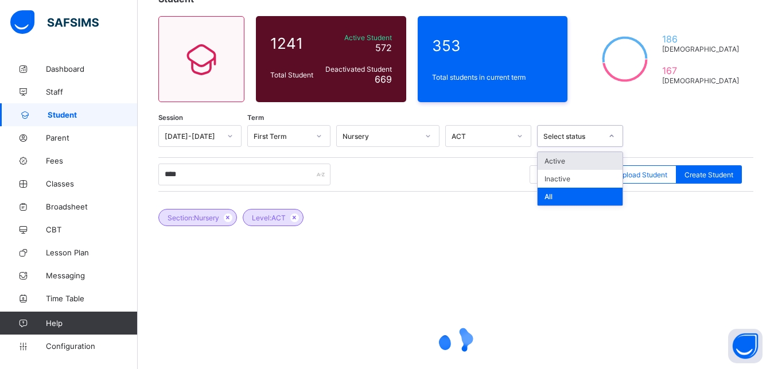
click at [576, 160] on div "Active" at bounding box center [580, 161] width 85 height 18
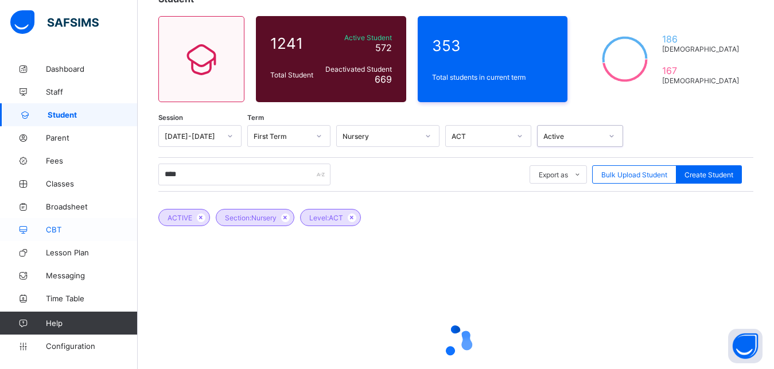
click at [53, 228] on span "CBT" at bounding box center [92, 229] width 92 height 9
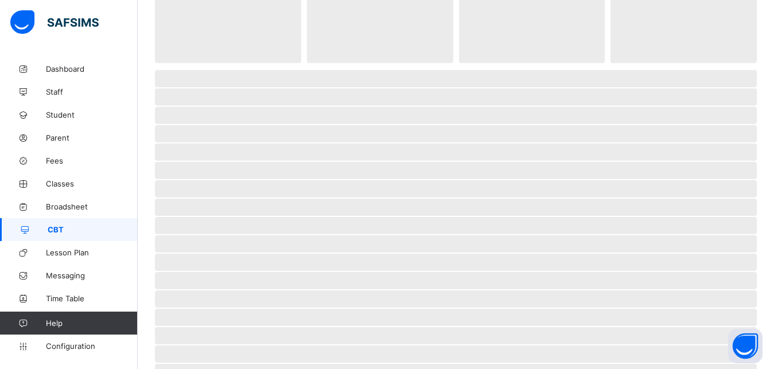
click at [541, 345] on span "‌" at bounding box center [456, 353] width 602 height 17
